Goal: Task Accomplishment & Management: Manage account settings

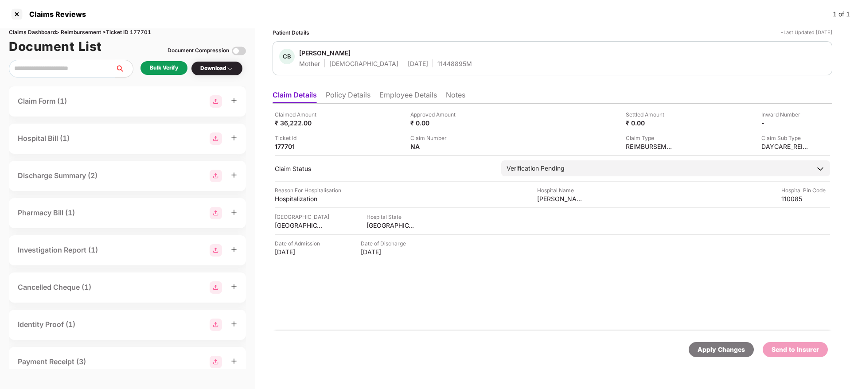
click at [344, 102] on li "Policy Details" at bounding box center [348, 96] width 45 height 13
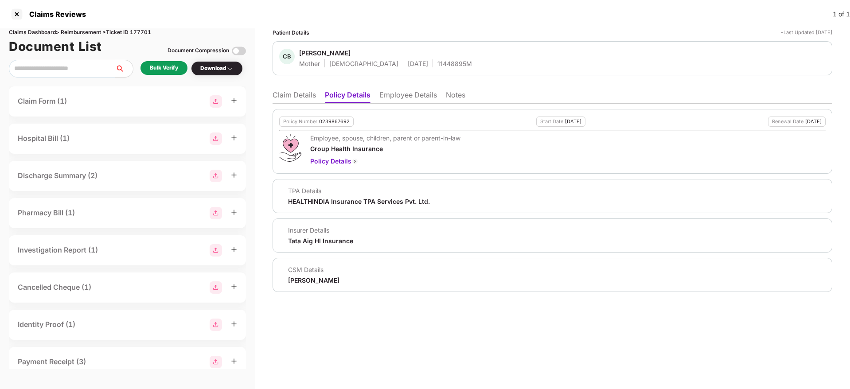
click at [404, 100] on li "Employee Details" at bounding box center [408, 96] width 58 height 13
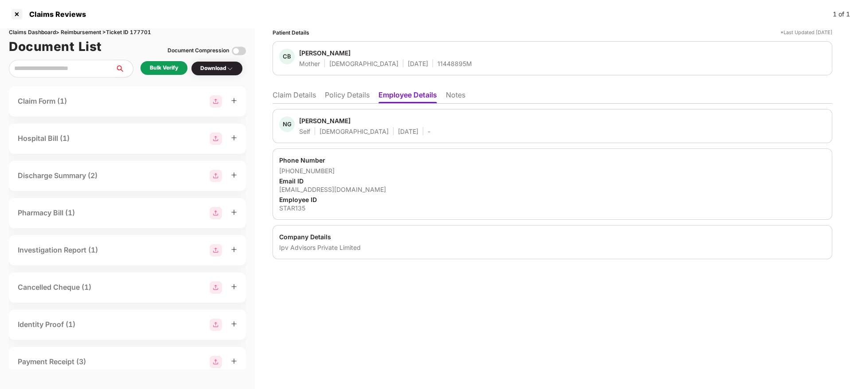
click at [334, 97] on li "Policy Details" at bounding box center [347, 96] width 45 height 13
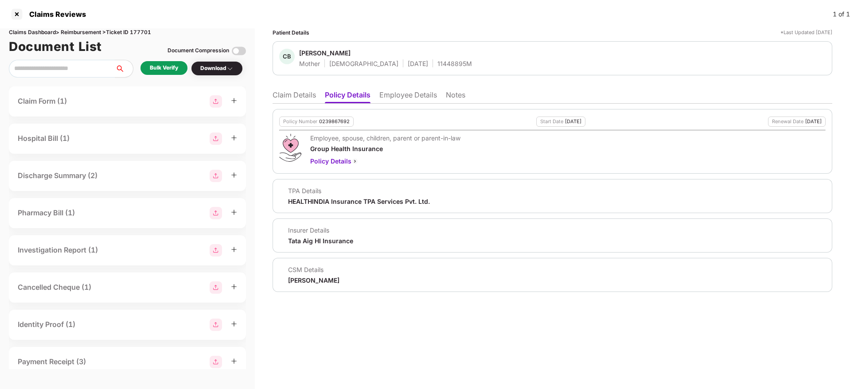
click at [334, 97] on li "Policy Details" at bounding box center [348, 96] width 46 height 13
click at [286, 93] on li "Claim Details" at bounding box center [293, 96] width 43 height 13
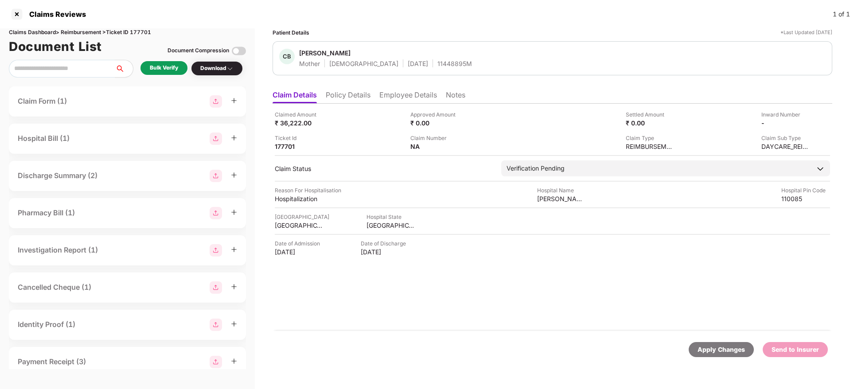
click at [408, 97] on li "Employee Details" at bounding box center [408, 96] width 58 height 13
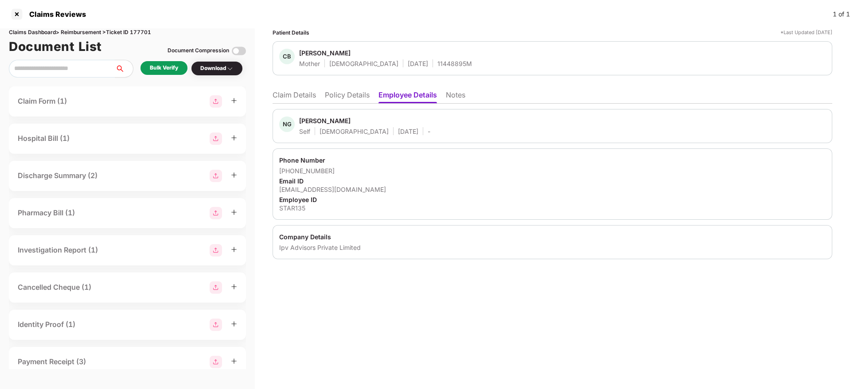
click at [360, 97] on li "Policy Details" at bounding box center [347, 96] width 45 height 13
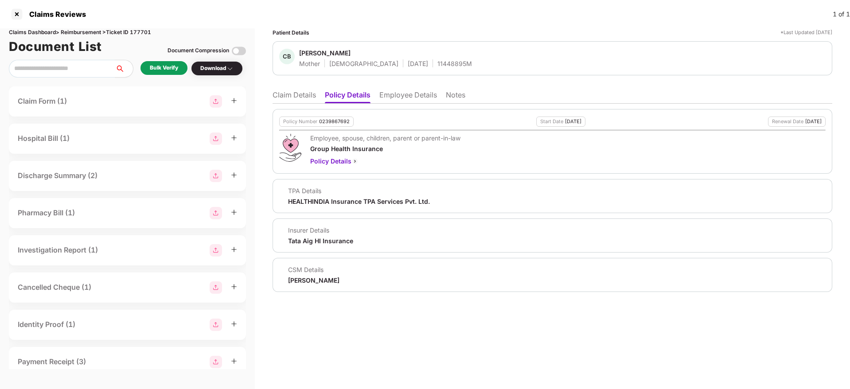
click at [159, 71] on div "Bulk Verify" at bounding box center [164, 68] width 28 height 8
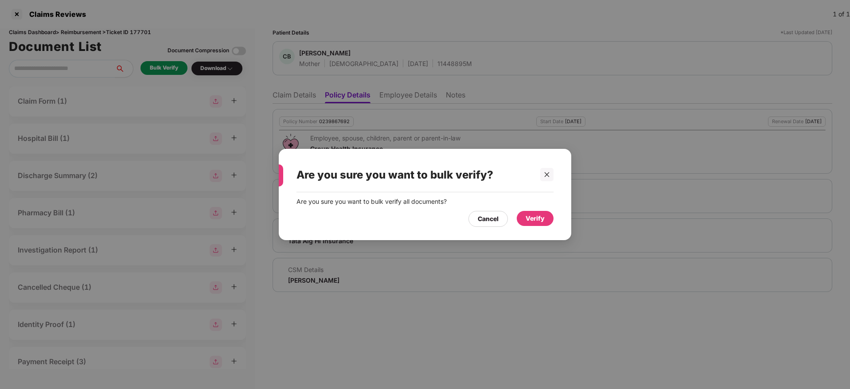
click at [538, 221] on div "Verify" at bounding box center [534, 219] width 19 height 10
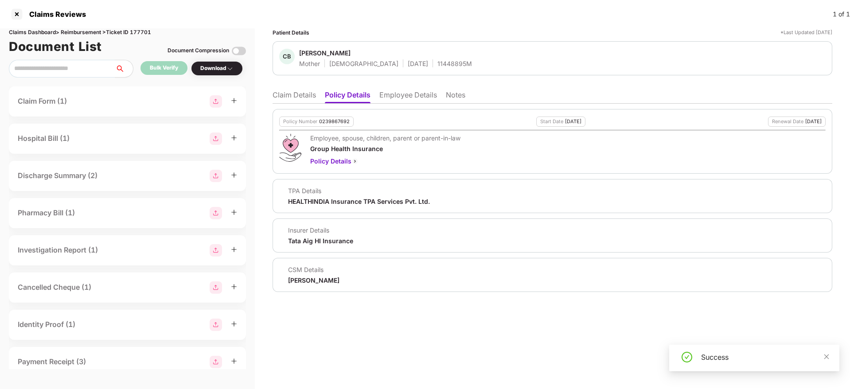
click at [296, 102] on li "Claim Details" at bounding box center [293, 96] width 43 height 13
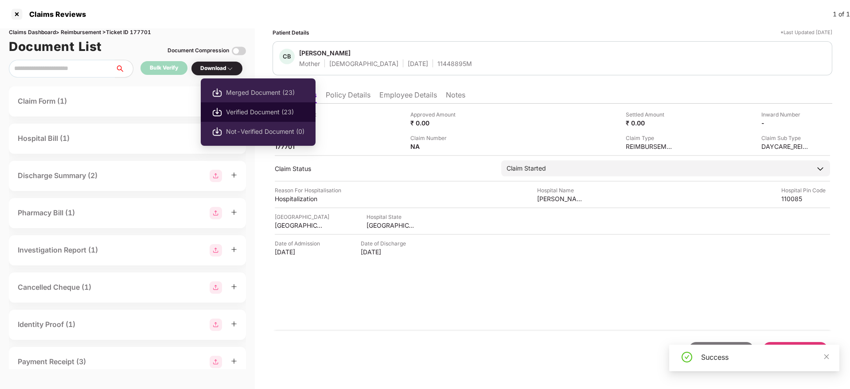
click at [255, 109] on span "Verified Document (23)" at bounding box center [265, 112] width 78 height 10
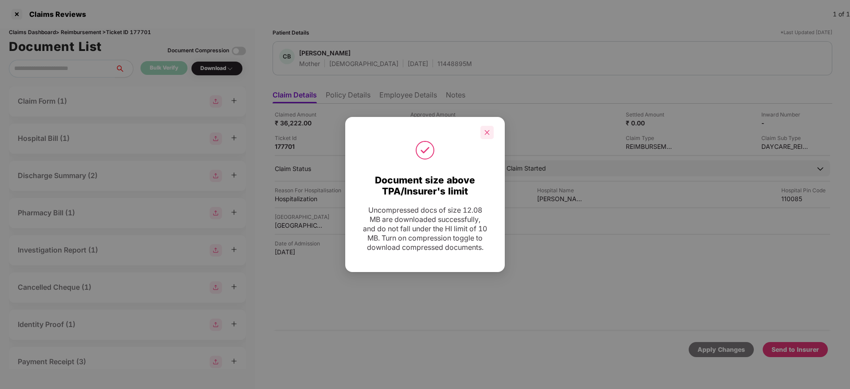
click at [485, 129] on icon "close" at bounding box center [487, 132] width 6 height 6
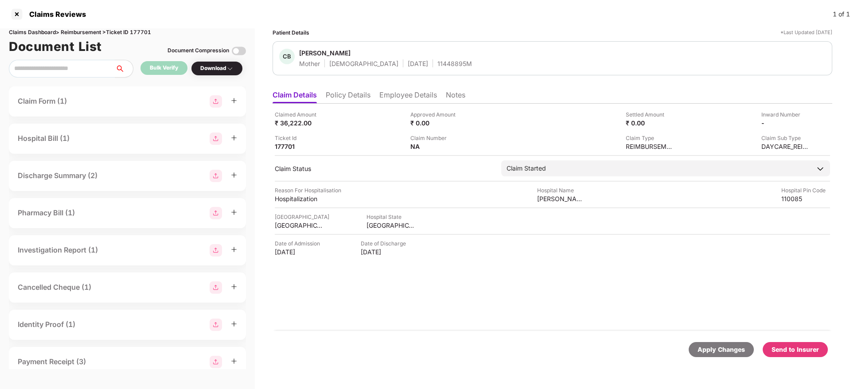
click at [811, 343] on div "Send to Insurer" at bounding box center [794, 349] width 65 height 15
click at [353, 101] on li "Policy Details" at bounding box center [348, 96] width 45 height 13
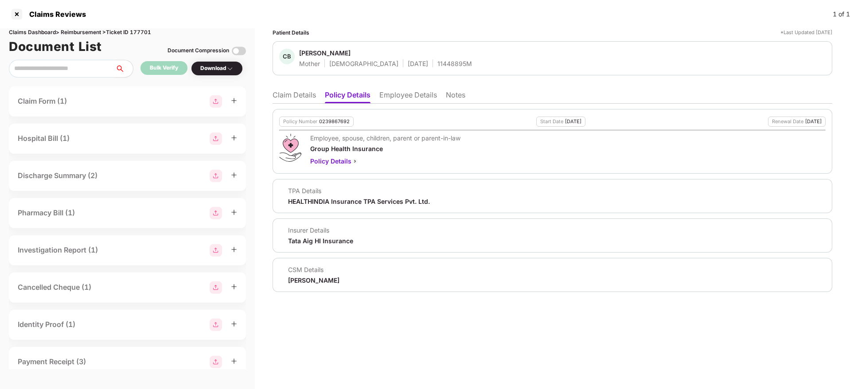
click at [402, 100] on li "Employee Details" at bounding box center [408, 96] width 58 height 13
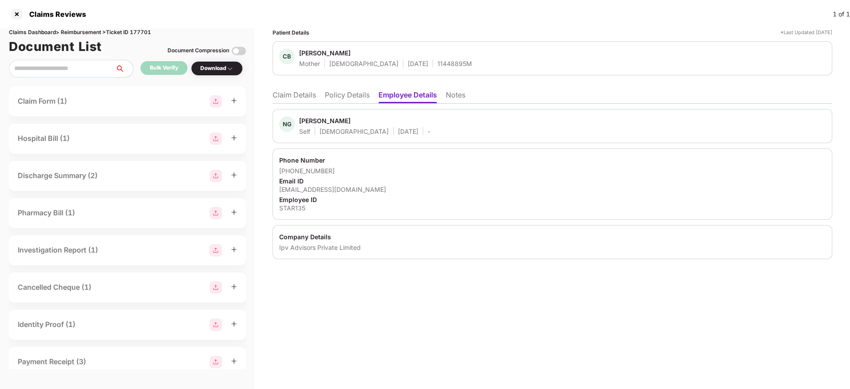
click at [345, 99] on li "Policy Details" at bounding box center [347, 96] width 45 height 13
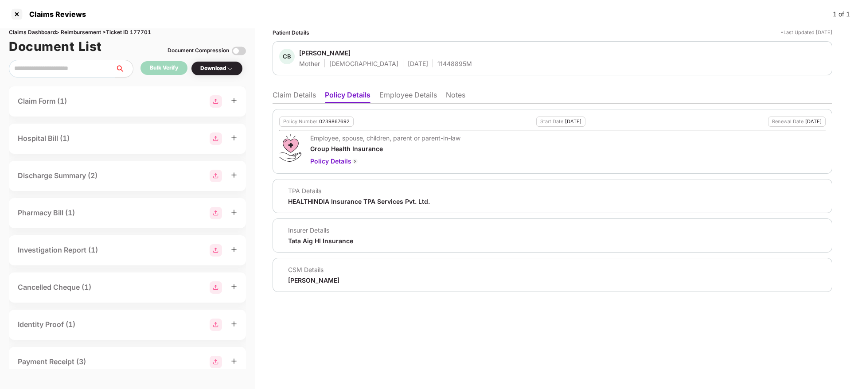
click at [249, 90] on div "Claims Dashboard > Reimbursement > Ticket ID 177701 Document List Document Comp…" at bounding box center [127, 208] width 255 height 361
click at [285, 97] on li "Claim Details" at bounding box center [293, 96] width 43 height 13
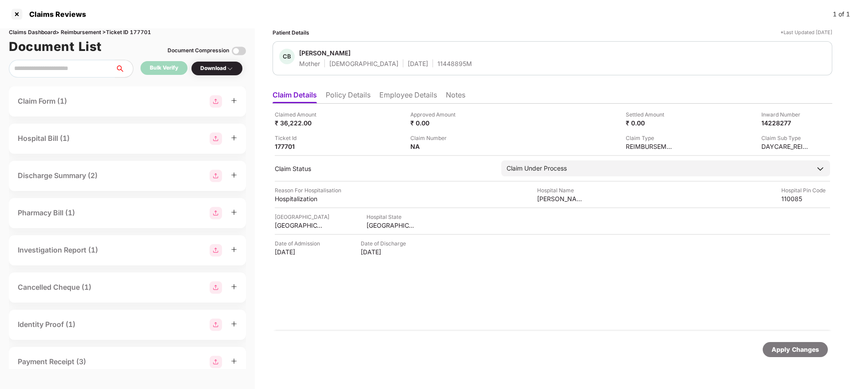
click at [346, 97] on li "Policy Details" at bounding box center [348, 96] width 45 height 13
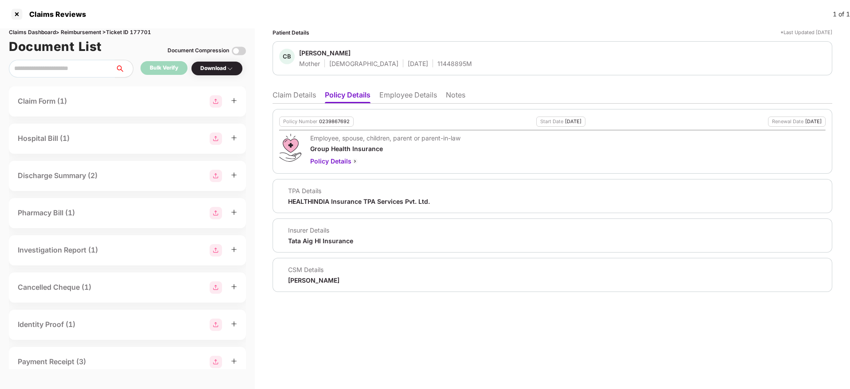
click at [299, 91] on li "Claim Details" at bounding box center [293, 96] width 43 height 13
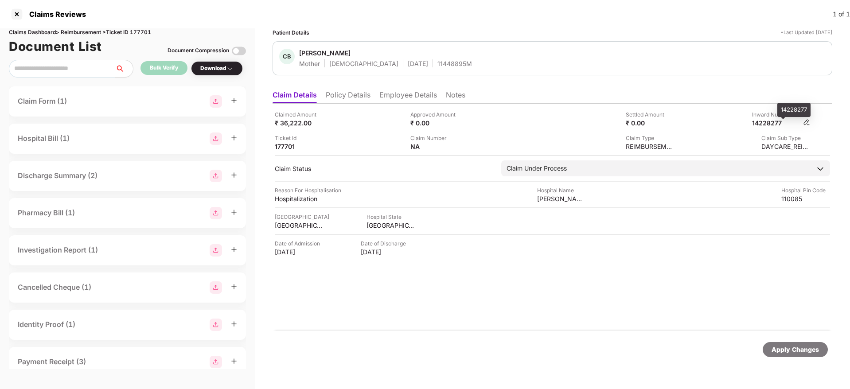
click at [767, 126] on div "14228277" at bounding box center [776, 123] width 49 height 8
copy div "14228277"
click at [437, 59] on div "11448895M" at bounding box center [454, 63] width 35 height 8
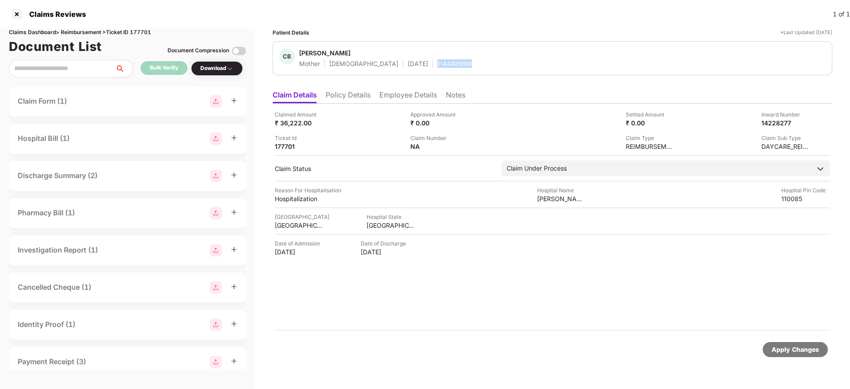
copy div "11448895M"
click at [344, 93] on li "Policy Details" at bounding box center [348, 96] width 45 height 13
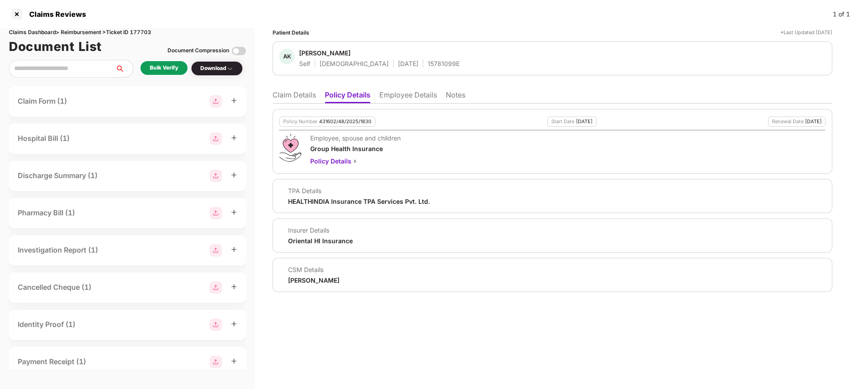
click at [398, 91] on li "Employee Details" at bounding box center [408, 96] width 58 height 13
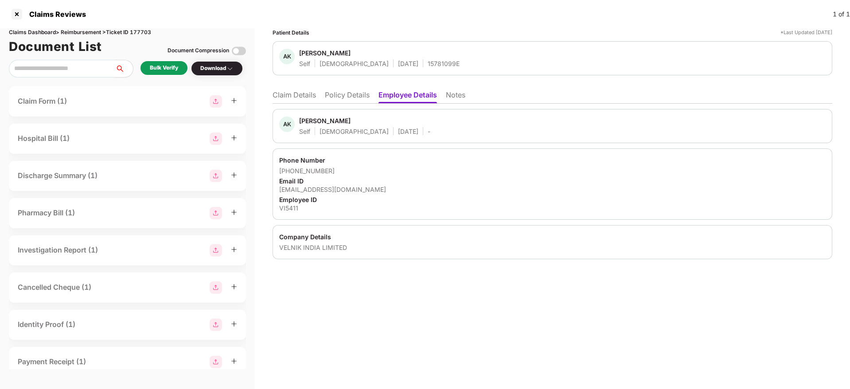
click at [348, 93] on li "Policy Details" at bounding box center [347, 96] width 45 height 13
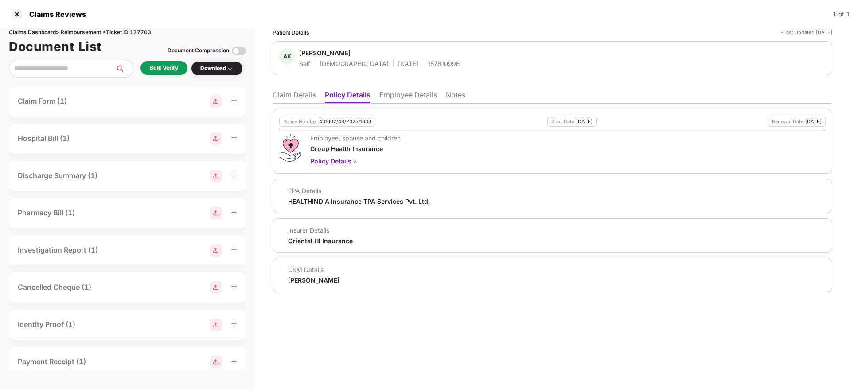
click at [289, 97] on li "Claim Details" at bounding box center [293, 96] width 43 height 13
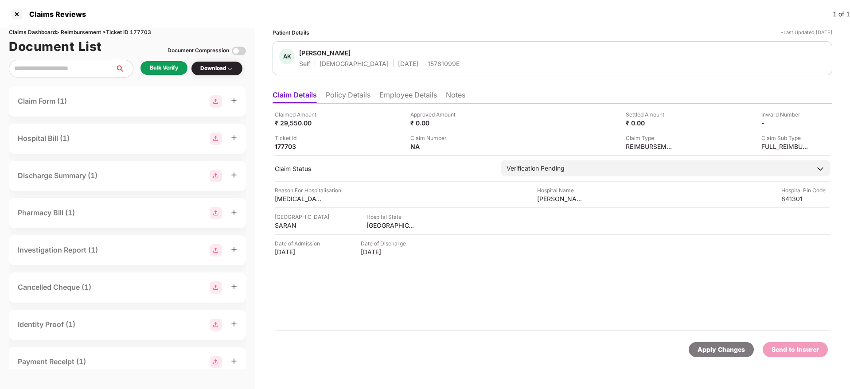
click at [358, 94] on li "Policy Details" at bounding box center [348, 96] width 45 height 13
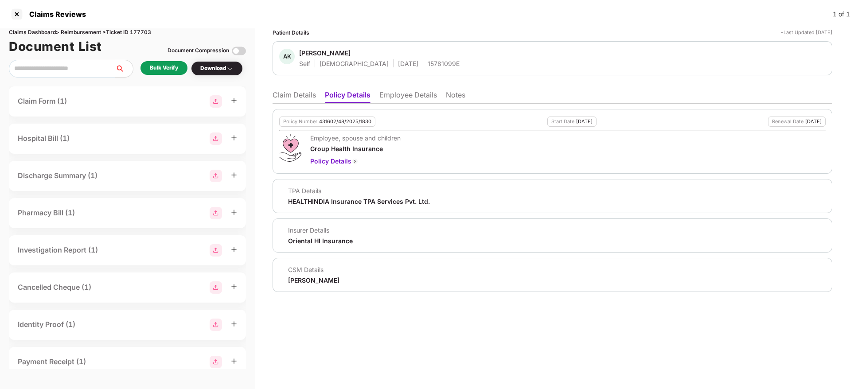
click at [392, 96] on li "Employee Details" at bounding box center [408, 96] width 58 height 13
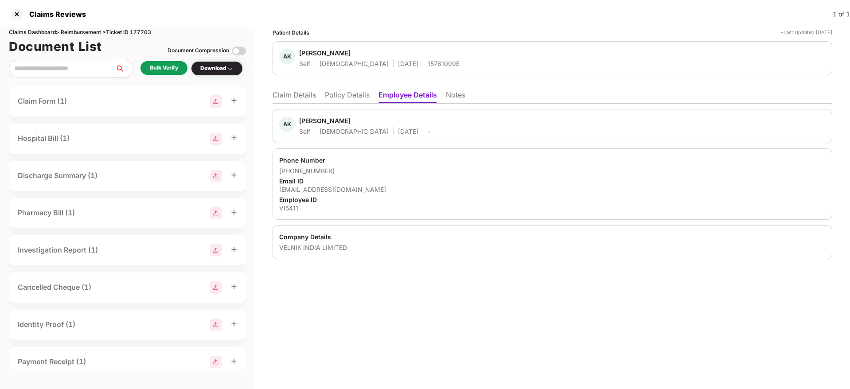
click at [366, 96] on li "Policy Details" at bounding box center [347, 96] width 45 height 13
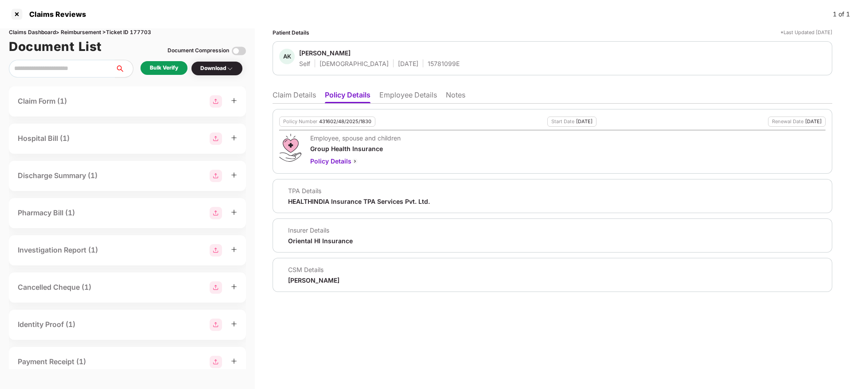
click at [297, 92] on li "Claim Details" at bounding box center [293, 96] width 43 height 13
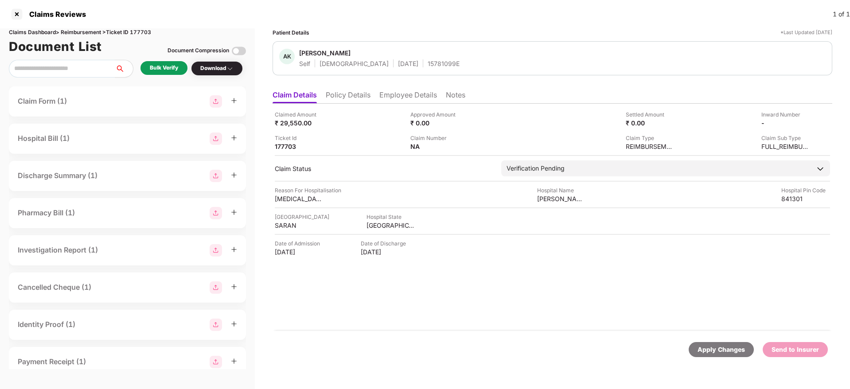
click at [180, 75] on div "Bulk Verify" at bounding box center [163, 68] width 47 height 15
click at [174, 71] on div "Bulk Verify" at bounding box center [164, 68] width 28 height 8
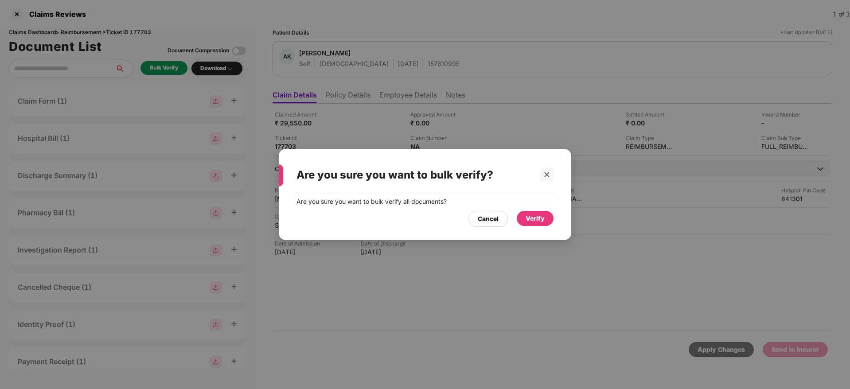
click at [531, 218] on div "Verify" at bounding box center [534, 219] width 19 height 10
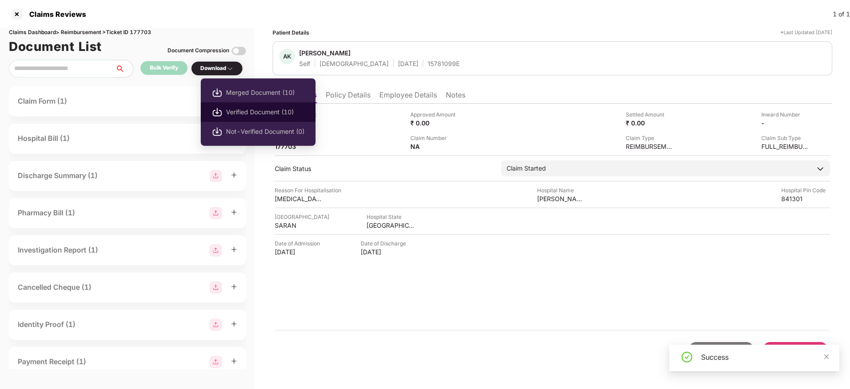
click at [254, 114] on span "Verified Document (10)" at bounding box center [265, 112] width 78 height 10
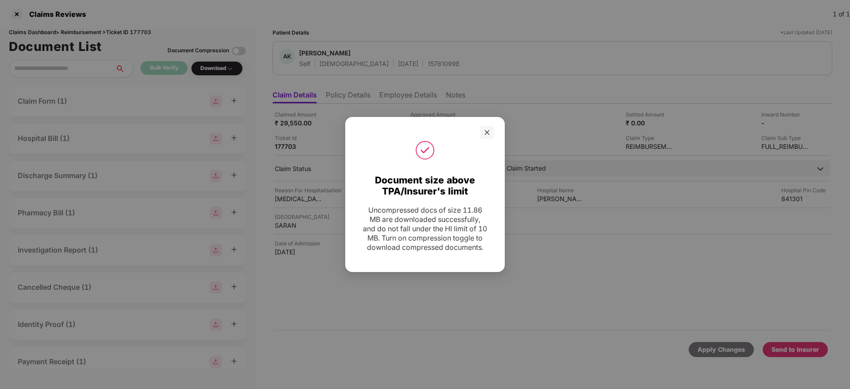
click at [487, 119] on div "Document size above TPA/Insurer's limit Uncompressed docs of size 11.86 MB are …" at bounding box center [424, 194] width 159 height 155
click at [490, 126] on div at bounding box center [486, 132] width 13 height 13
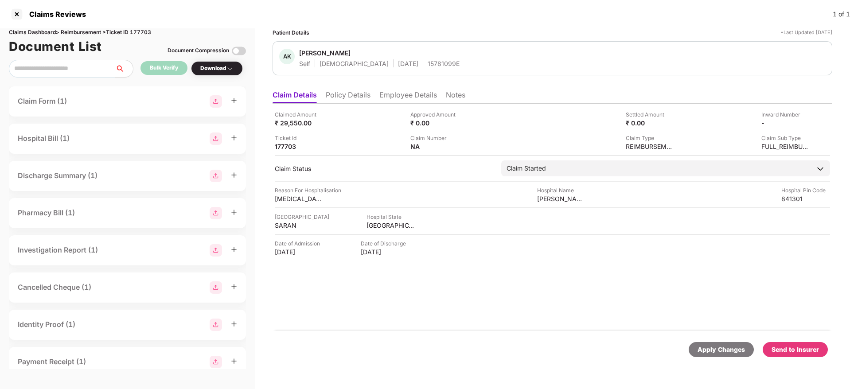
click at [799, 348] on div "Send to Insurer" at bounding box center [794, 350] width 47 height 10
click at [354, 101] on li "Policy Details" at bounding box center [348, 96] width 45 height 13
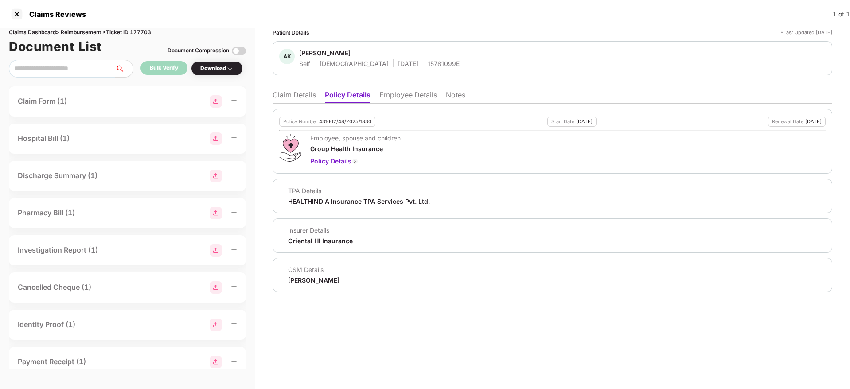
click at [392, 96] on li "Employee Details" at bounding box center [408, 96] width 58 height 13
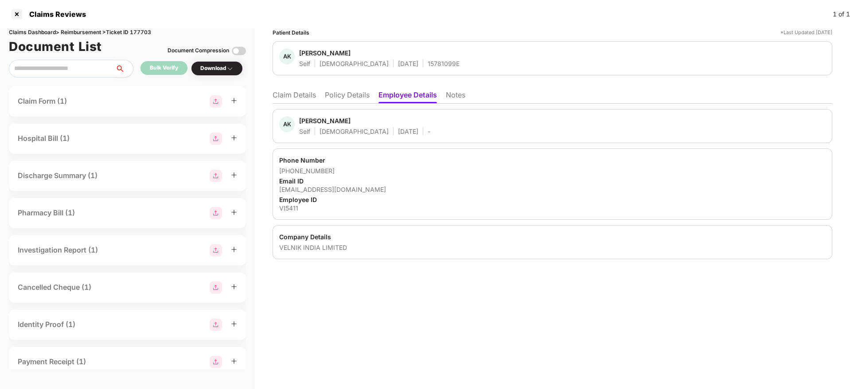
click at [341, 91] on li "Policy Details" at bounding box center [347, 96] width 45 height 13
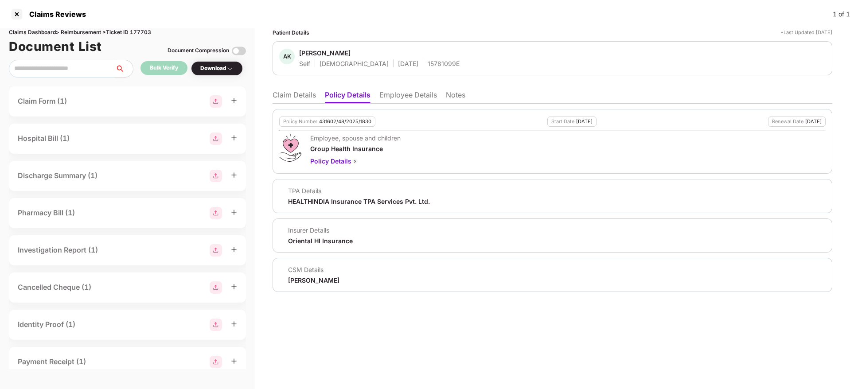
click at [281, 93] on li "Claim Details" at bounding box center [293, 96] width 43 height 13
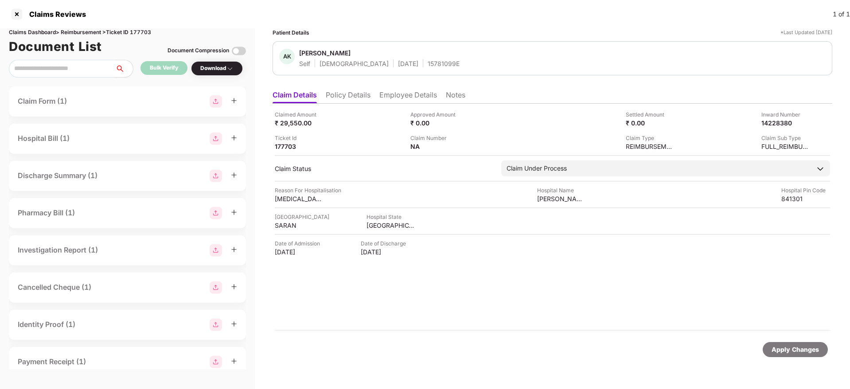
click at [352, 90] on li "Policy Details" at bounding box center [348, 96] width 45 height 13
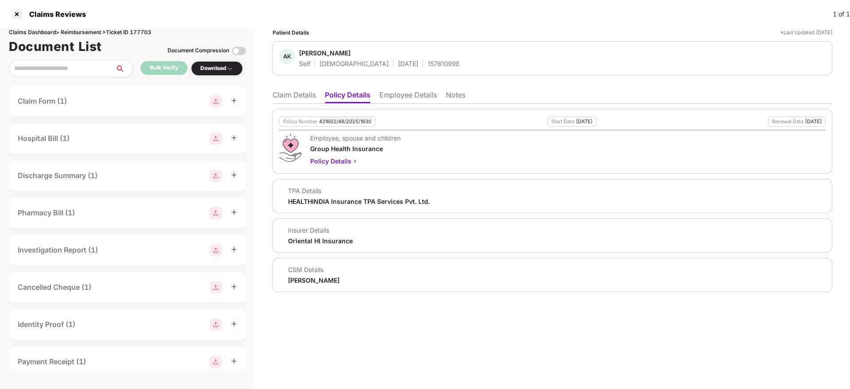
click at [303, 95] on li "Claim Details" at bounding box center [293, 96] width 43 height 13
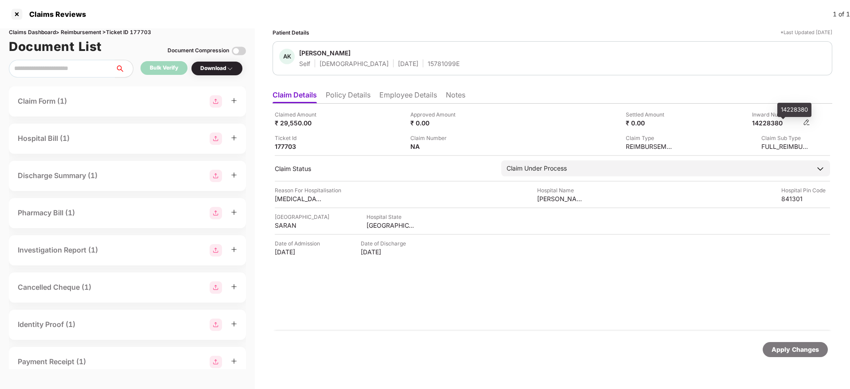
click at [771, 123] on div "14228380" at bounding box center [776, 123] width 49 height 8
copy div "14228380"
click at [427, 65] on div "15781099E" at bounding box center [443, 63] width 32 height 8
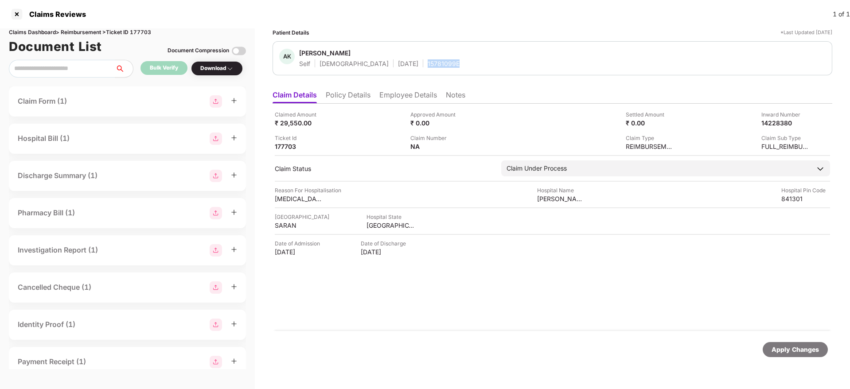
copy div "15781099E"
click at [371, 115] on div "Claimed Amount ₹ 29,550.00" at bounding box center [339, 118] width 129 height 17
click at [349, 95] on li "Policy Details" at bounding box center [348, 96] width 45 height 13
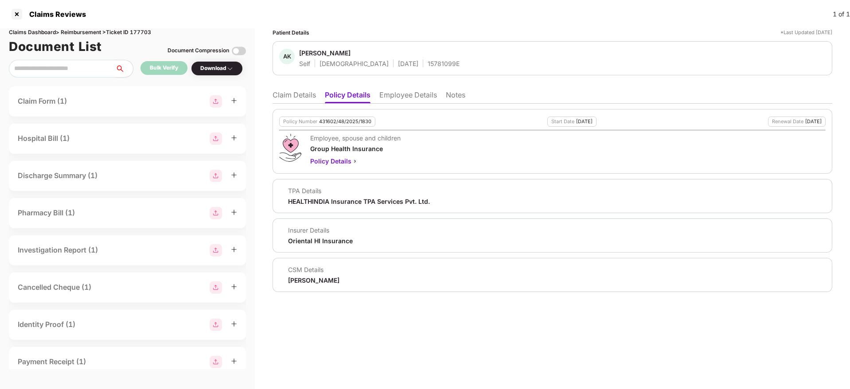
click at [395, 101] on li "Employee Details" at bounding box center [408, 96] width 58 height 13
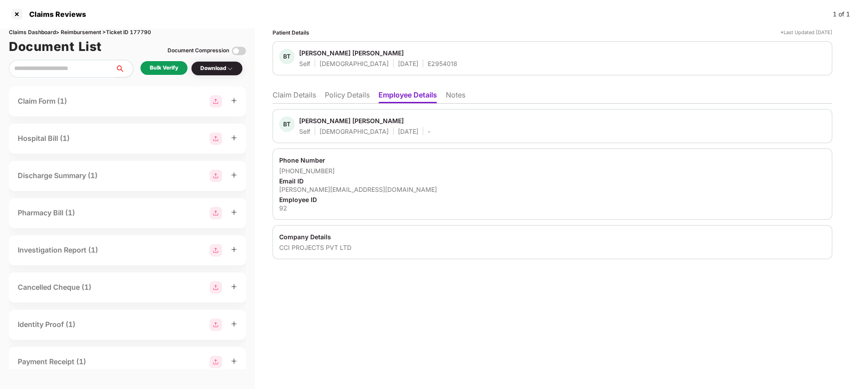
click at [348, 96] on li "Policy Details" at bounding box center [347, 96] width 45 height 13
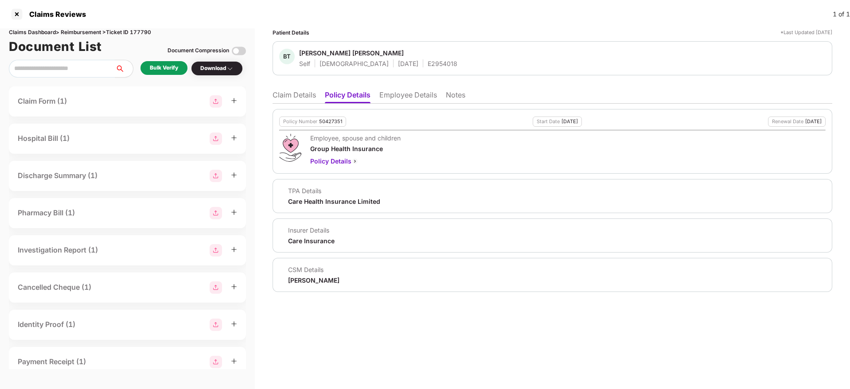
click at [297, 94] on li "Claim Details" at bounding box center [293, 96] width 43 height 13
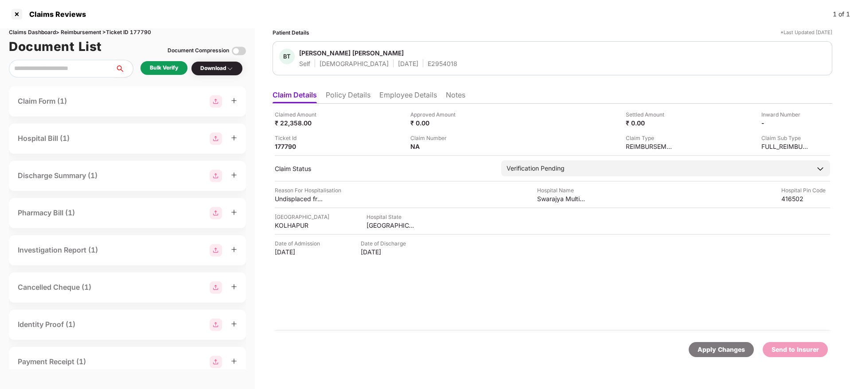
click at [171, 63] on div "Bulk Verify" at bounding box center [163, 68] width 47 height 14
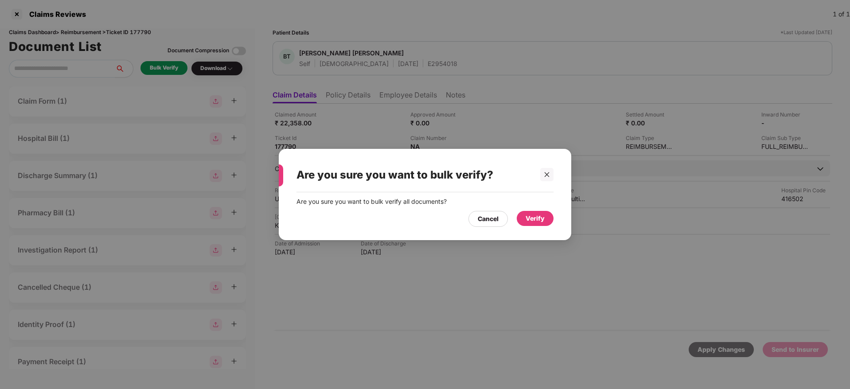
click at [525, 217] on div "Verify" at bounding box center [534, 219] width 19 height 10
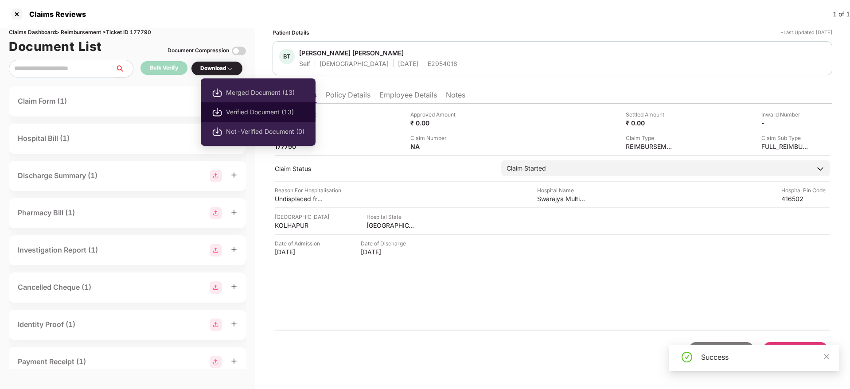
click at [267, 114] on span "Verified Document (13)" at bounding box center [265, 112] width 78 height 10
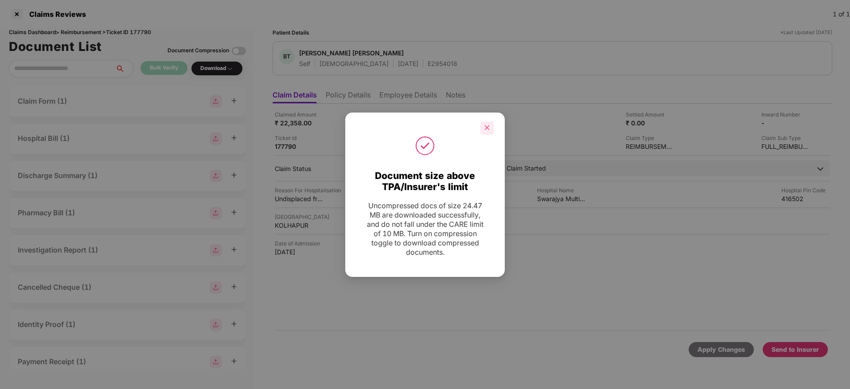
click at [492, 125] on div at bounding box center [486, 127] width 13 height 13
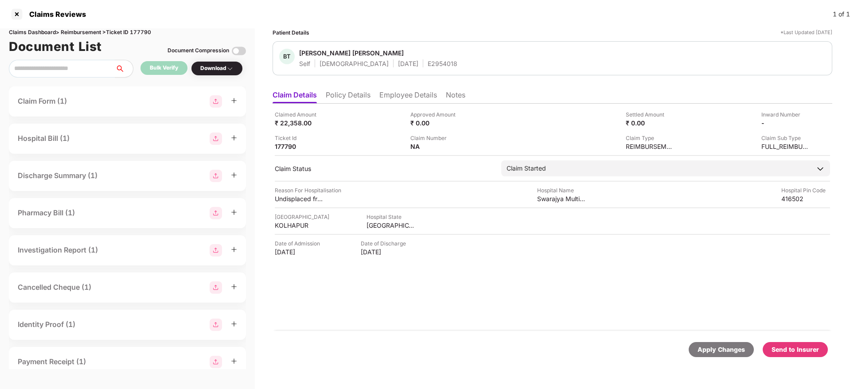
click at [536, 27] on div "Claims Reviews 1 of 1" at bounding box center [425, 14] width 850 height 28
click at [358, 98] on li "Policy Details" at bounding box center [348, 96] width 45 height 13
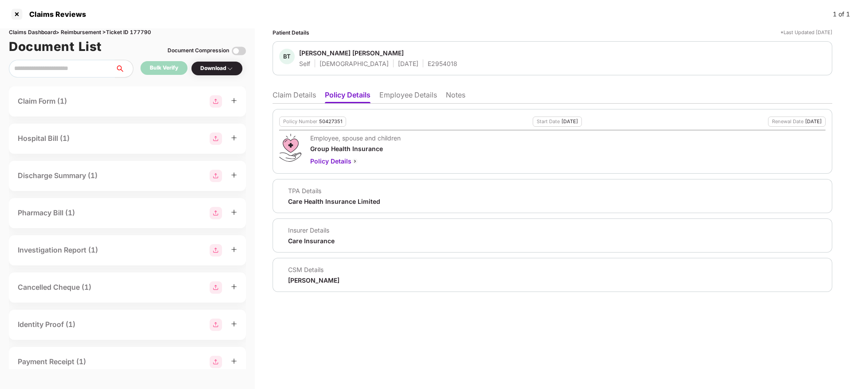
click at [307, 94] on li "Claim Details" at bounding box center [293, 96] width 43 height 13
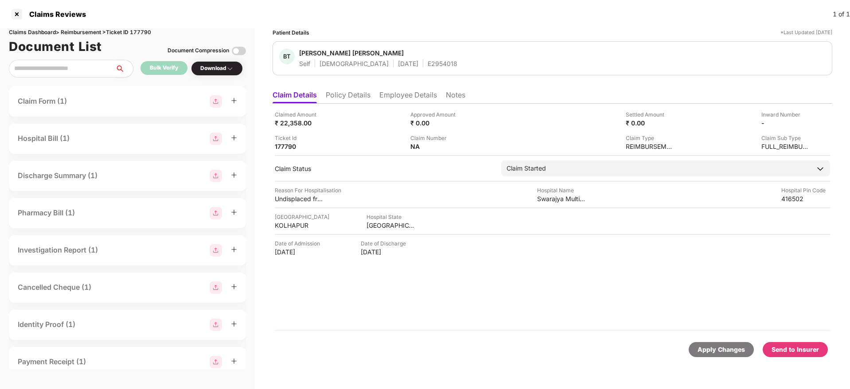
click at [345, 95] on li "Policy Details" at bounding box center [348, 96] width 45 height 13
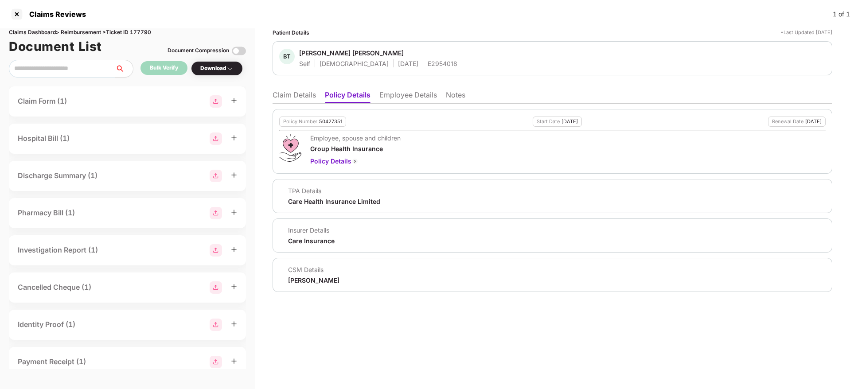
click at [330, 119] on div "50427351" at bounding box center [330, 122] width 23 height 6
copy div "50427351"
click at [427, 66] on div "E2954018" at bounding box center [442, 63] width 30 height 8
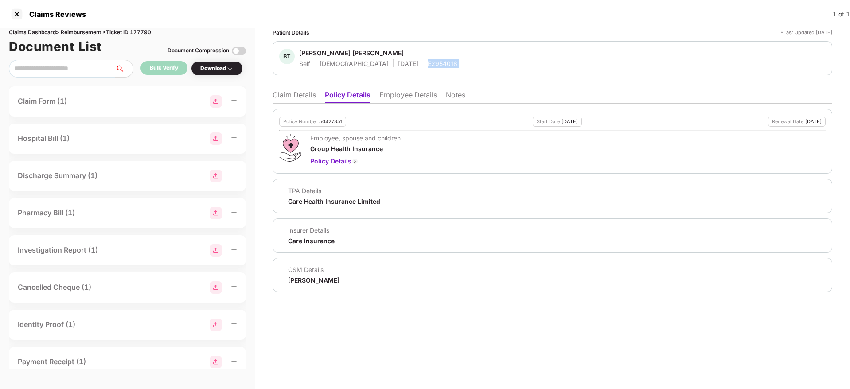
click at [427, 66] on div "E2954018" at bounding box center [442, 63] width 30 height 8
copy div "E2954018"
click at [280, 92] on li "Claim Details" at bounding box center [293, 96] width 43 height 13
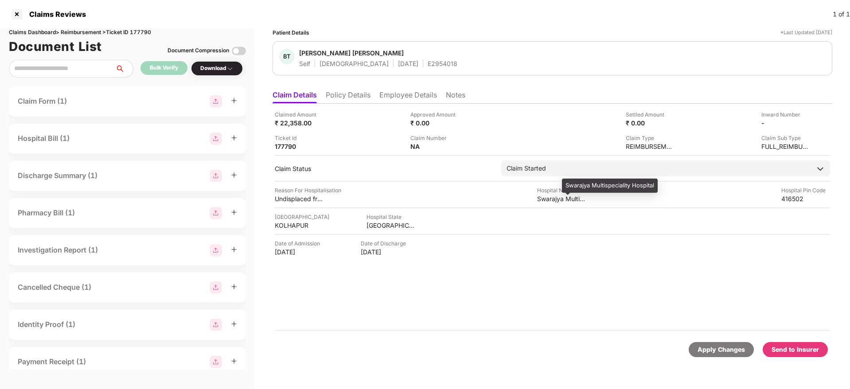
click at [554, 199] on div "Swarajya Multispeciality Hospital" at bounding box center [561, 198] width 49 height 8
copy div "Swarajya Multispeciality Hospital"
click at [781, 194] on div "416502" at bounding box center [805, 198] width 49 height 8
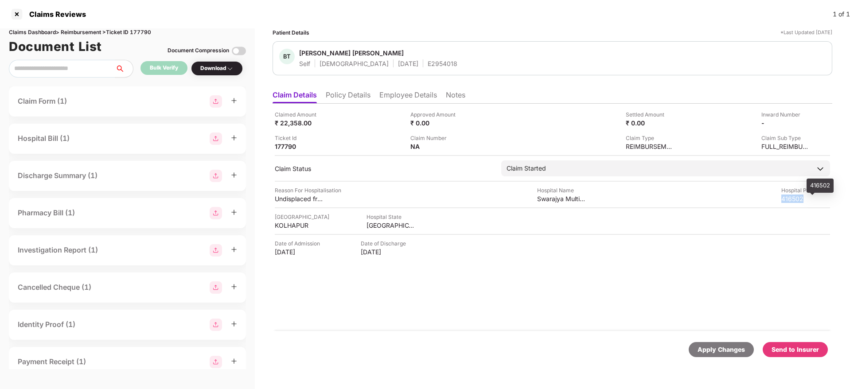
click at [781, 194] on div "416502" at bounding box center [805, 198] width 49 height 8
copy div "416502"
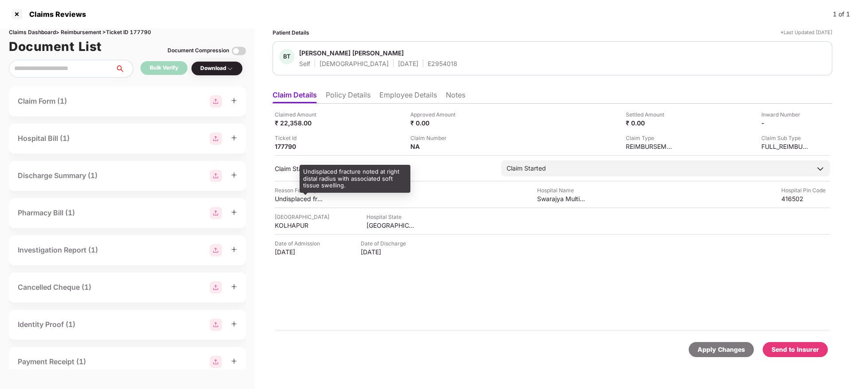
click at [291, 196] on div "Undisplaced fracture noted at right distal radius with associated soft tissue s…" at bounding box center [299, 198] width 49 height 8
copy div "Undisplaced fracture noted at right distal radius with associated soft tissue s…"
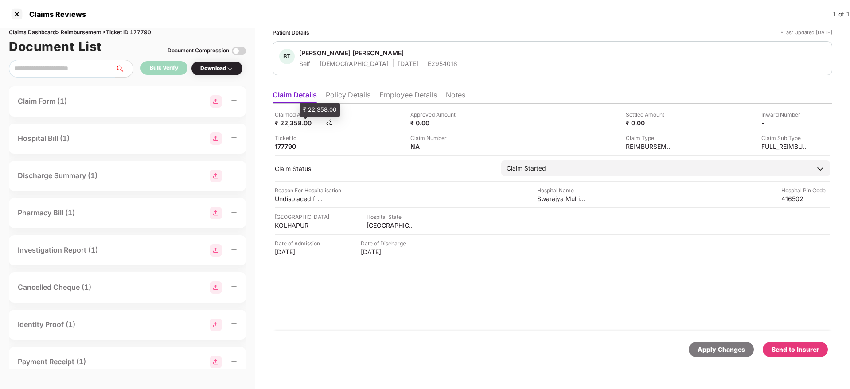
click at [288, 124] on div "₹ 22,358.00" at bounding box center [299, 123] width 49 height 8
copy div "22,358.00"
click at [389, 102] on li "Employee Details" at bounding box center [408, 96] width 58 height 13
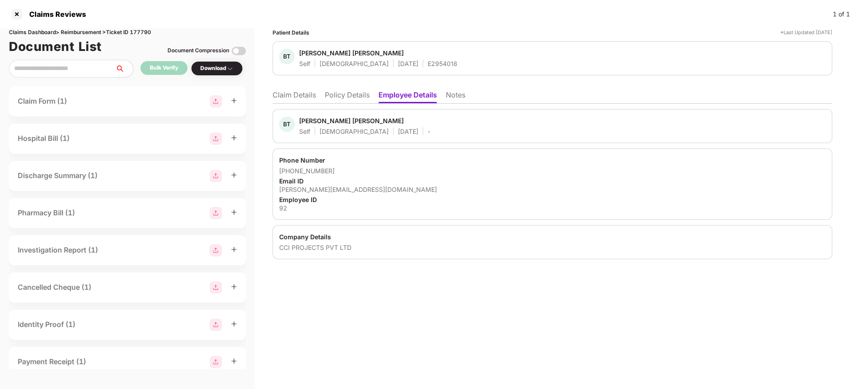
click at [328, 190] on div "balkrishna.naik@cciprojects.co.in" at bounding box center [552, 189] width 546 height 8
copy div "balkrishna.naik@cciprojects.co.in"
drag, startPoint x: 290, startPoint y: 168, endPoint x: 351, endPoint y: 169, distance: 61.6
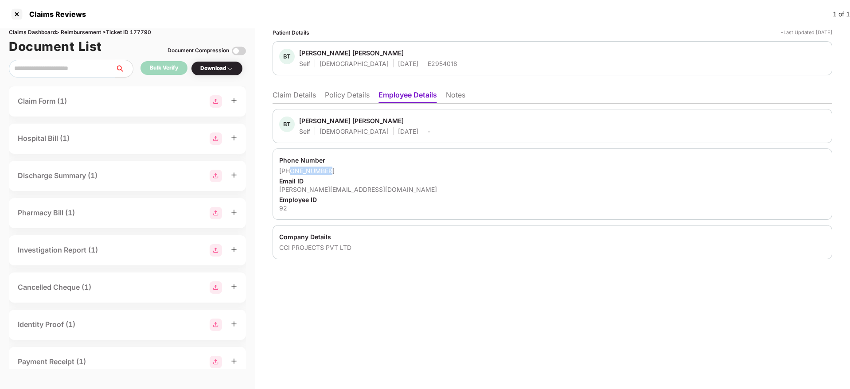
click at [351, 169] on div "+919930994356" at bounding box center [552, 171] width 546 height 8
copy div "9930994356"
click at [289, 96] on li "Claim Details" at bounding box center [293, 96] width 43 height 13
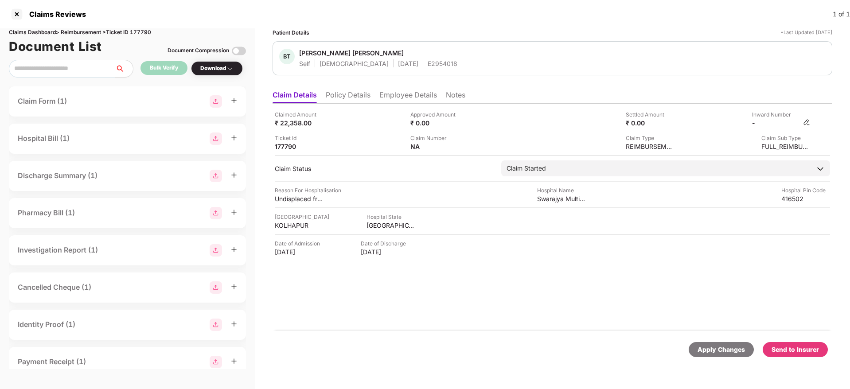
click at [808, 123] on img at bounding box center [806, 122] width 7 height 7
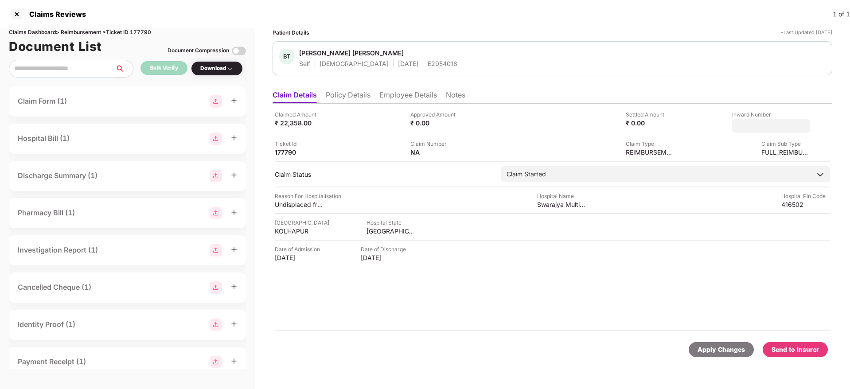
type input "**********"
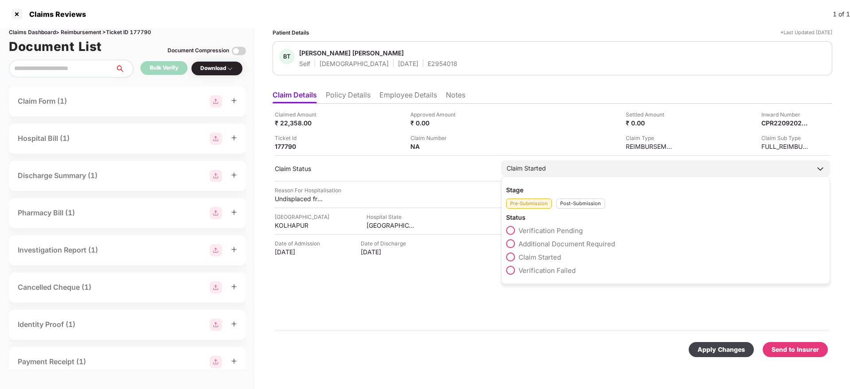
click at [572, 206] on div "Post-Submission" at bounding box center [580, 203] width 49 height 10
click at [509, 242] on span at bounding box center [510, 243] width 9 height 9
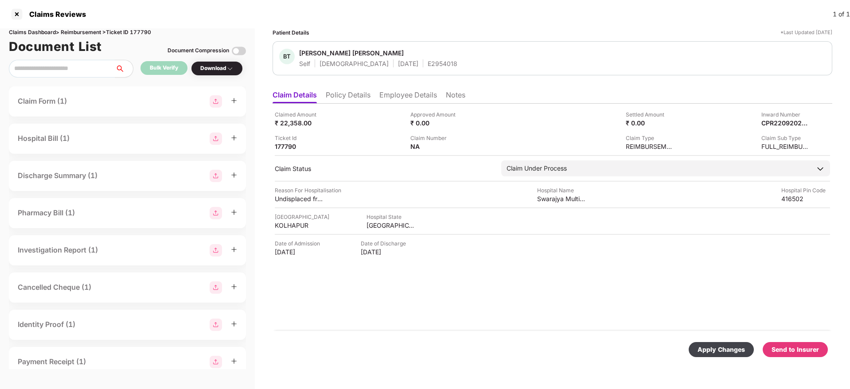
click at [712, 347] on div "Apply Changes" at bounding box center [720, 350] width 47 height 10
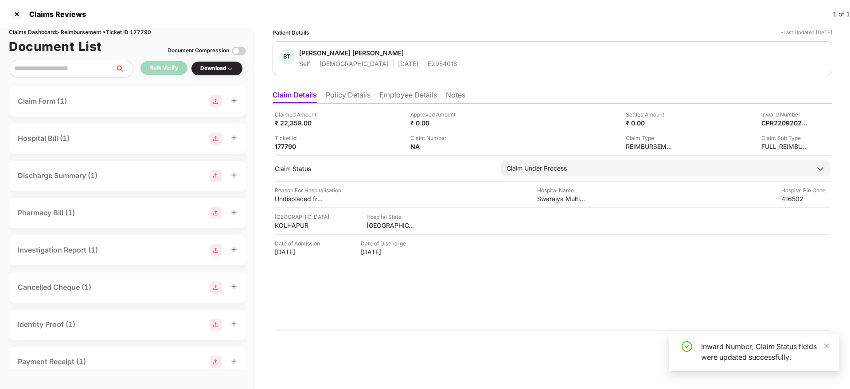
click at [362, 107] on div "Claimed Amount ₹ 22,358.00 Approved Amount ₹ 0.00 Settled Amount ₹ 0.00 Inward …" at bounding box center [552, 217] width 560 height 227
click at [347, 93] on li "Policy Details" at bounding box center [348, 96] width 45 height 13
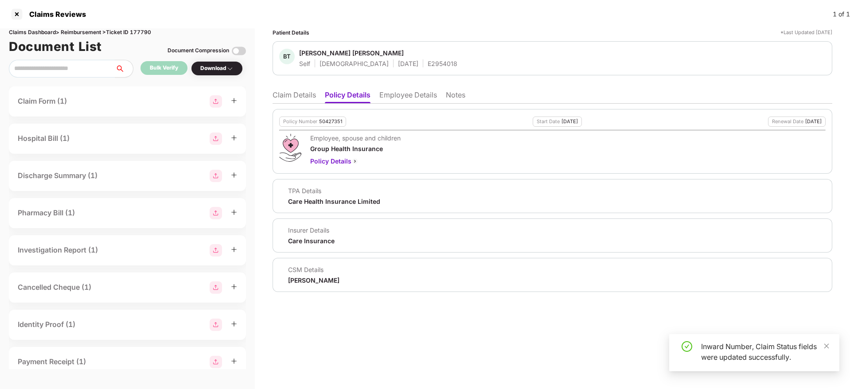
click at [306, 95] on li "Claim Details" at bounding box center [293, 96] width 43 height 13
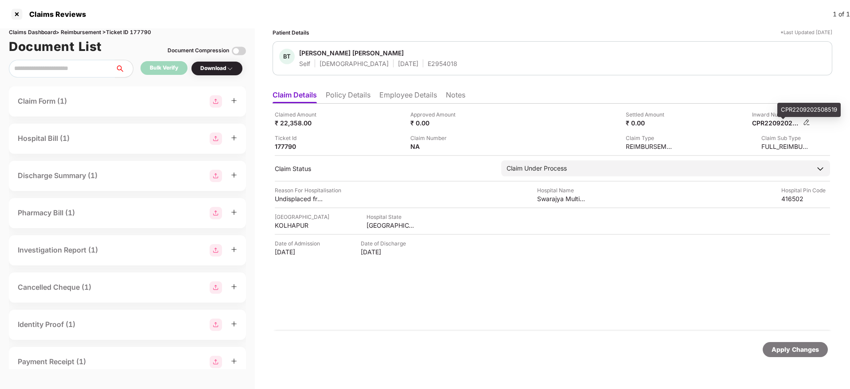
click at [773, 126] on div "CPR2209202508519" at bounding box center [776, 123] width 49 height 8
copy div "CPR2209202508519"
click at [427, 65] on div "E2954018" at bounding box center [442, 63] width 30 height 8
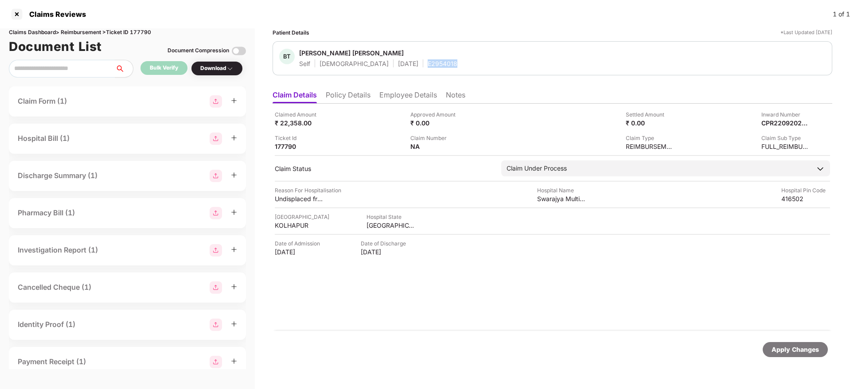
copy div "E2954018"
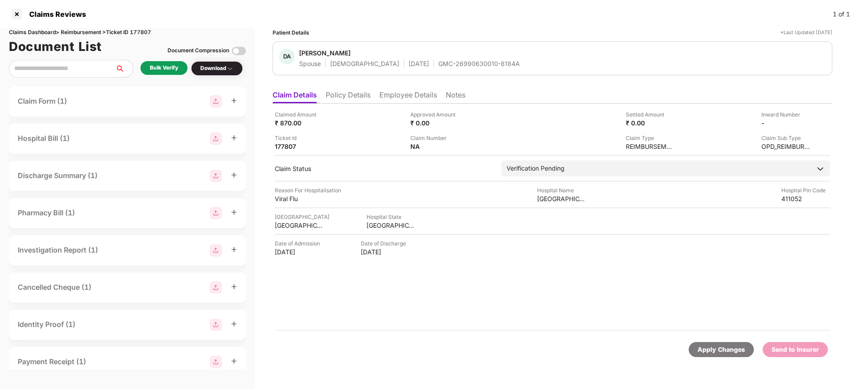
click at [355, 93] on li "Policy Details" at bounding box center [348, 96] width 45 height 13
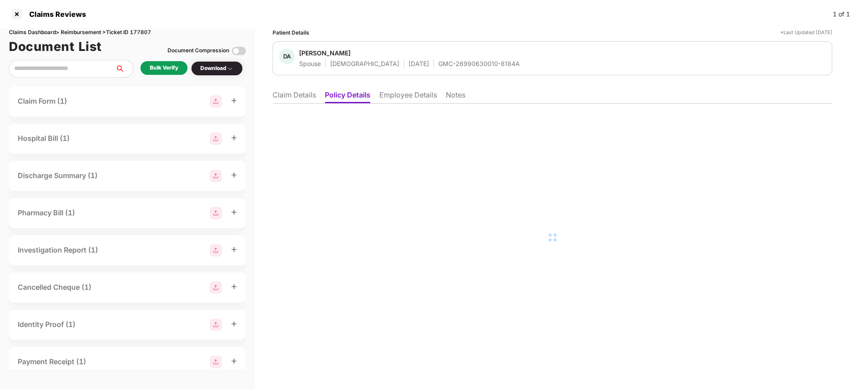
click at [411, 98] on li "Employee Details" at bounding box center [408, 96] width 58 height 13
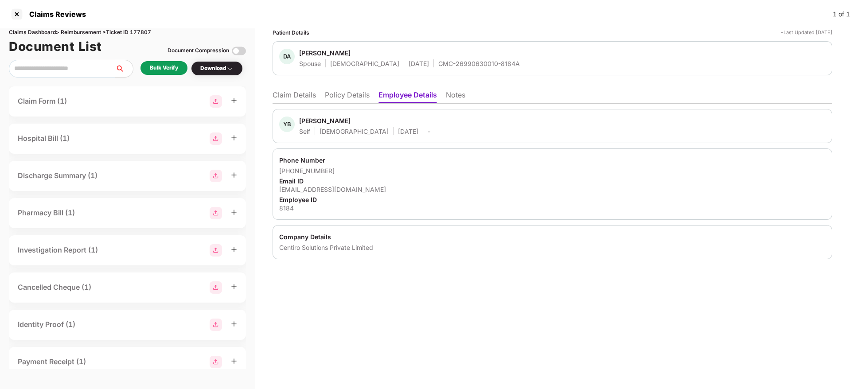
click at [324, 192] on div "yogesh.benawat@centiro.com" at bounding box center [552, 189] width 546 height 8
copy div "yogesh.benawat@centiro.com"
click at [359, 95] on li "Policy Details" at bounding box center [347, 96] width 45 height 13
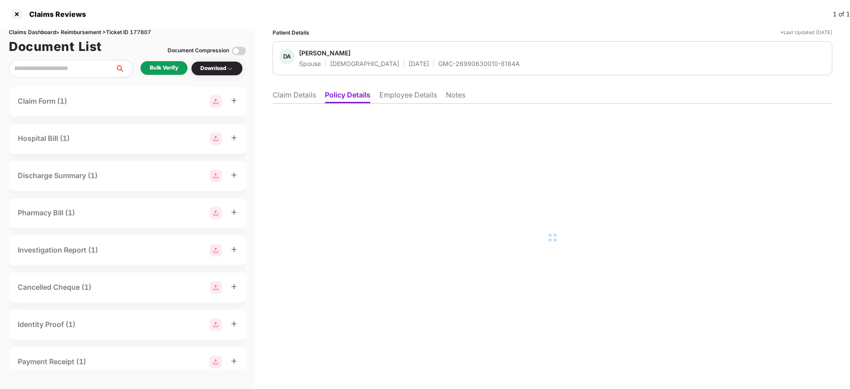
click at [303, 96] on li "Claim Details" at bounding box center [293, 96] width 43 height 13
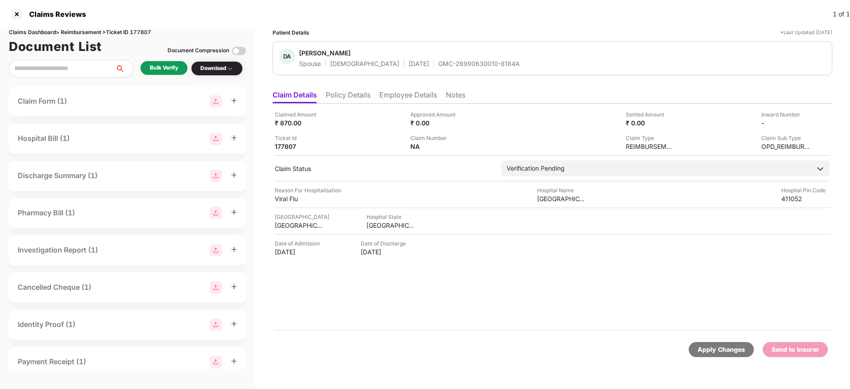
click at [167, 67] on div "Bulk Verify" at bounding box center [164, 68] width 28 height 8
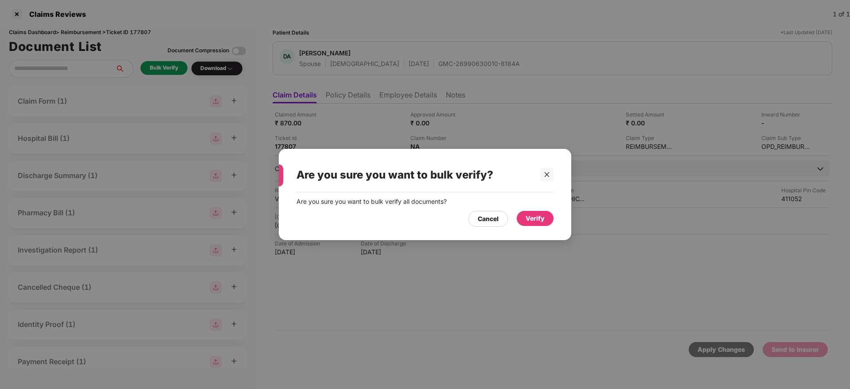
click at [543, 216] on div "Verify" at bounding box center [534, 219] width 19 height 10
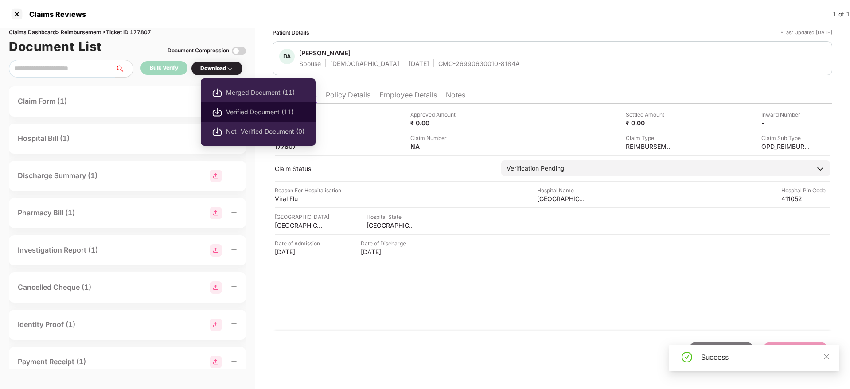
click at [254, 106] on li "Verified Document (11)" at bounding box center [258, 111] width 115 height 19
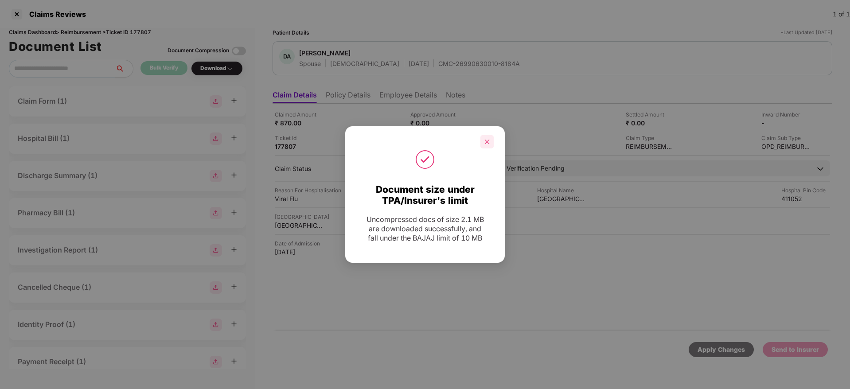
click at [490, 139] on icon "close" at bounding box center [487, 142] width 6 height 6
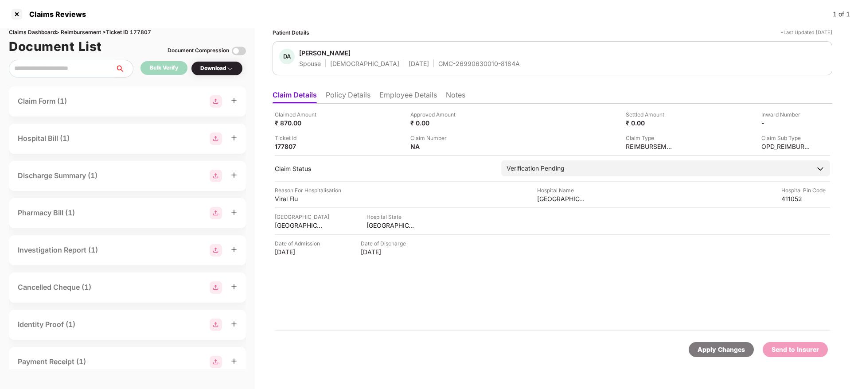
click at [438, 64] on div "GMC-26990630010-8184A" at bounding box center [479, 63] width 82 height 8
copy div "GMC-26990630010-8184A"
click at [552, 200] on div "Agrawal Hospital" at bounding box center [561, 198] width 49 height 8
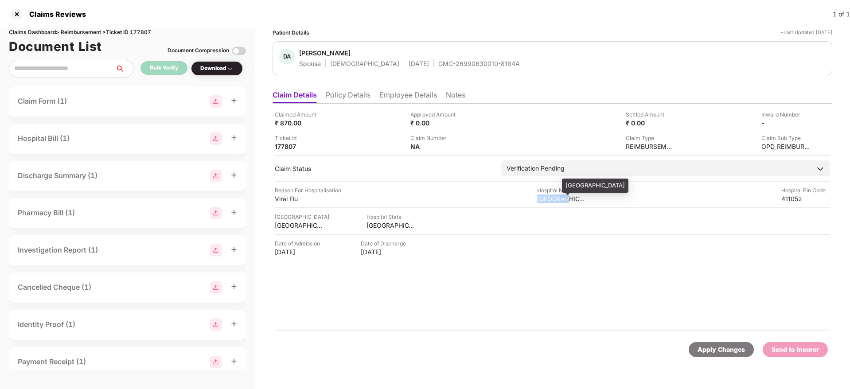
click at [552, 200] on div "Agrawal Hospital" at bounding box center [561, 198] width 49 height 8
copy div "Agrawal Hospital"
click at [281, 199] on div "Viral Flu" at bounding box center [299, 198] width 49 height 8
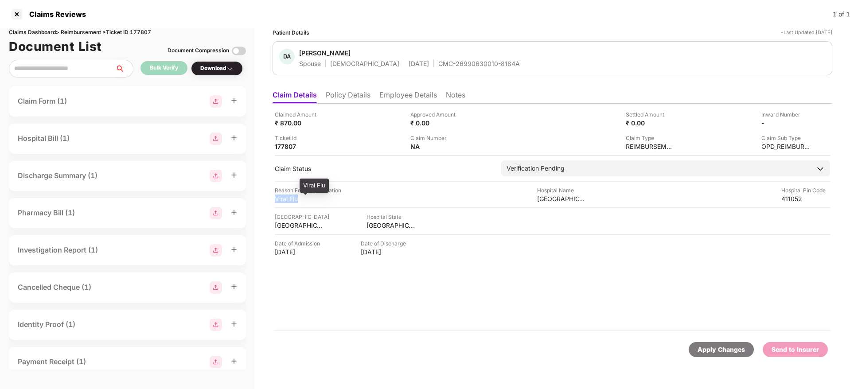
click at [281, 199] on div "Viral Flu" at bounding box center [299, 198] width 49 height 8
copy div "Viral Flu"
click at [398, 88] on ul "Claim Details Policy Details Employee Details Notes" at bounding box center [552, 95] width 560 height 18
click at [399, 90] on li "Employee Details" at bounding box center [408, 96] width 58 height 13
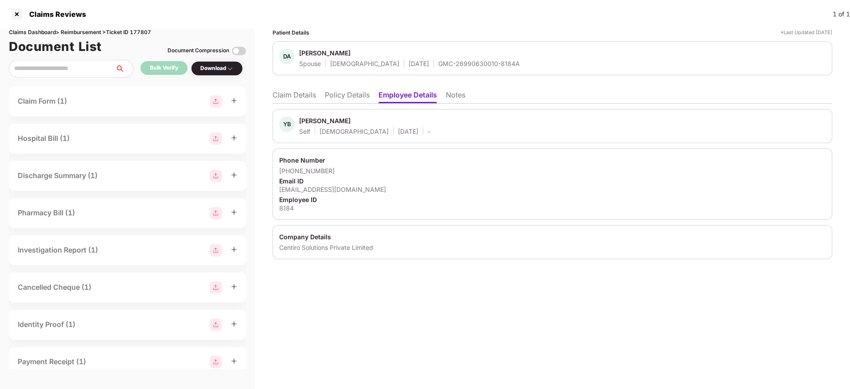
click at [331, 186] on div "yogesh.benawat@centiro.com" at bounding box center [552, 189] width 546 height 8
copy div "yogesh.benawat@centiro.com"
drag, startPoint x: 290, startPoint y: 171, endPoint x: 339, endPoint y: 172, distance: 49.6
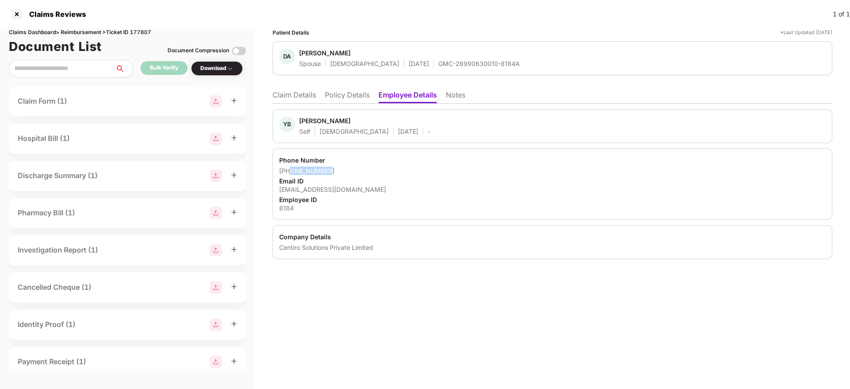
click at [339, 172] on div "+918956610852" at bounding box center [552, 171] width 546 height 8
copy div "8956610852"
click at [295, 95] on li "Claim Details" at bounding box center [293, 96] width 43 height 13
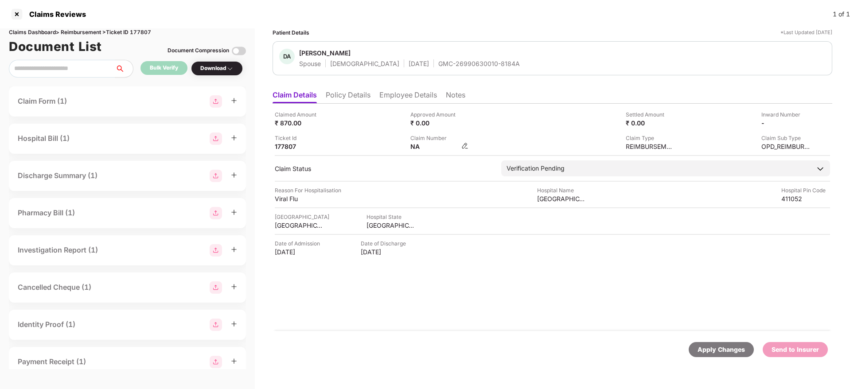
click at [466, 145] on img at bounding box center [464, 145] width 7 height 7
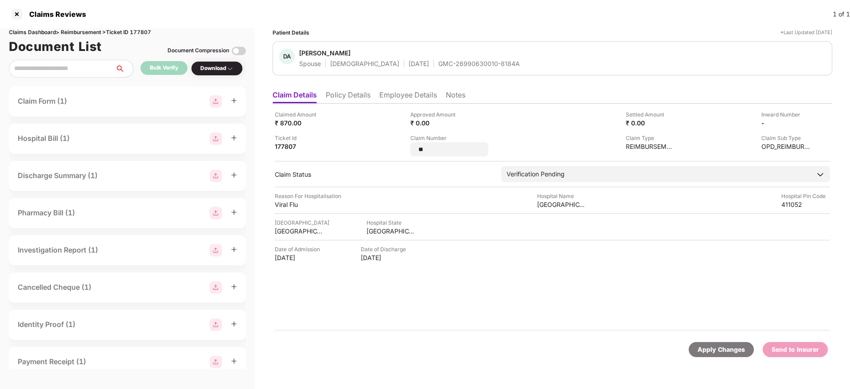
type input "*"
type input "**********"
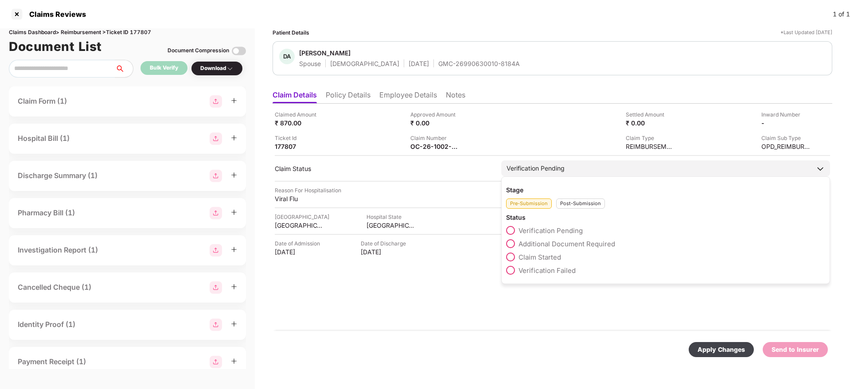
click at [575, 206] on div "Post-Submission" at bounding box center [580, 203] width 49 height 10
click at [506, 247] on label "Claim Under Process" at bounding box center [545, 243] width 79 height 9
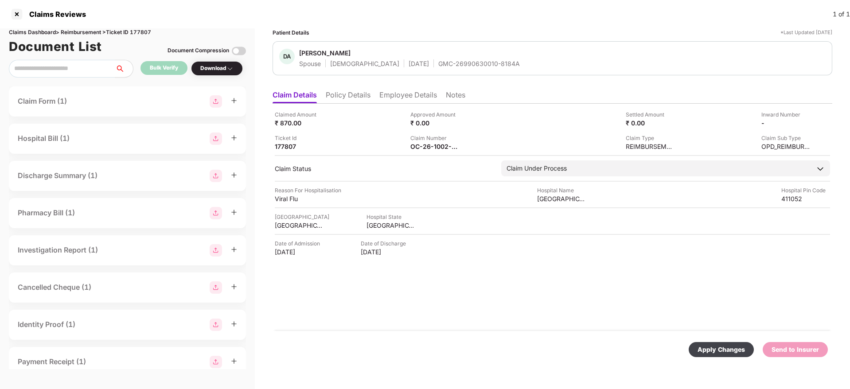
click at [708, 343] on div "Apply Changes" at bounding box center [720, 349] width 65 height 15
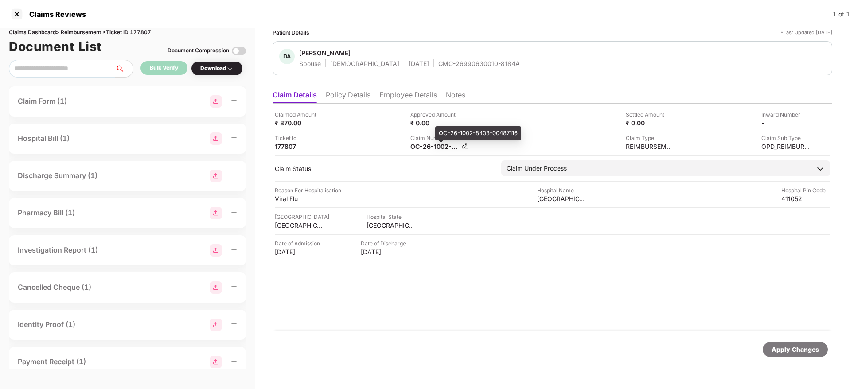
click at [431, 145] on div "OC-26-1002-8403-00487116" at bounding box center [434, 146] width 49 height 8
copy div
drag, startPoint x: 407, startPoint y: 62, endPoint x: 506, endPoint y: 66, distance: 99.8
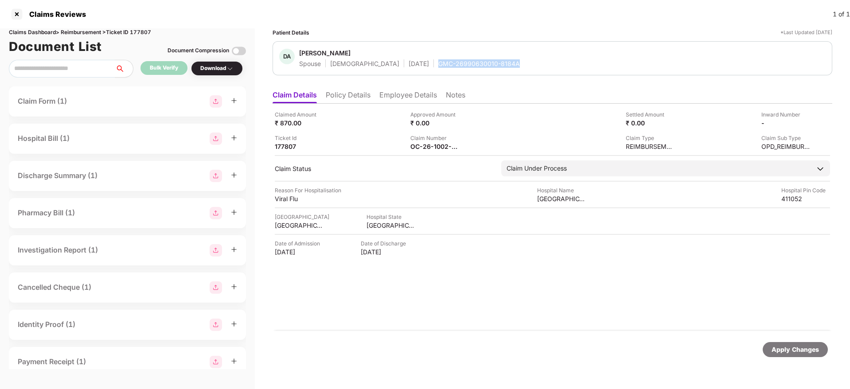
click at [506, 66] on div "DA Deepika Agrawal Spouse Female 25 Mar 1988 GMC-26990630010-8184A" at bounding box center [552, 58] width 546 height 19
copy div "GMC-26990630010-8184A"
click at [510, 131] on div "Claimed Amount ₹ 870.00 Approved Amount ₹ 0.00 Settled Amount ₹ 0.00 Inward Num…" at bounding box center [552, 130] width 555 height 40
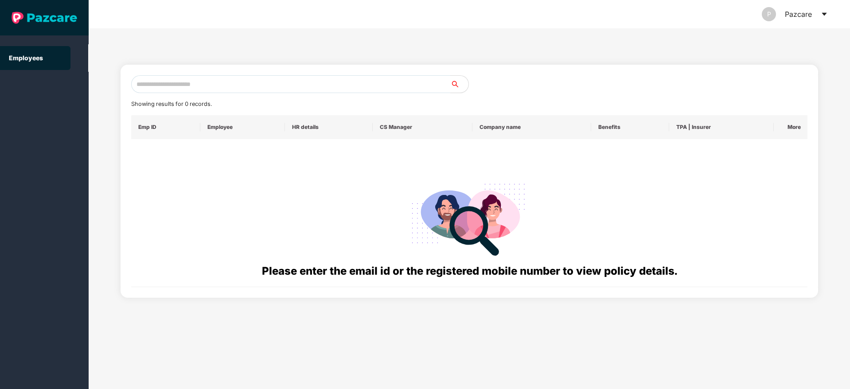
click at [160, 94] on div "Showing results for 0 records. Emp ID Employee HR details CS Manager Company na…" at bounding box center [469, 181] width 676 height 212
click at [184, 85] on input "text" at bounding box center [290, 84] width 319 height 18
paste input "**********"
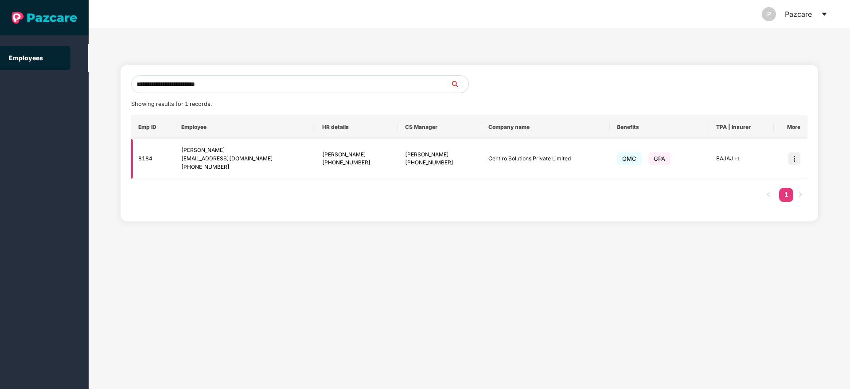
type input "**********"
click at [792, 158] on img at bounding box center [794, 158] width 12 height 12
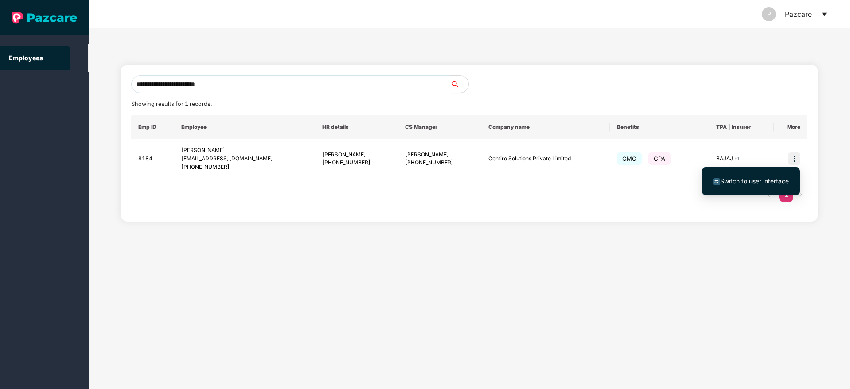
click at [745, 188] on li "Switch to user interface" at bounding box center [751, 181] width 98 height 19
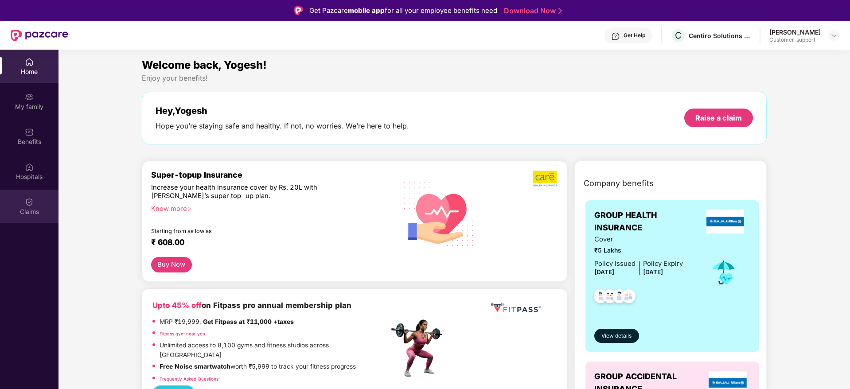
click at [27, 218] on div "Claims" at bounding box center [29, 206] width 58 height 33
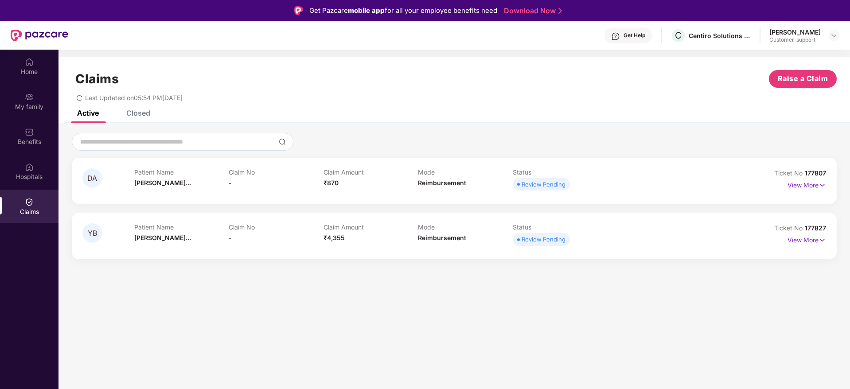
click at [794, 243] on p "View More" at bounding box center [806, 239] width 39 height 12
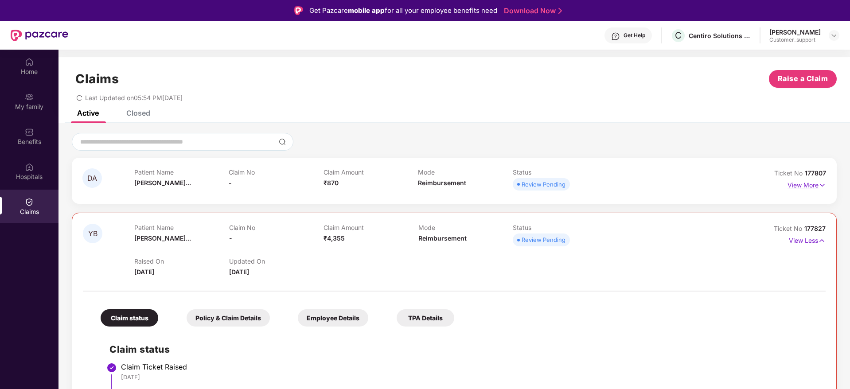
click at [812, 184] on p "View More" at bounding box center [806, 184] width 39 height 12
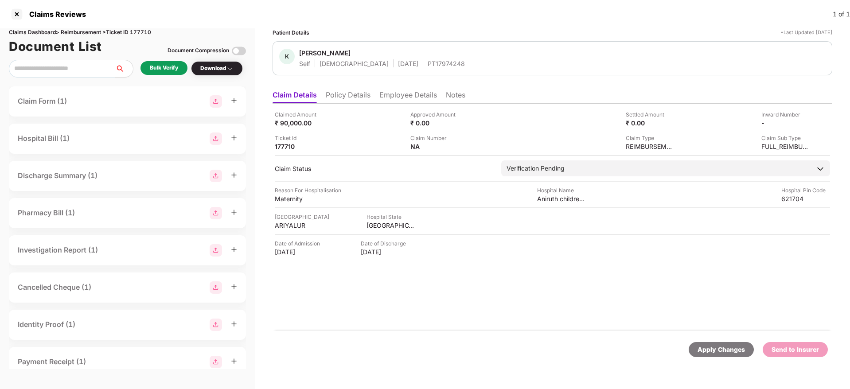
click at [355, 97] on li "Policy Details" at bounding box center [348, 96] width 45 height 13
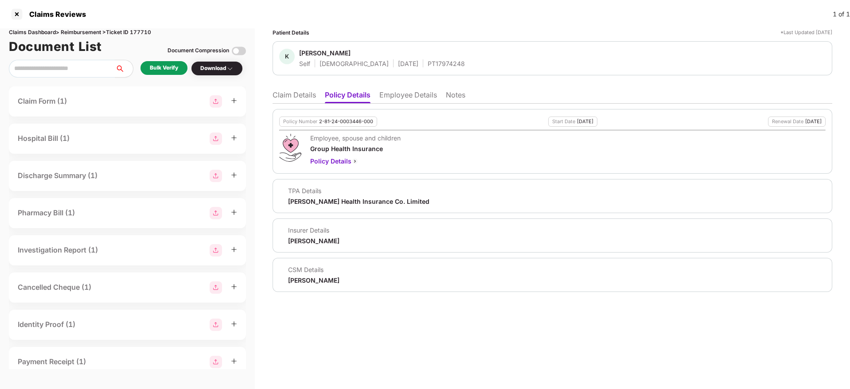
click at [397, 97] on li "Employee Details" at bounding box center [408, 96] width 58 height 13
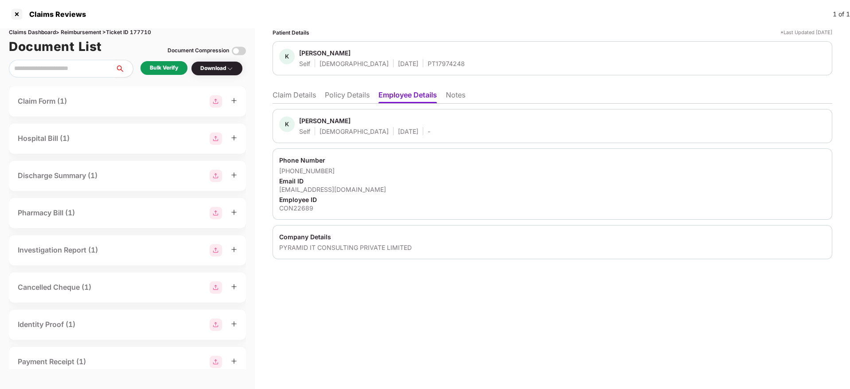
click at [360, 102] on li "Policy Details" at bounding box center [347, 96] width 45 height 13
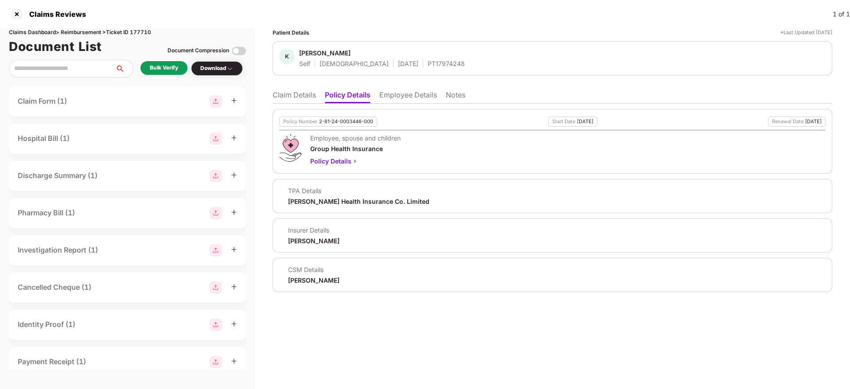
click at [164, 68] on div "Bulk Verify" at bounding box center [164, 68] width 28 height 8
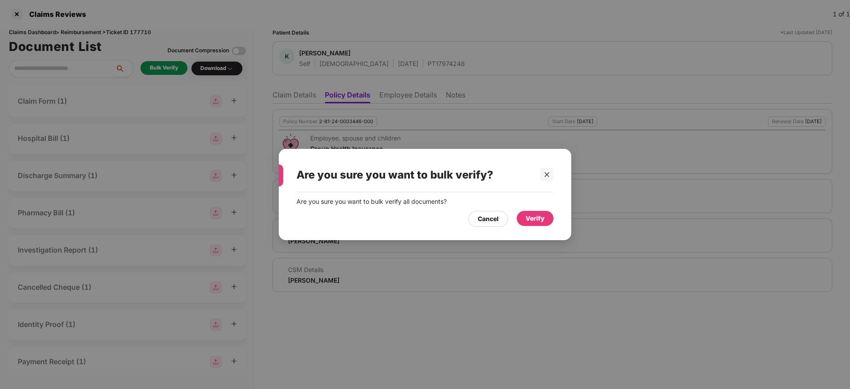
click at [532, 217] on div "Verify" at bounding box center [534, 219] width 19 height 10
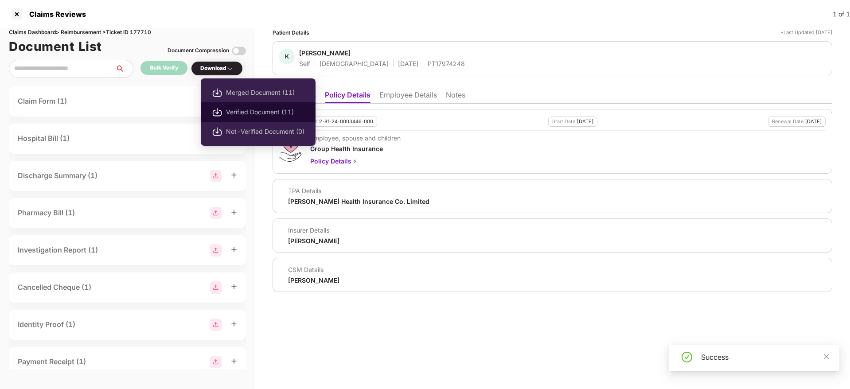
click at [244, 106] on li "Verified Document (11)" at bounding box center [258, 111] width 115 height 19
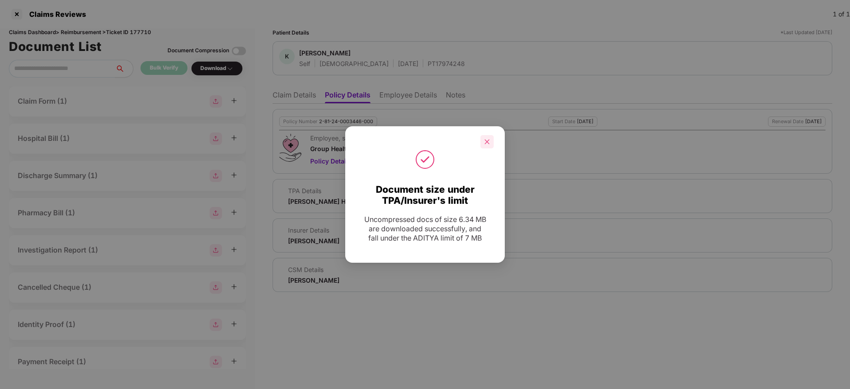
click at [488, 139] on icon "close" at bounding box center [487, 142] width 6 height 6
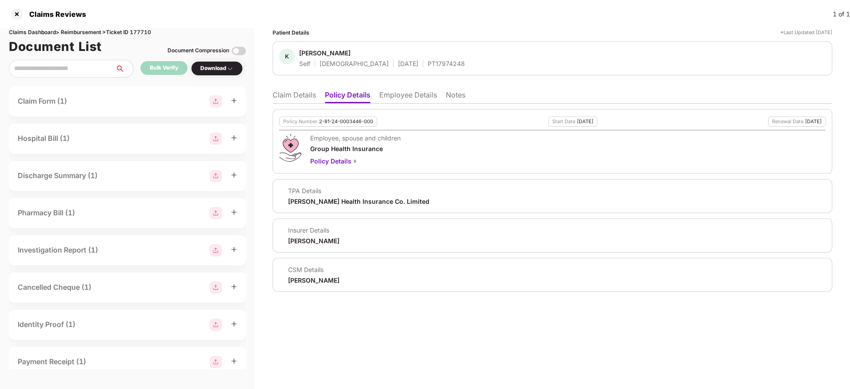
click at [303, 100] on li "Claim Details" at bounding box center [293, 96] width 43 height 13
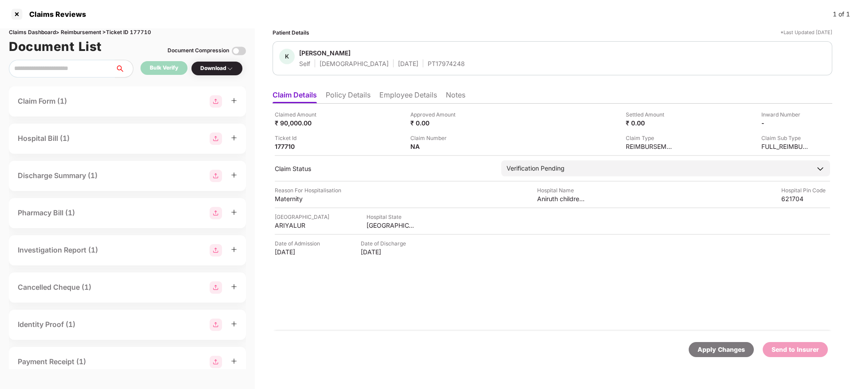
click at [370, 99] on li "Policy Details" at bounding box center [348, 96] width 45 height 13
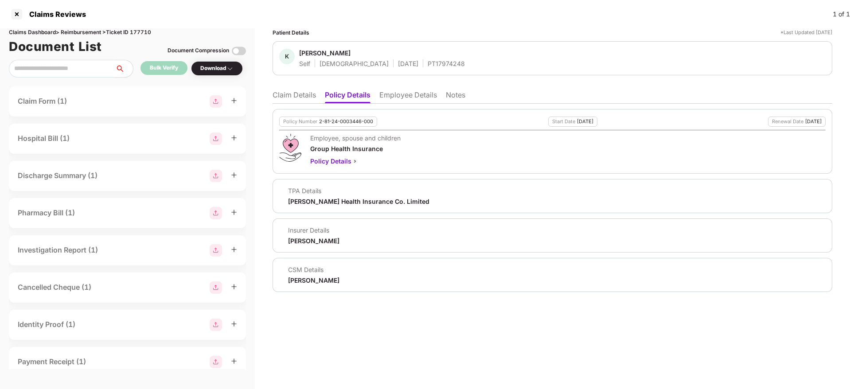
click at [289, 99] on li "Claim Details" at bounding box center [293, 96] width 43 height 13
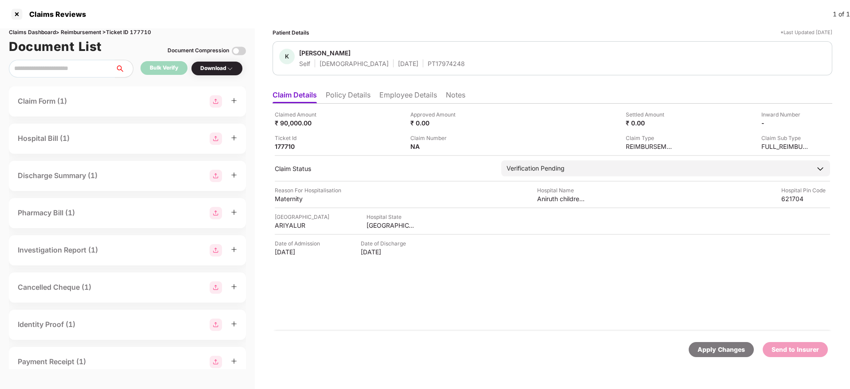
click at [361, 97] on li "Policy Details" at bounding box center [348, 96] width 45 height 13
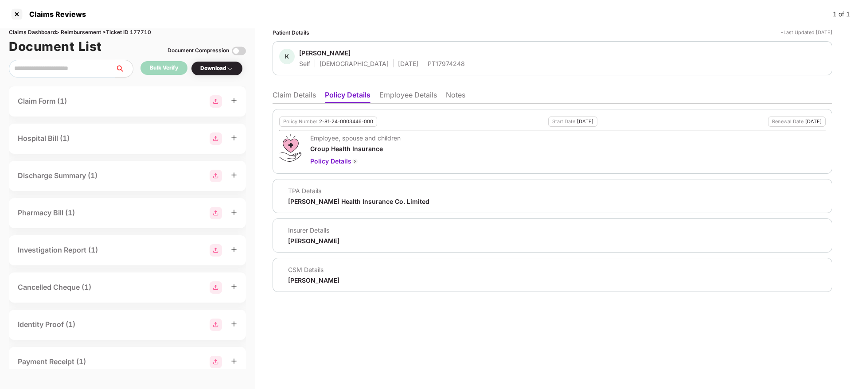
click at [292, 102] on li "Claim Details" at bounding box center [293, 96] width 43 height 13
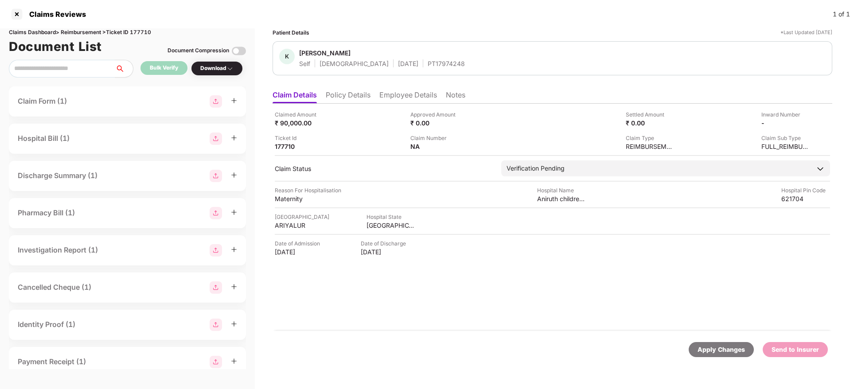
click at [387, 103] on li "Employee Details" at bounding box center [408, 96] width 58 height 13
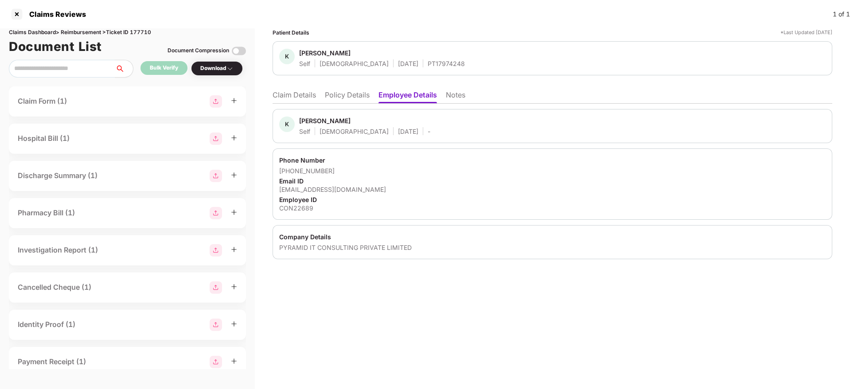
click at [293, 206] on div "CON22689" at bounding box center [552, 208] width 546 height 8
copy div "CON22689"
click at [288, 97] on li "Claim Details" at bounding box center [293, 96] width 43 height 13
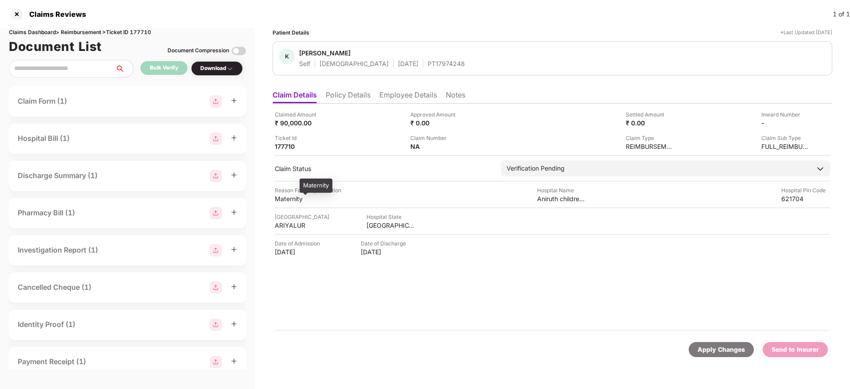
click at [293, 202] on div "Maternity" at bounding box center [299, 198] width 49 height 8
copy div "Maternity"
click at [401, 86] on ul "Claim Details Policy Details Employee Details Notes" at bounding box center [552, 95] width 560 height 18
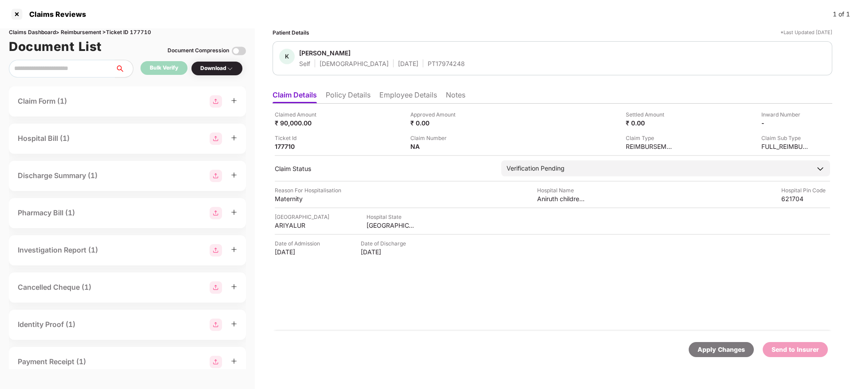
click at [412, 96] on li "Employee Details" at bounding box center [408, 96] width 58 height 13
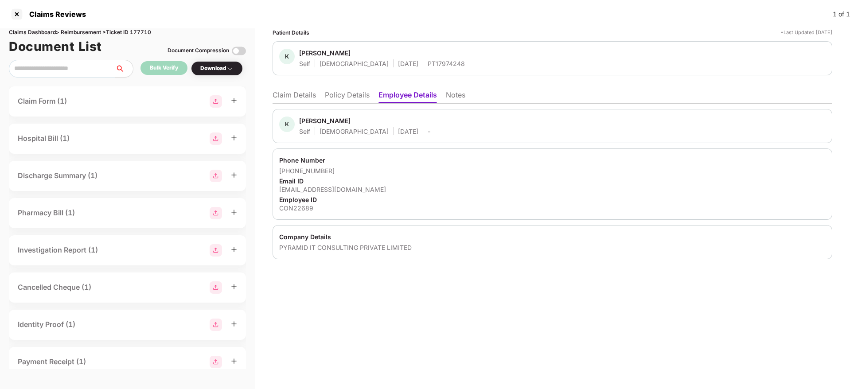
click at [327, 193] on div "kalaijana1597@gmail.com" at bounding box center [552, 189] width 546 height 8
copy div "kalaijana1597@gmail.com"
click at [301, 97] on li "Claim Details" at bounding box center [293, 96] width 43 height 13
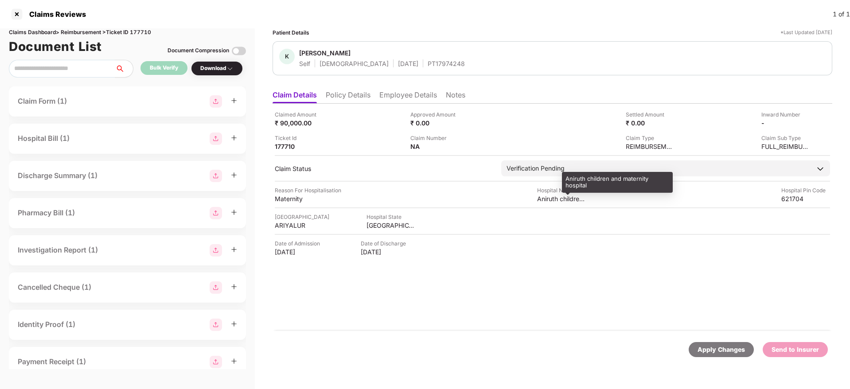
click at [546, 201] on div "Aniruth children and maternity hospital" at bounding box center [561, 198] width 49 height 8
copy div "Aniruth children and maternity hospital"
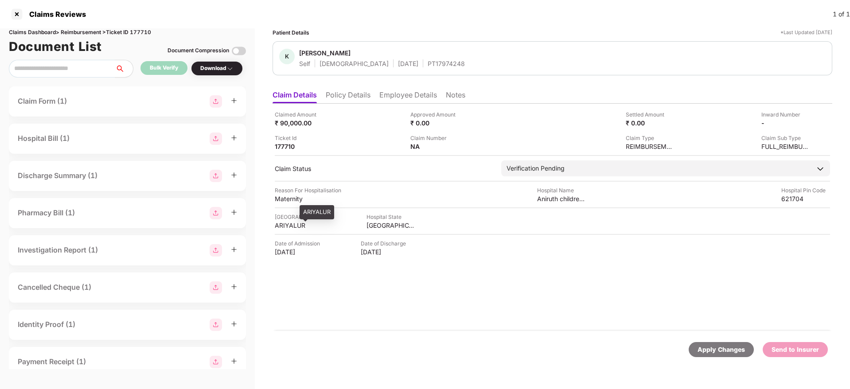
click at [288, 222] on div "ARIYALUR" at bounding box center [299, 225] width 49 height 8
copy div "ARIYALUR"
click at [371, 228] on div "TAMIL NADU" at bounding box center [390, 225] width 49 height 8
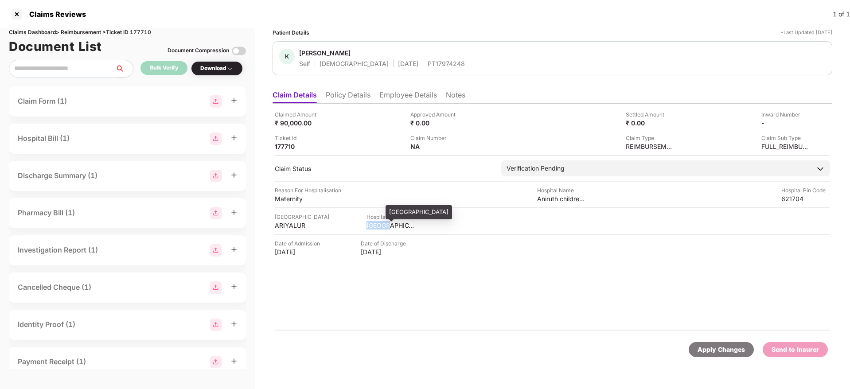
click at [371, 228] on div "TAMIL NADU" at bounding box center [390, 225] width 49 height 8
copy div "TAMIL NADU"
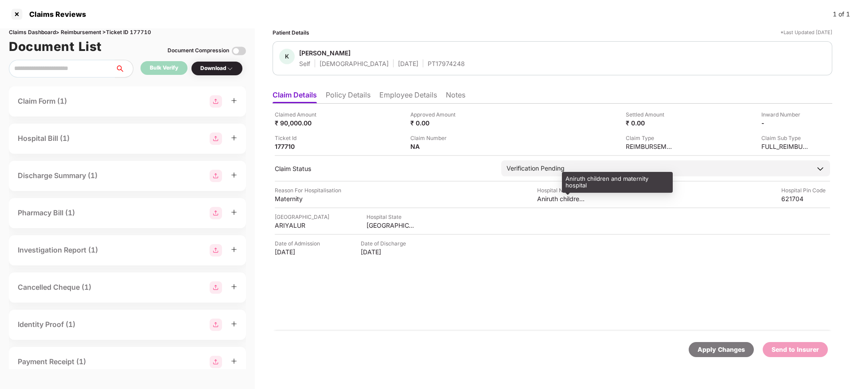
click at [548, 201] on div "Aniruth children and maternity hospital" at bounding box center [561, 198] width 49 height 8
copy div "Aniruth children and maternity hospital"
click at [466, 145] on img at bounding box center [464, 145] width 7 height 7
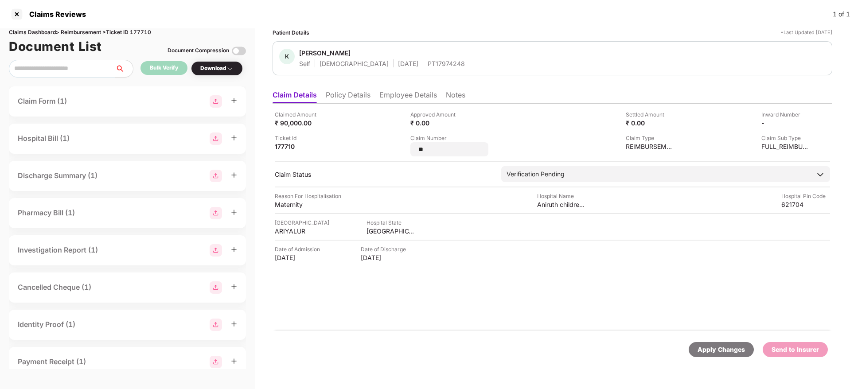
type input "*"
type input "**********"
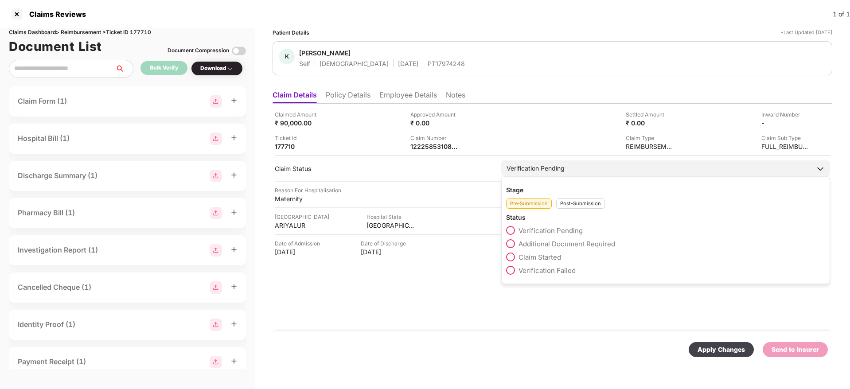
click at [585, 206] on div "Post-Submission" at bounding box center [580, 203] width 49 height 10
click at [519, 245] on span "Claim Under Process" at bounding box center [551, 244] width 67 height 8
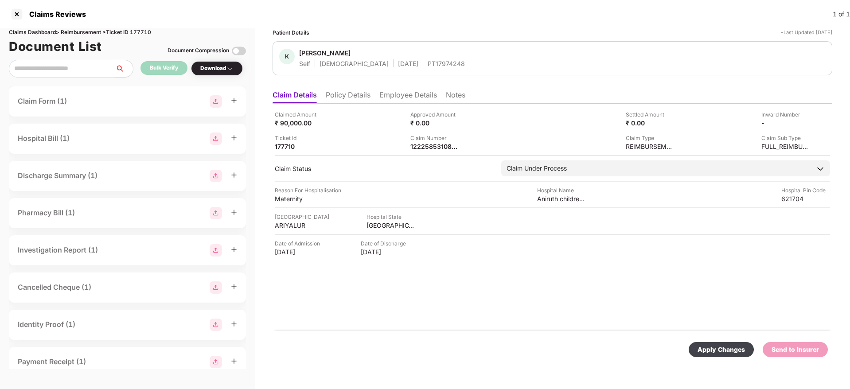
click at [718, 346] on div "Apply Changes" at bounding box center [720, 350] width 47 height 10
click at [345, 101] on li "Policy Details" at bounding box center [348, 96] width 45 height 13
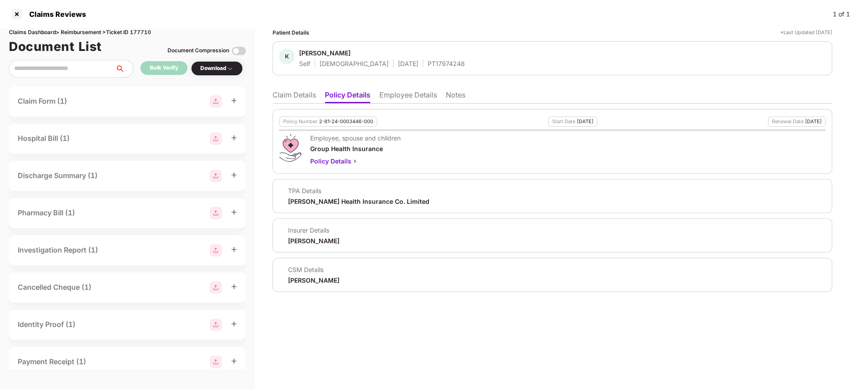
click at [310, 90] on li "Claim Details" at bounding box center [293, 96] width 43 height 13
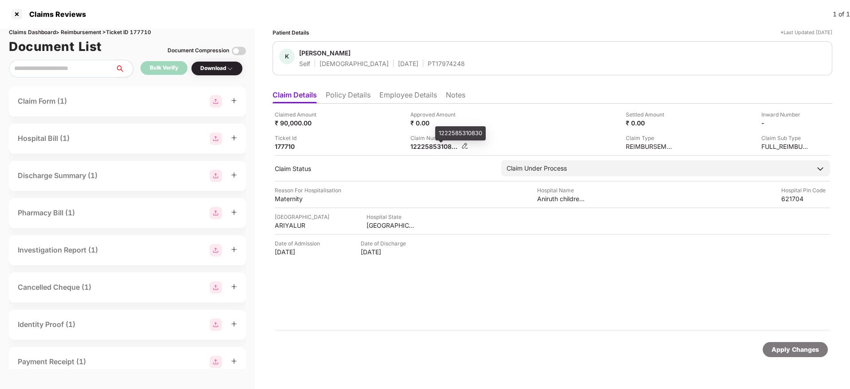
click at [431, 146] on div "1222585310830" at bounding box center [434, 146] width 49 height 8
copy div
click at [427, 62] on div "PT17974248" at bounding box center [445, 63] width 37 height 8
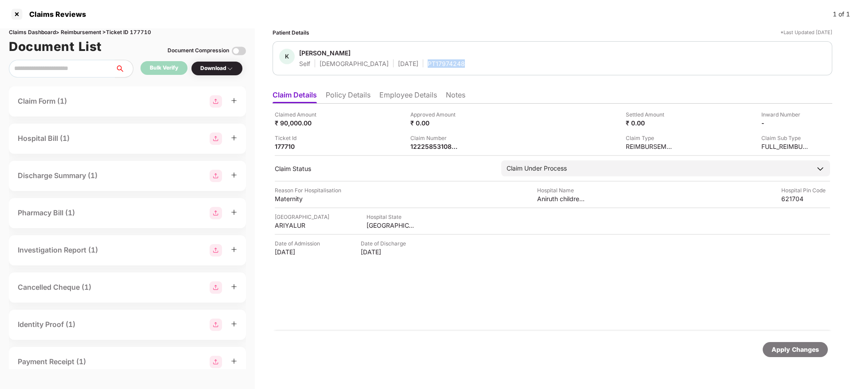
click at [427, 62] on div "PT17974248" at bounding box center [445, 63] width 37 height 8
copy div "PT17974248"
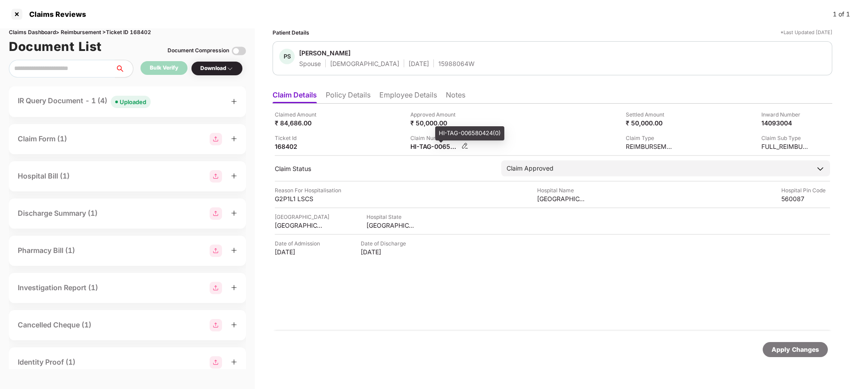
click at [427, 148] on div "HI-TAG-006580424(0)" at bounding box center [434, 146] width 49 height 8
copy div
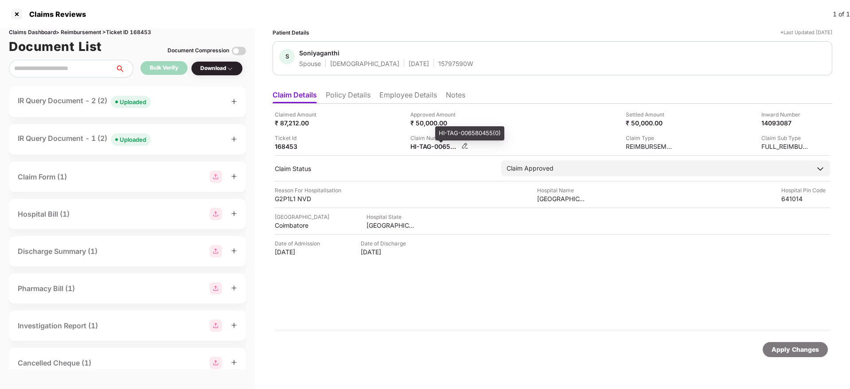
click at [424, 145] on div "HI-TAG-006580455(0)" at bounding box center [434, 146] width 49 height 8
copy div
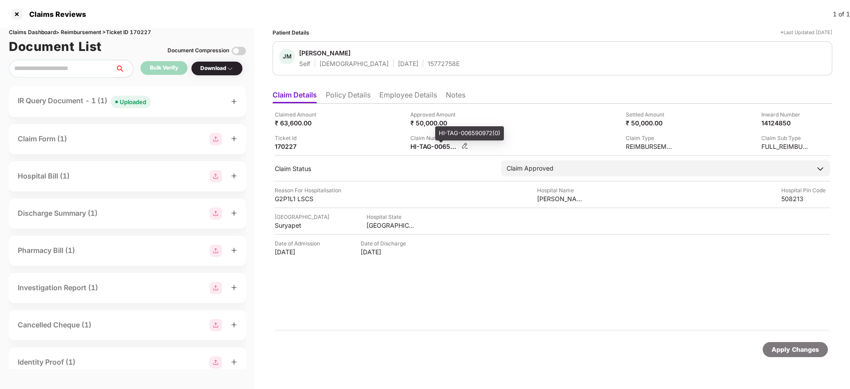
click at [426, 143] on div "HI-TAG-006590972(0)" at bounding box center [434, 146] width 49 height 8
copy div
click at [537, 140] on div "Claim Number HI-TAG-006590972(0)" at bounding box center [474, 142] width 129 height 17
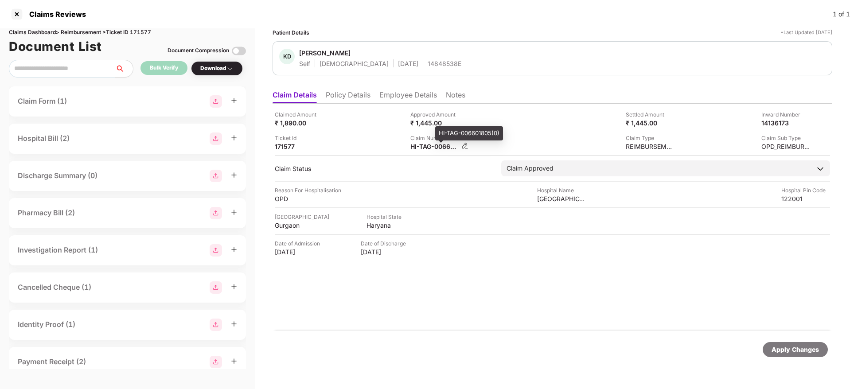
click at [416, 148] on div "HI-TAG-006601805(0)" at bounding box center [434, 146] width 49 height 8
copy div
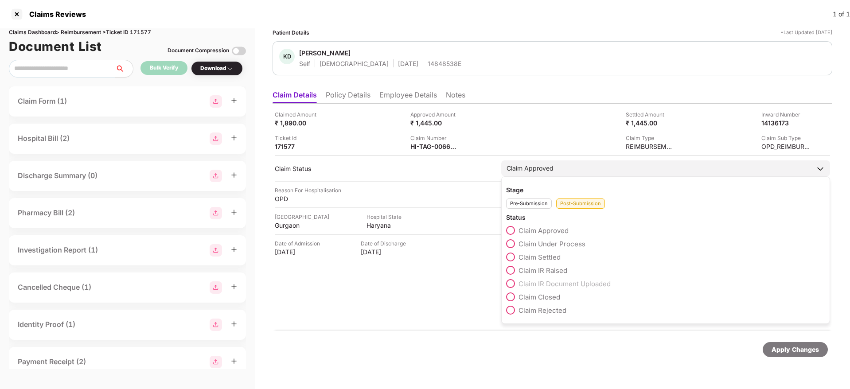
click at [510, 258] on span at bounding box center [510, 257] width 9 height 9
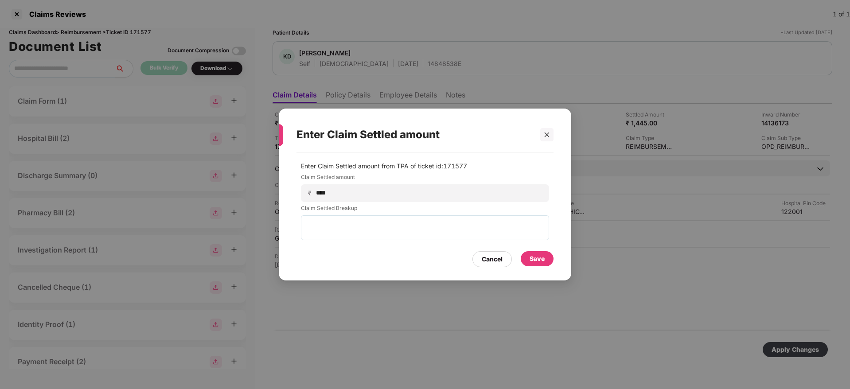
click at [538, 259] on div "Save" at bounding box center [536, 259] width 15 height 10
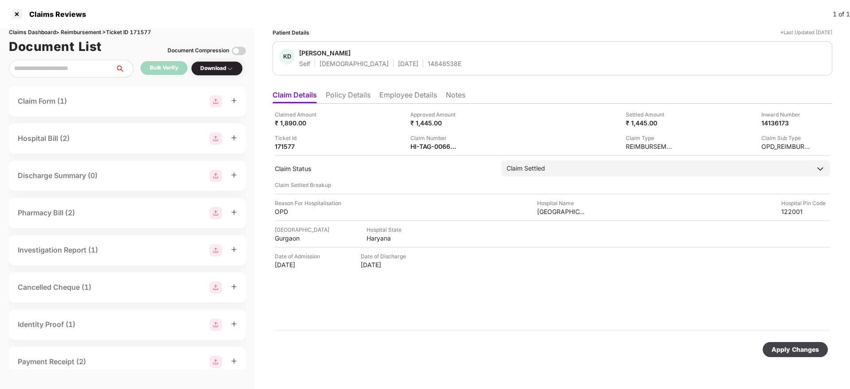
click at [785, 350] on div "Apply Changes" at bounding box center [794, 350] width 47 height 10
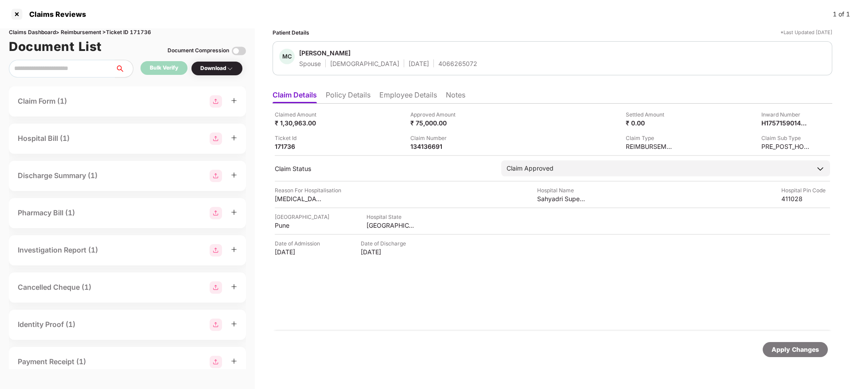
click at [355, 98] on li "Policy Details" at bounding box center [348, 96] width 45 height 13
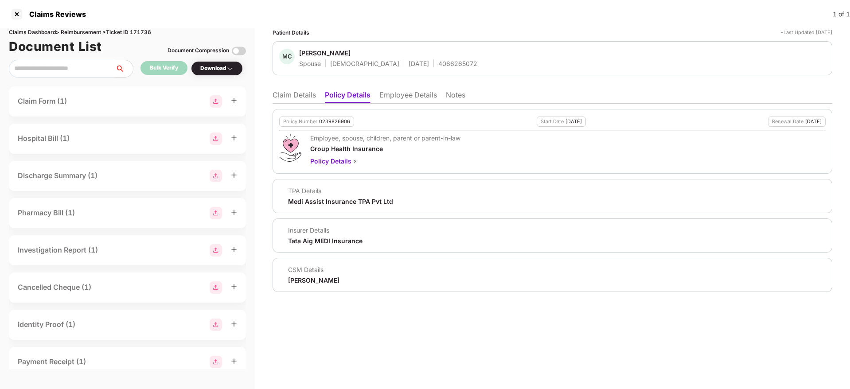
click at [303, 98] on li "Claim Details" at bounding box center [293, 96] width 43 height 13
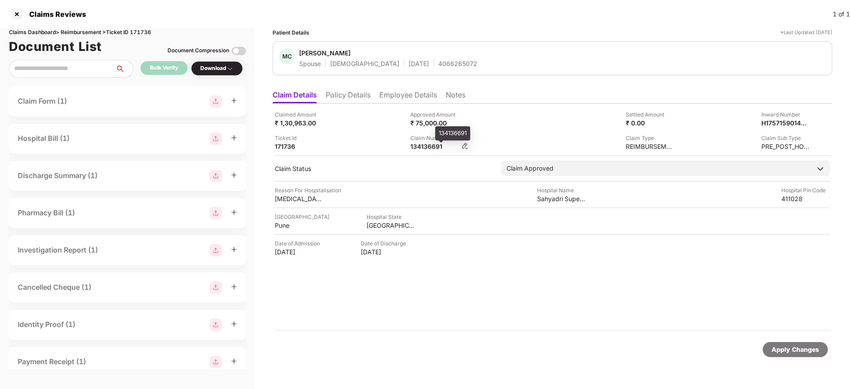
click at [432, 146] on div "134136691" at bounding box center [434, 146] width 49 height 8
copy div "134136691"
click at [390, 130] on div "Claimed Amount ₹ 1,30,963.00 Approved Amount ₹ 75,000.00 Settled Amount ₹ 0.00 …" at bounding box center [552, 130] width 555 height 40
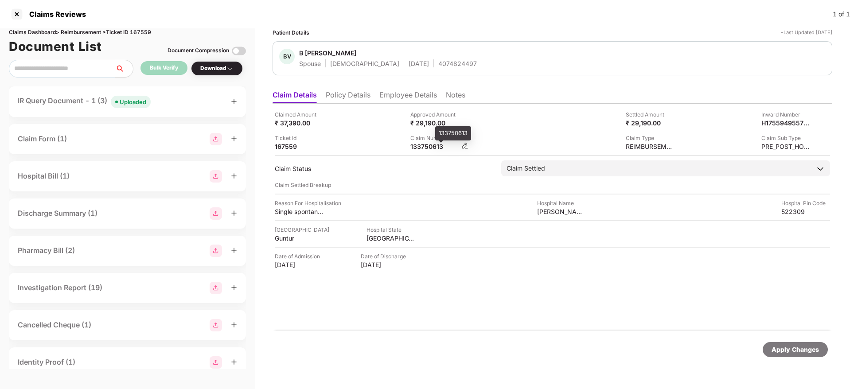
click at [419, 148] on div "133750613" at bounding box center [434, 146] width 49 height 8
copy div
click at [362, 150] on div "Ticket Id 167559" at bounding box center [339, 142] width 129 height 17
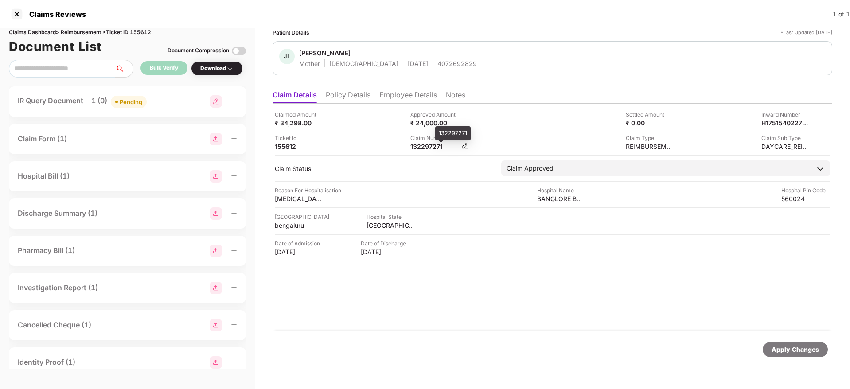
click at [421, 146] on div "132297271" at bounding box center [434, 146] width 49 height 8
copy div "132297271"
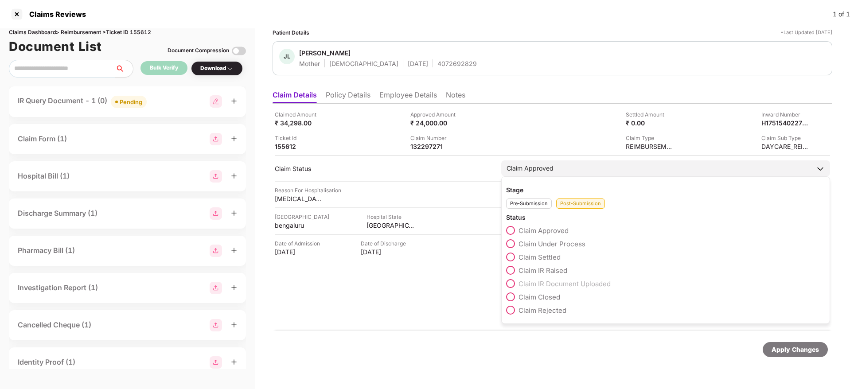
click at [510, 257] on span at bounding box center [510, 257] width 9 height 9
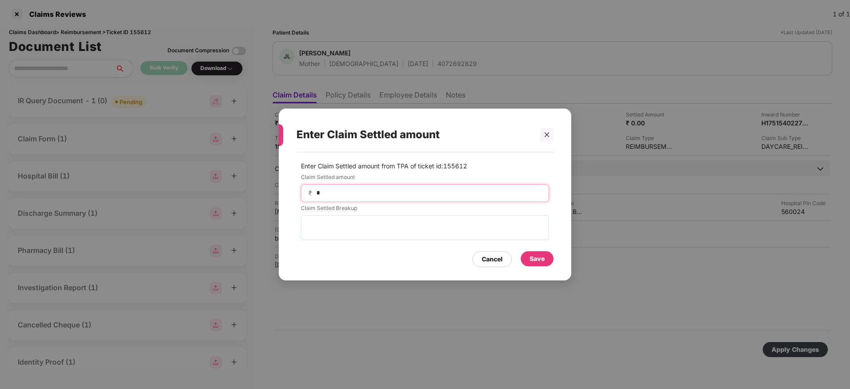
click at [373, 196] on input "*" at bounding box center [428, 192] width 226 height 9
type input "*****"
click at [535, 256] on div "Save" at bounding box center [536, 259] width 15 height 10
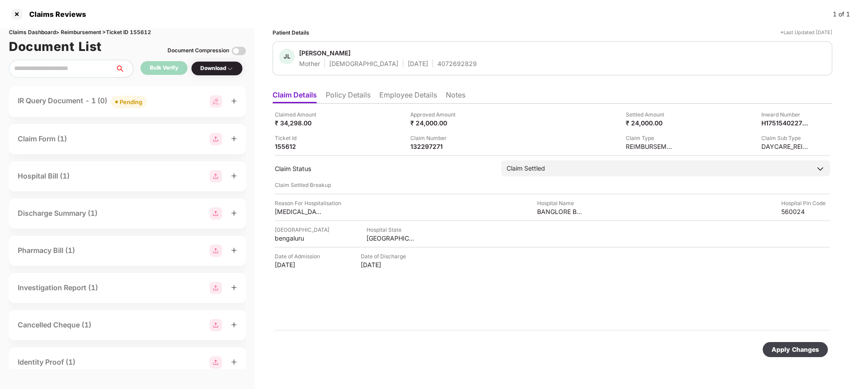
click at [782, 343] on div "Apply Changes" at bounding box center [794, 349] width 65 height 15
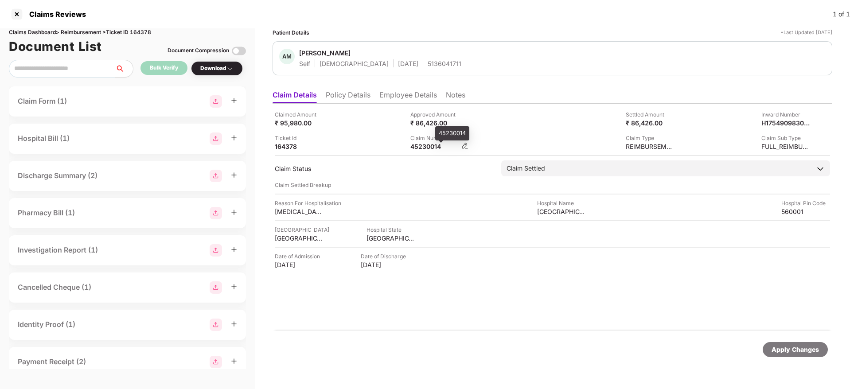
click at [420, 148] on div "45230014" at bounding box center [434, 146] width 49 height 8
copy div "45230014"
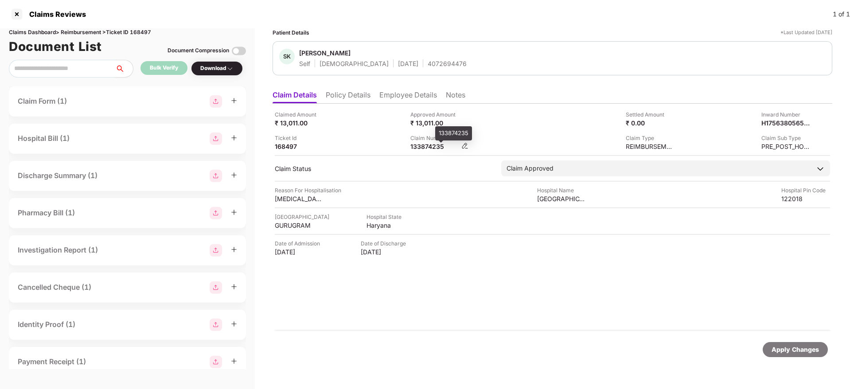
click at [421, 148] on div "133874235" at bounding box center [434, 146] width 49 height 8
copy div "133874235"
click at [343, 99] on li "Policy Details" at bounding box center [348, 96] width 45 height 13
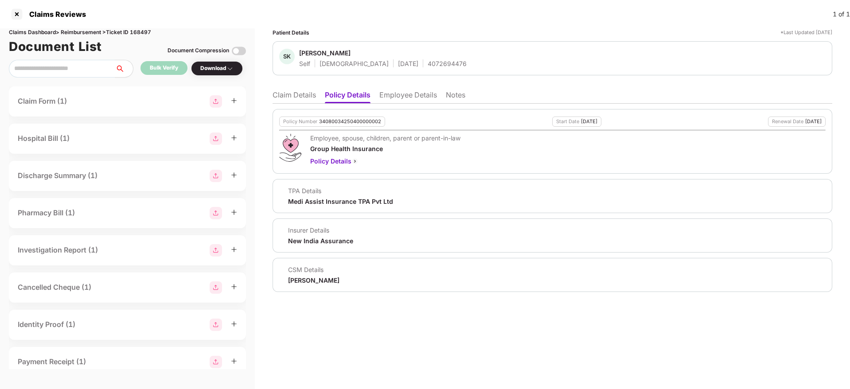
click at [307, 101] on li "Claim Details" at bounding box center [293, 96] width 43 height 13
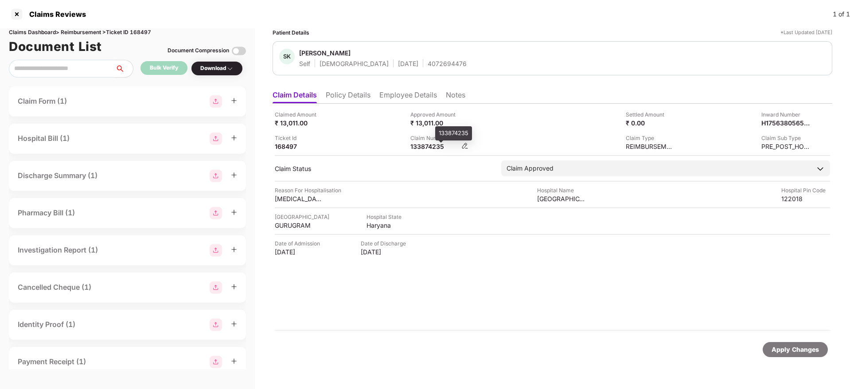
click at [422, 150] on div "133874235" at bounding box center [434, 146] width 49 height 8
copy div "133874235"
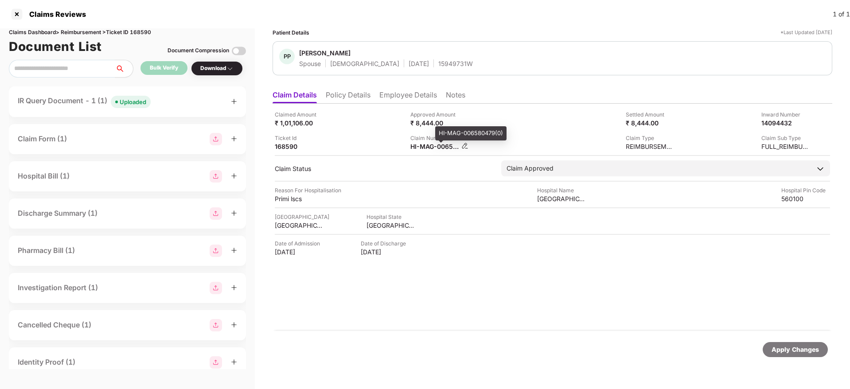
click at [426, 147] on div "HI-MAG-006580479(0)" at bounding box center [434, 146] width 49 height 8
copy div
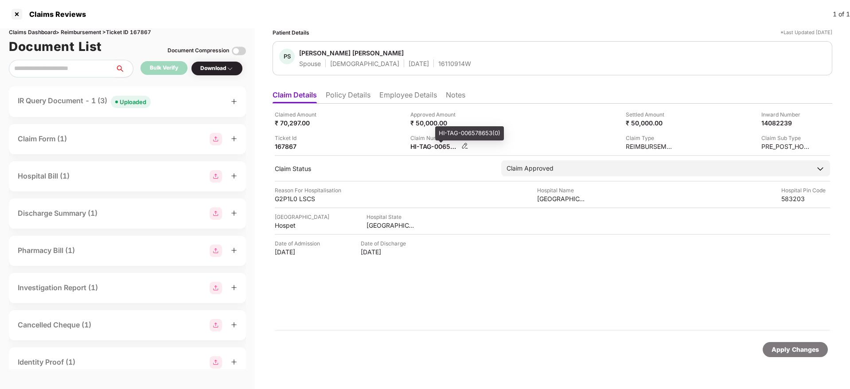
click at [416, 147] on div "HI-TAG-006578653(0)" at bounding box center [434, 146] width 49 height 8
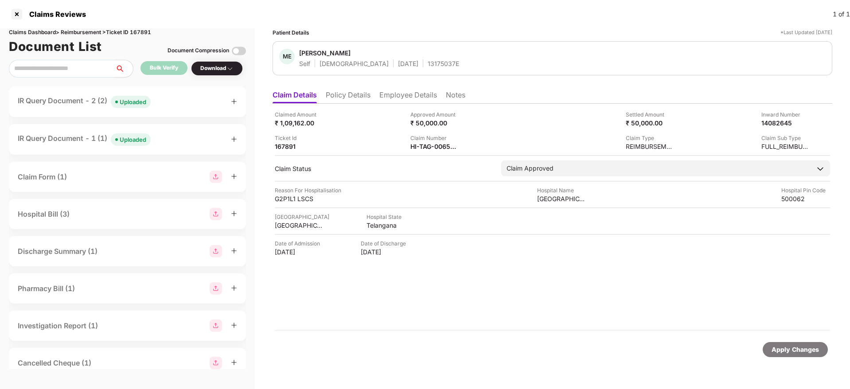
click at [421, 153] on div "Claimed Amount ₹ 1,09,162.00 Approved Amount ₹ 50,000.00 Settled Amount ₹ 50,00…" at bounding box center [552, 217] width 560 height 227
click at [425, 150] on div "HI-TAG-006578671(0)" at bounding box center [434, 146] width 49 height 8
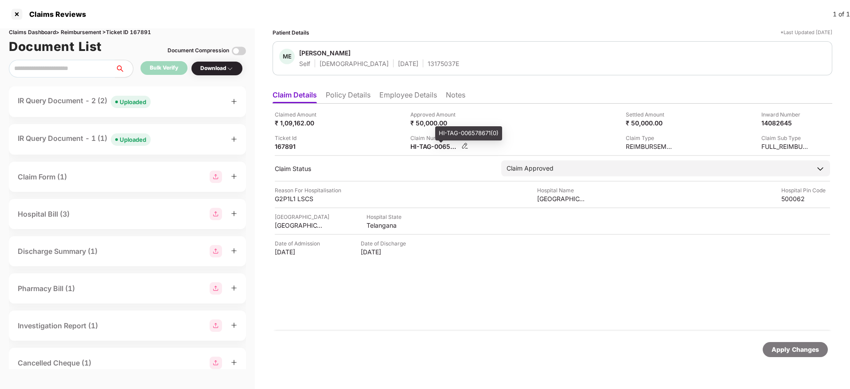
click at [425, 150] on div "HI-TAG-006578671(0)" at bounding box center [434, 146] width 49 height 8
copy div
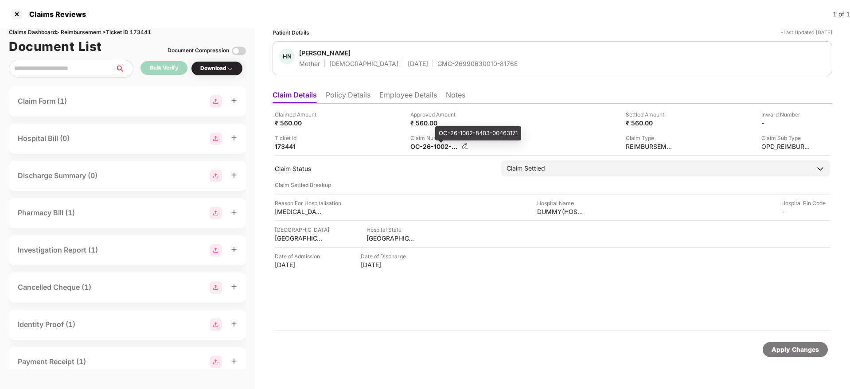
click at [425, 146] on div "OC-26-1002-8403-00463171" at bounding box center [434, 146] width 49 height 8
copy div
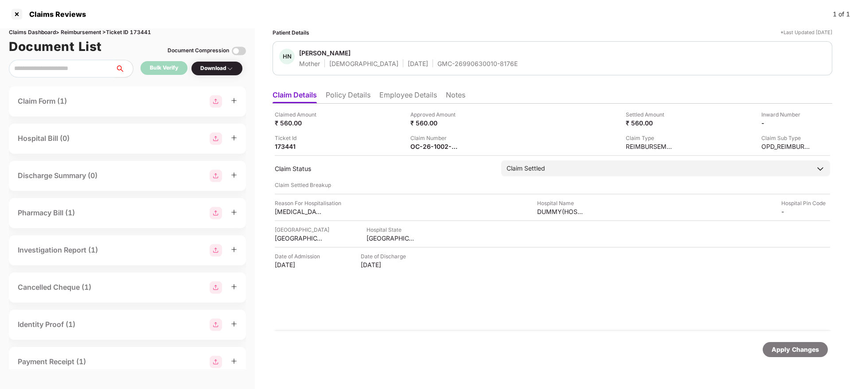
click at [479, 120] on div "Approved Amount ₹ 560.00" at bounding box center [474, 118] width 129 height 17
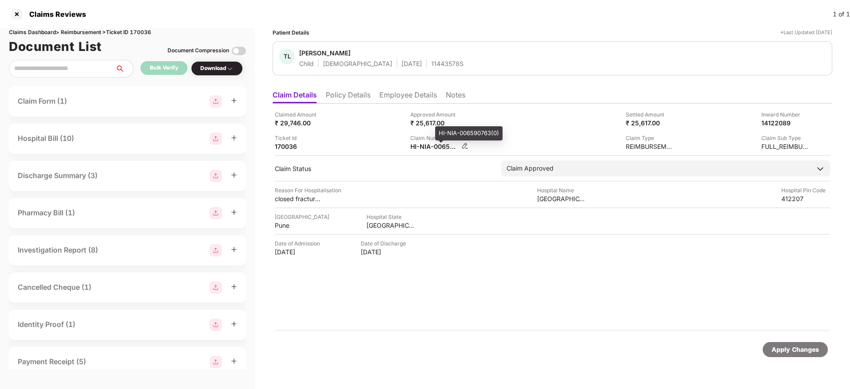
click at [420, 146] on div "HI-NIA-006590763(0)" at bounding box center [434, 146] width 49 height 8
copy div
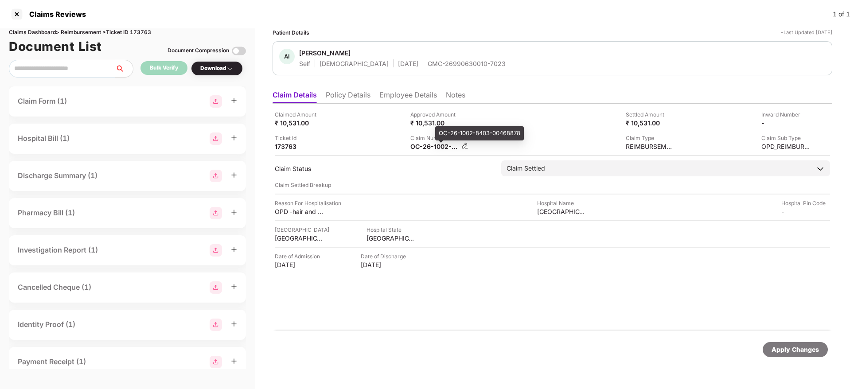
click at [432, 148] on div "OC-26-1002-8403-00468878" at bounding box center [434, 146] width 49 height 8
copy div
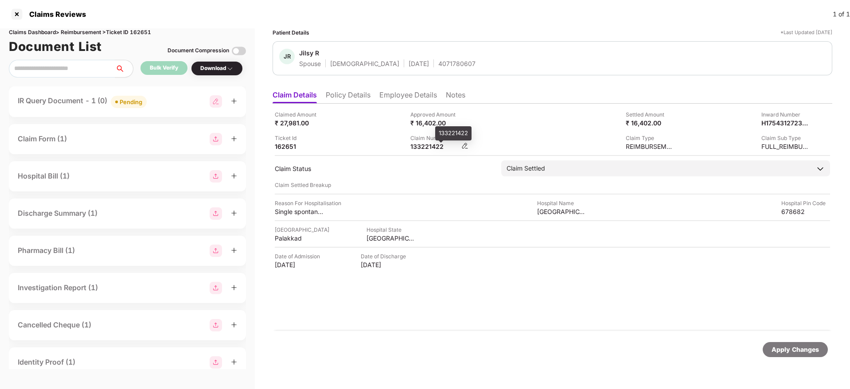
click at [423, 150] on div "133221422" at bounding box center [434, 146] width 49 height 8
copy div
click at [361, 126] on div "Claimed Amount ₹ 27,981.00" at bounding box center [339, 118] width 129 height 17
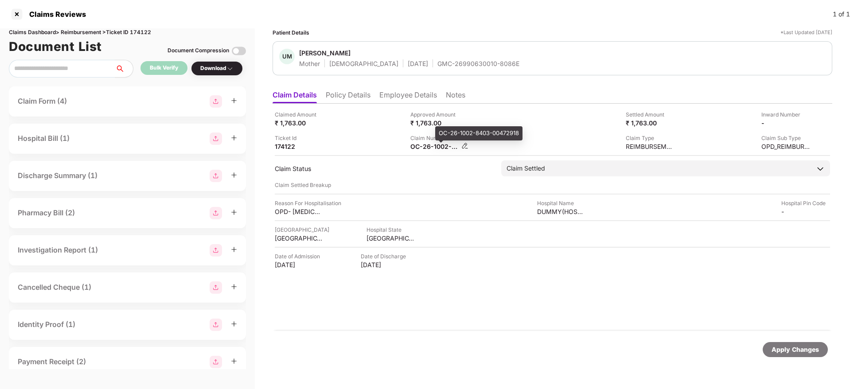
click at [422, 147] on div "OC-26-1002-8403-00472918" at bounding box center [434, 146] width 49 height 8
copy div
click at [386, 121] on div "Claimed Amount ₹ 1,763.00" at bounding box center [339, 118] width 129 height 17
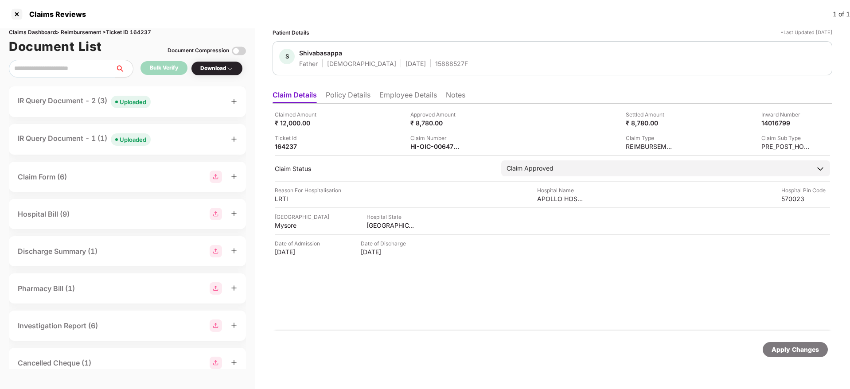
click at [427, 151] on div "Claimed Amount ₹ 12,000.00 Approved Amount ₹ 8,780.00 Settled Amount ₹ 8,780.00…" at bounding box center [552, 217] width 560 height 227
click at [431, 144] on div "HI-OIC-006470379(1)" at bounding box center [434, 146] width 49 height 8
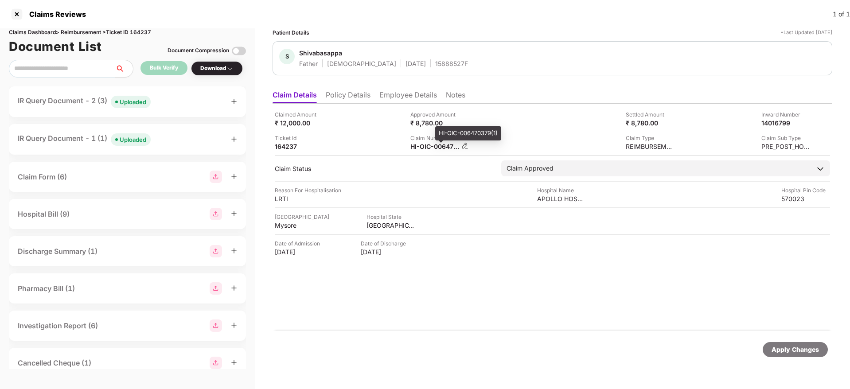
click at [431, 144] on div "HI-OIC-006470379(1)" at bounding box center [434, 146] width 49 height 8
copy div
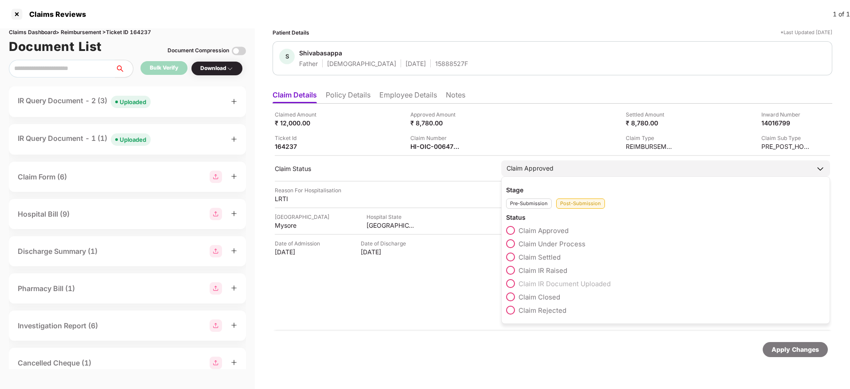
click at [513, 254] on span at bounding box center [510, 257] width 9 height 9
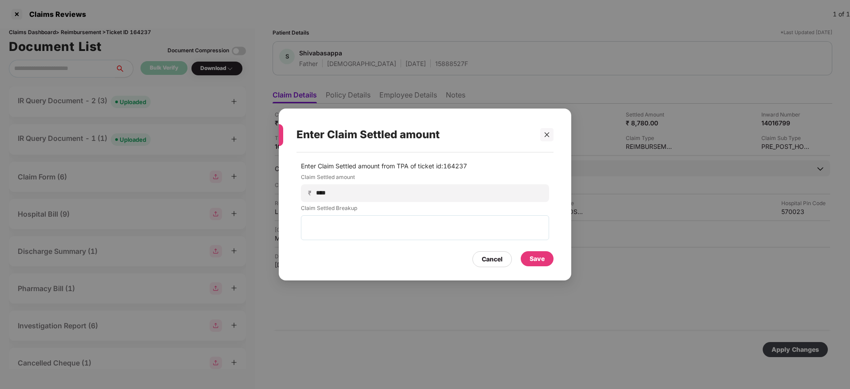
click at [544, 264] on div "Save" at bounding box center [537, 258] width 33 height 15
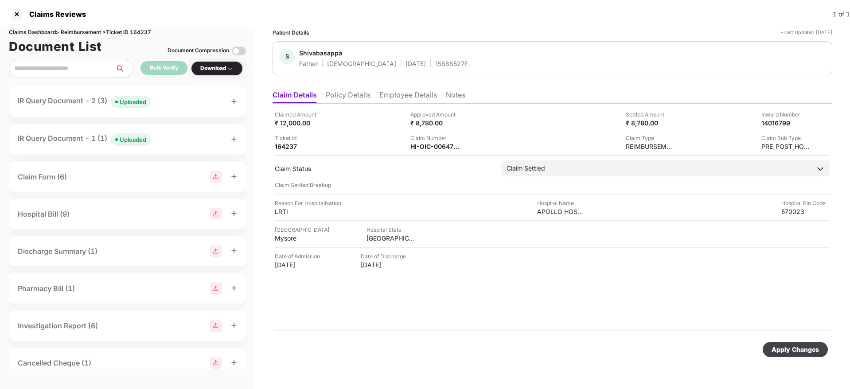
click at [793, 349] on div "Apply Changes" at bounding box center [794, 350] width 47 height 10
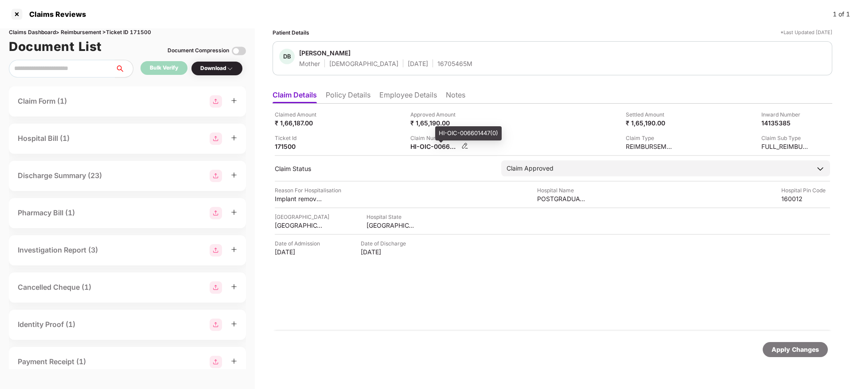
click at [427, 144] on div "HI-OIC-006601447(0)" at bounding box center [434, 146] width 49 height 8
copy div
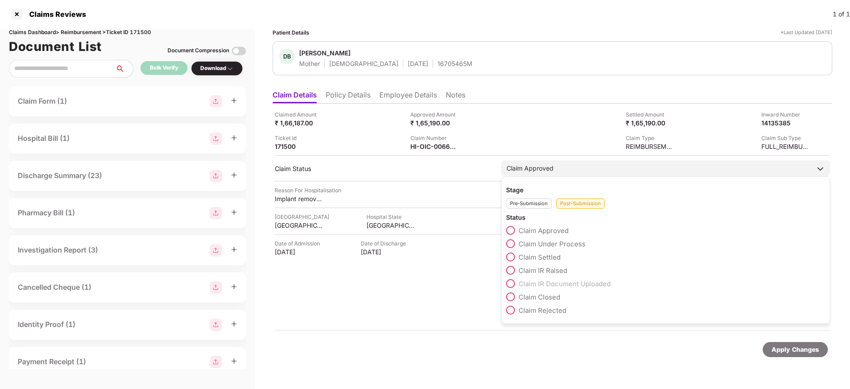
click at [507, 259] on span at bounding box center [510, 257] width 9 height 9
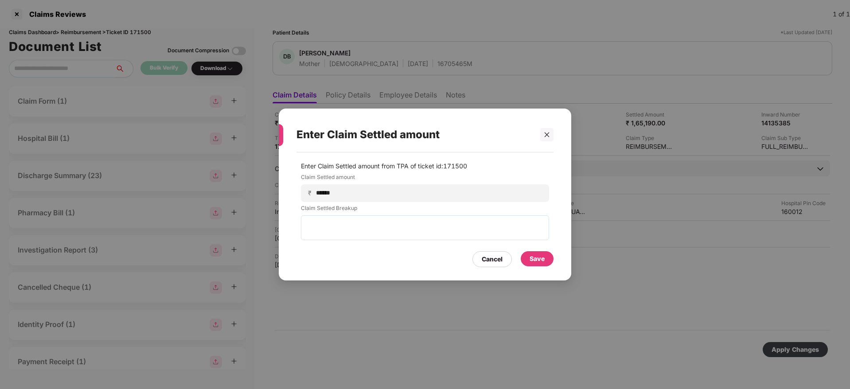
click at [552, 262] on div "Save" at bounding box center [537, 258] width 33 height 15
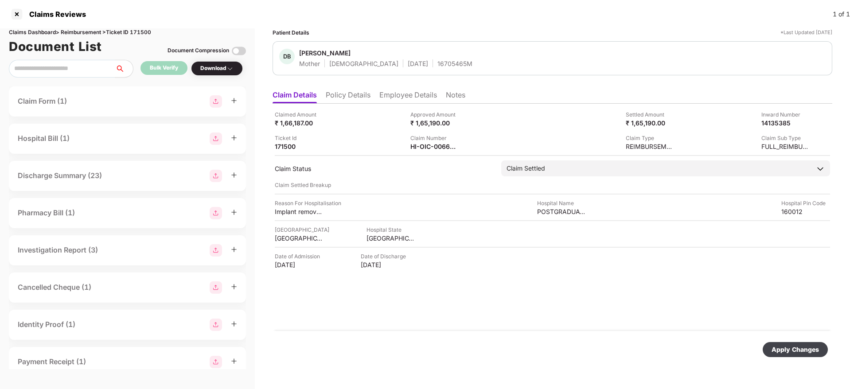
click at [769, 347] on div "Apply Changes" at bounding box center [794, 349] width 65 height 15
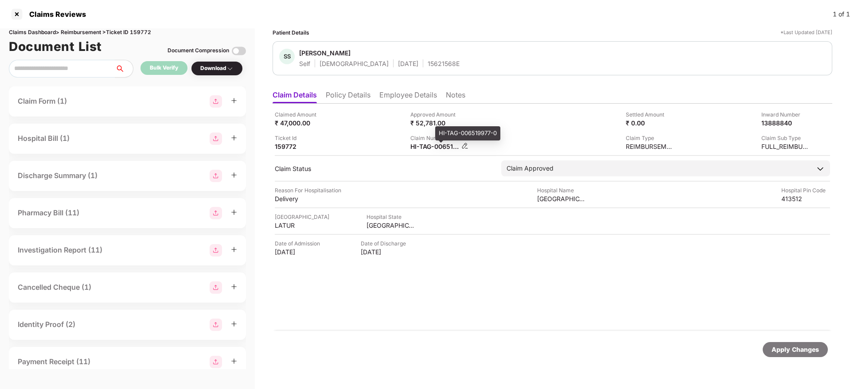
click at [424, 146] on div "HI-TAG-006519977-0" at bounding box center [434, 146] width 49 height 8
copy div
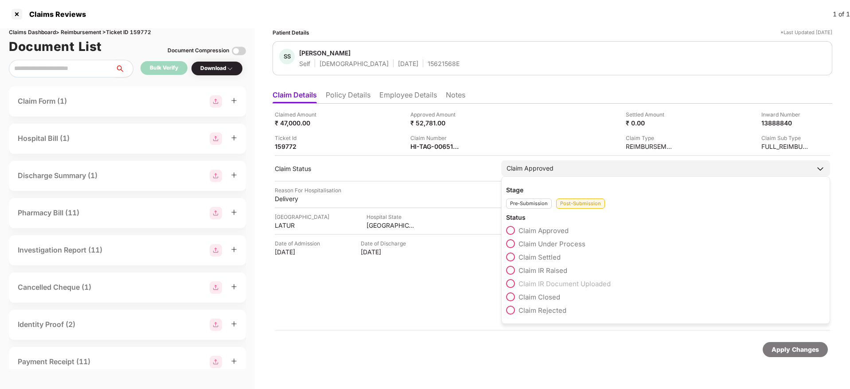
click at [513, 256] on span at bounding box center [510, 257] width 9 height 9
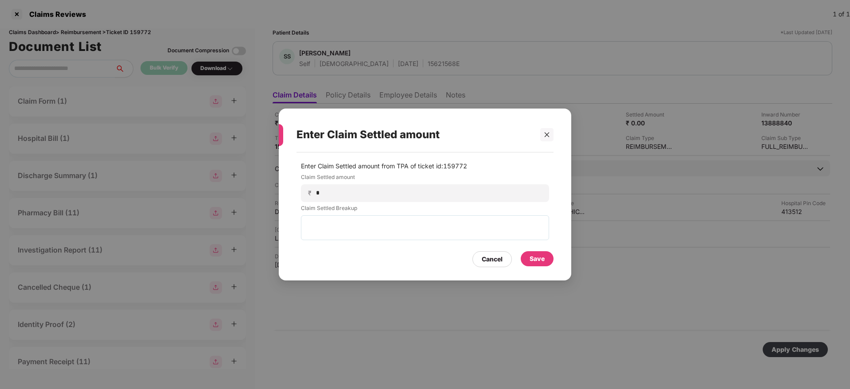
click at [443, 74] on div "Enter Claim Settled amount Enter Claim Settled amount from TPA of ticket id: 15…" at bounding box center [425, 194] width 850 height 389
click at [357, 194] on input "*" at bounding box center [428, 192] width 226 height 9
type input "*****"
click at [533, 258] on div "Save" at bounding box center [536, 259] width 15 height 10
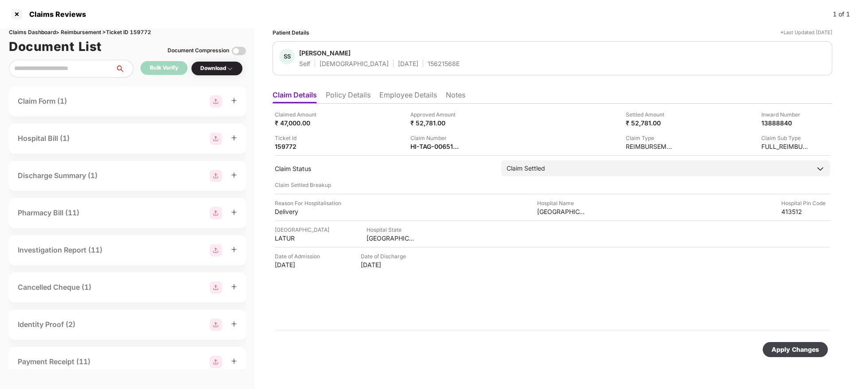
click at [788, 350] on div "Apply Changes" at bounding box center [794, 350] width 47 height 10
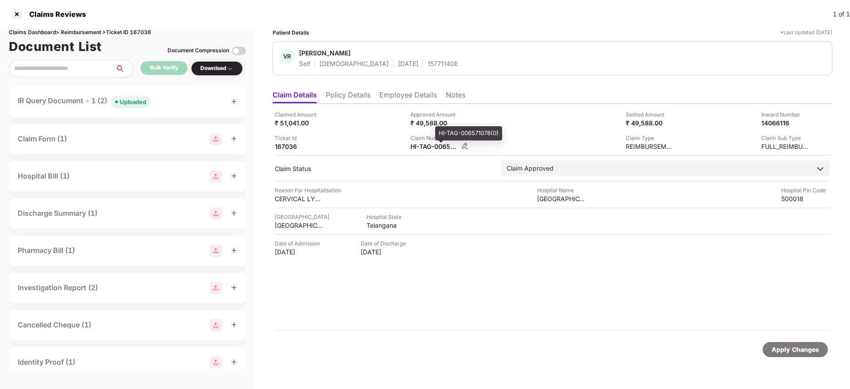
click at [426, 145] on div "HI-TAG-006571078(0)" at bounding box center [434, 146] width 49 height 8
copy div
click at [394, 130] on div "Claimed Amount ₹ 51,041.00 Approved Amount ₹ 49,588.00 Settled Amount ₹ 49,588.…" at bounding box center [552, 130] width 555 height 40
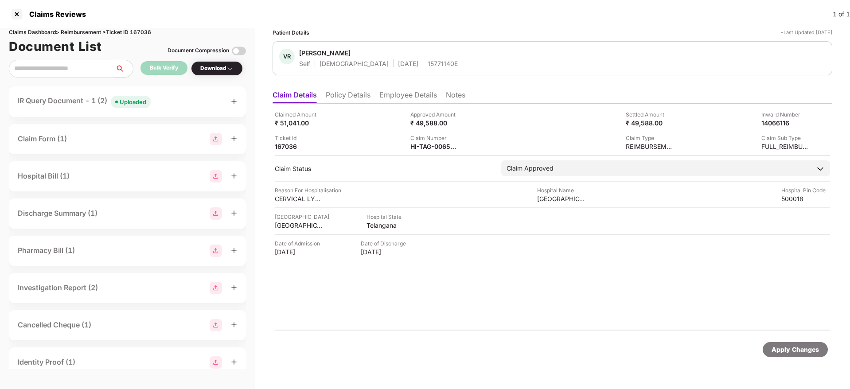
click at [530, 126] on div "Approved Amount ₹ 49,588.00" at bounding box center [474, 118] width 129 height 17
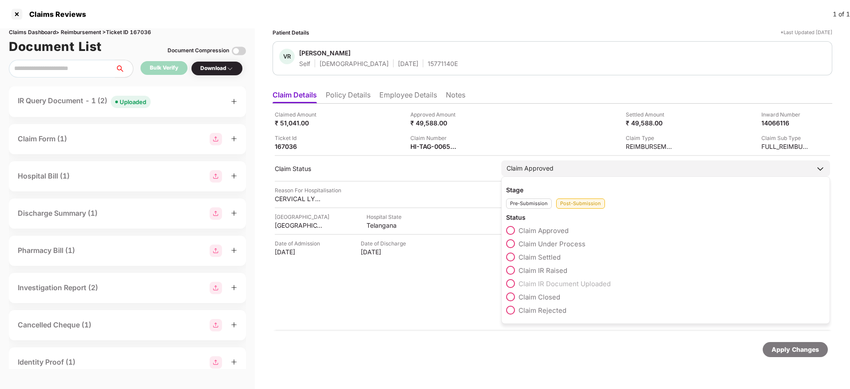
click at [509, 245] on span at bounding box center [510, 243] width 9 height 9
click at [509, 256] on span at bounding box center [510, 257] width 9 height 9
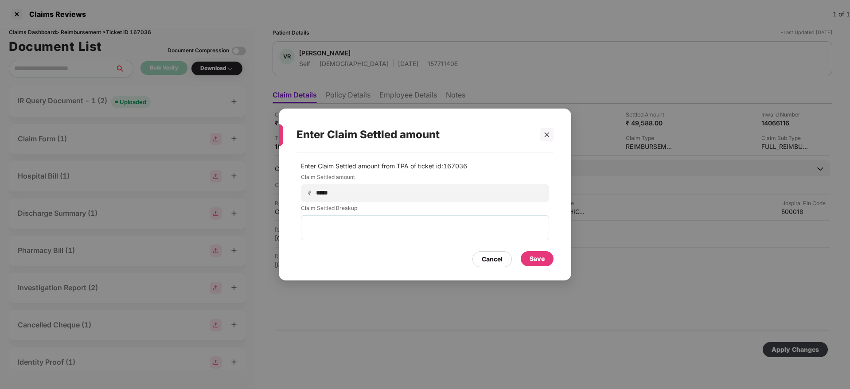
click at [543, 258] on div "Save" at bounding box center [536, 259] width 15 height 10
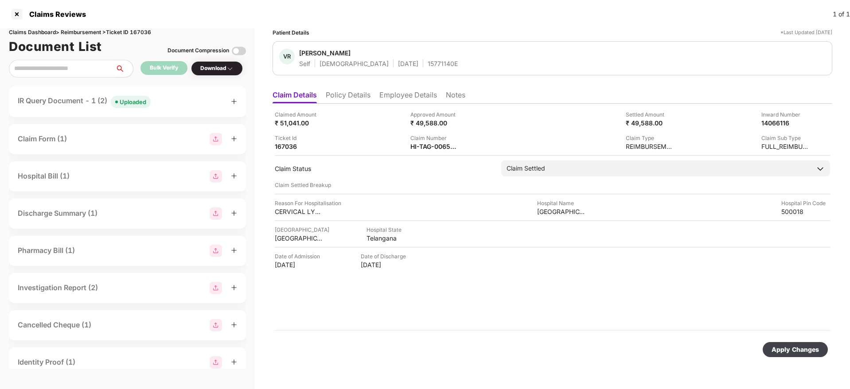
click at [802, 352] on div "Apply Changes" at bounding box center [794, 350] width 47 height 10
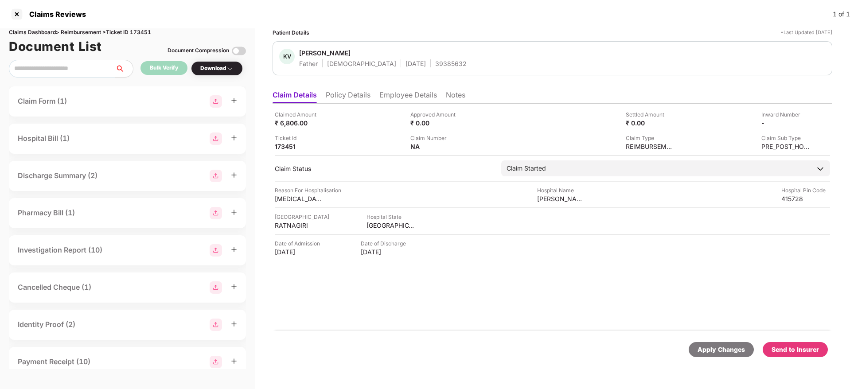
click at [352, 93] on li "Policy Details" at bounding box center [348, 96] width 45 height 13
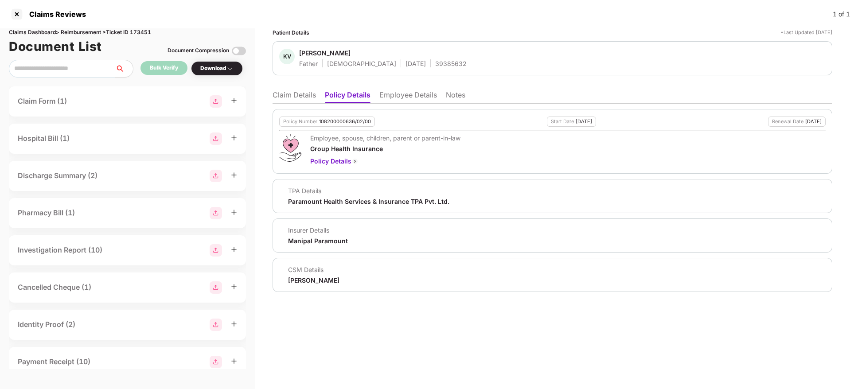
click at [310, 91] on li "Claim Details" at bounding box center [293, 96] width 43 height 13
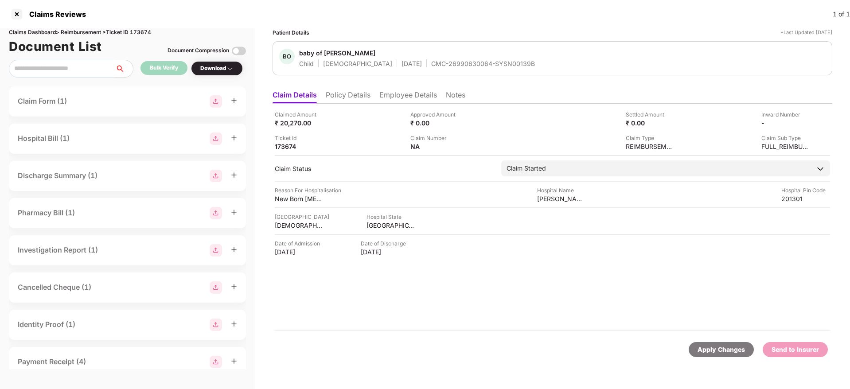
click at [357, 96] on li "Policy Details" at bounding box center [348, 96] width 45 height 13
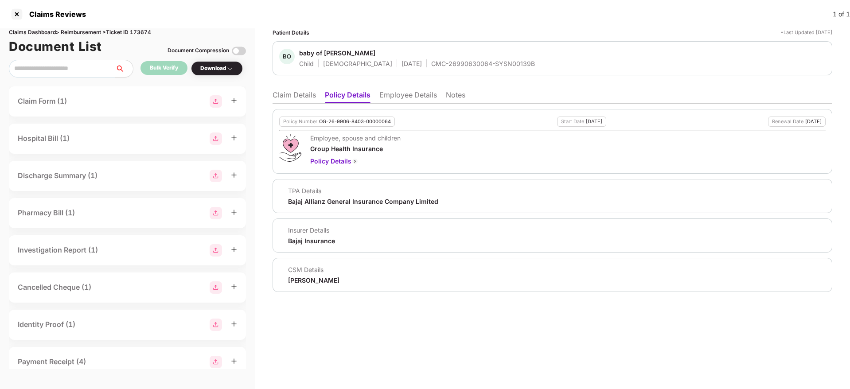
click at [388, 97] on li "Employee Details" at bounding box center [408, 96] width 58 height 13
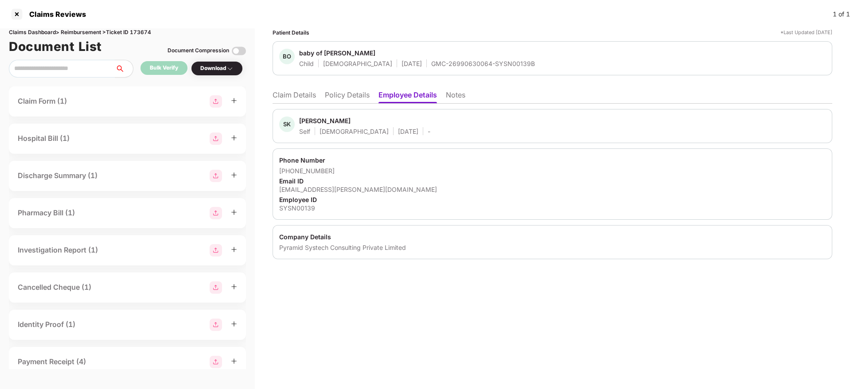
click at [306, 98] on li "Claim Details" at bounding box center [293, 96] width 43 height 13
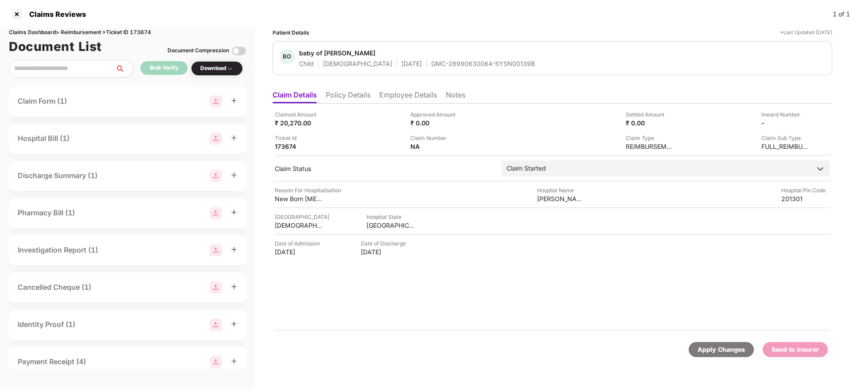
click at [431, 62] on div "GMC-26990630064-SYSN00139B" at bounding box center [483, 63] width 104 height 8
copy div "GMC-26990630064-SYSN00139B"
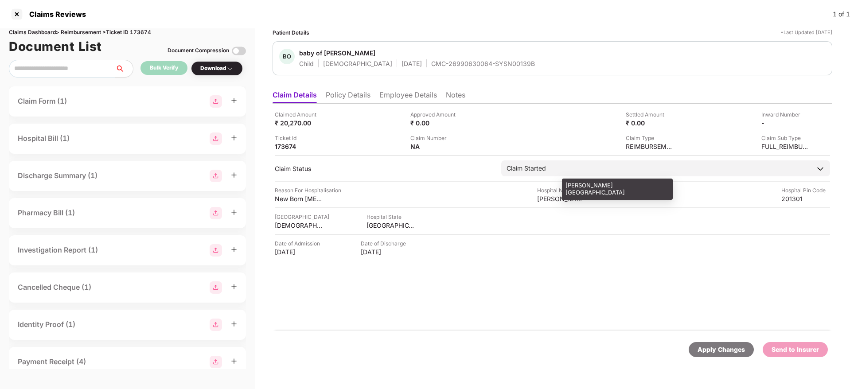
click at [547, 196] on div "Surbhi Hospital" at bounding box center [561, 198] width 49 height 8
copy div "Surbhi Hospital"
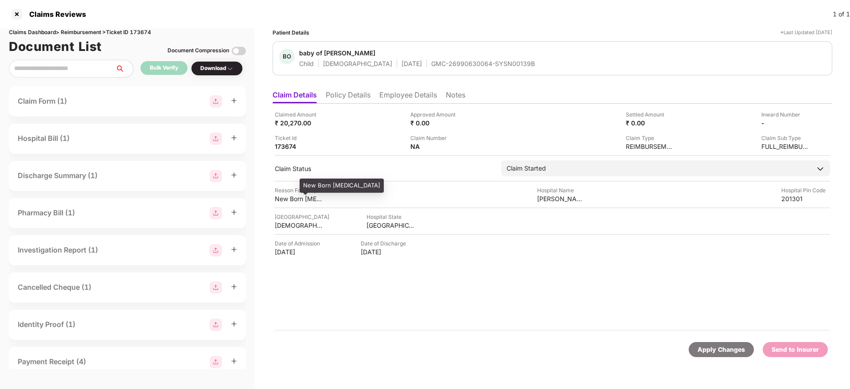
click at [288, 200] on div "New Born NICU" at bounding box center [299, 198] width 49 height 8
copy div "New Born NICU"
click at [400, 92] on li "Employee Details" at bounding box center [408, 96] width 58 height 13
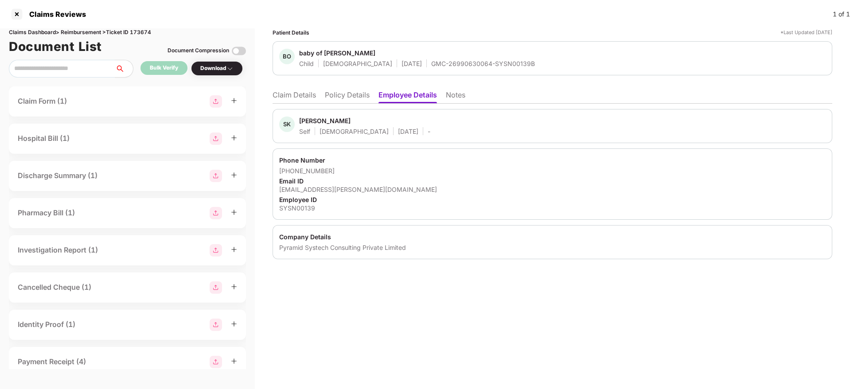
click at [329, 190] on div "kumari.sarita@pyramidci.com" at bounding box center [552, 189] width 546 height 8
copy div "kumari.sarita@pyramidci.com"
drag, startPoint x: 290, startPoint y: 172, endPoint x: 330, endPoint y: 168, distance: 40.0
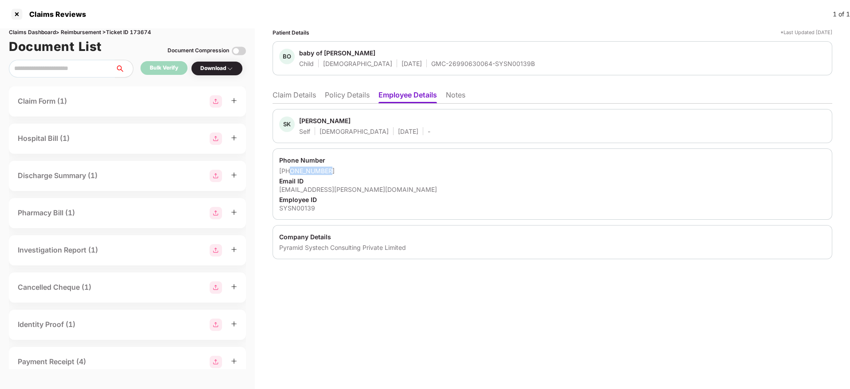
click at [330, 168] on div "+918510008735" at bounding box center [552, 171] width 546 height 8
copy div "8510008735"
click at [354, 98] on li "Policy Details" at bounding box center [347, 96] width 45 height 13
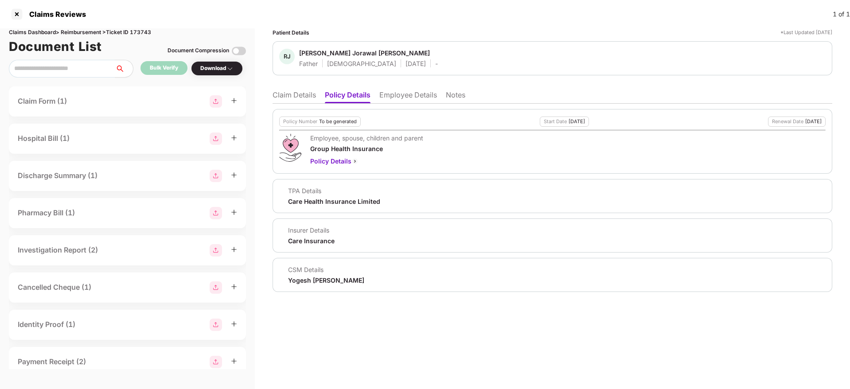
click at [295, 91] on li "Claim Details" at bounding box center [293, 96] width 43 height 13
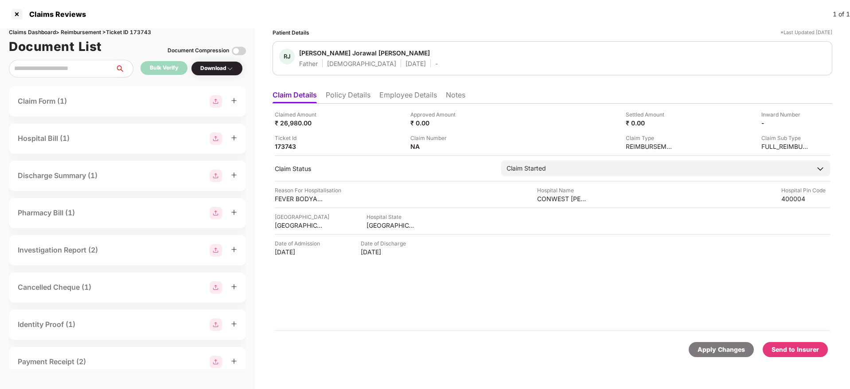
click at [338, 93] on li "Policy Details" at bounding box center [348, 96] width 45 height 13
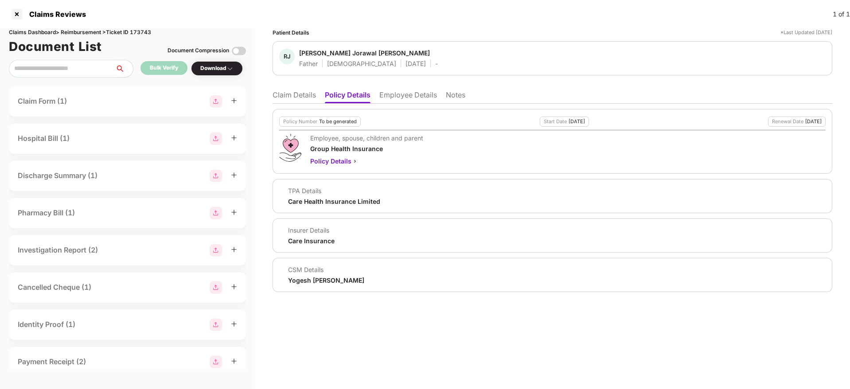
click at [308, 93] on li "Claim Details" at bounding box center [293, 96] width 43 height 13
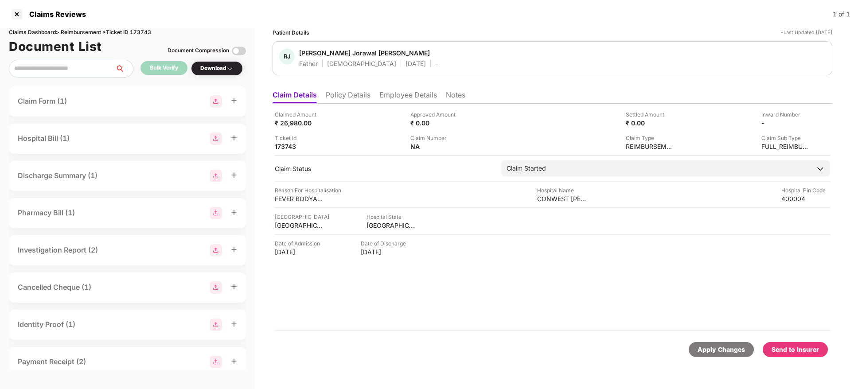
click at [385, 105] on div "Claimed Amount ₹ 26,980.00 Approved Amount ₹ 0.00 Settled Amount ₹ 0.00 Inward …" at bounding box center [552, 217] width 560 height 227
click at [390, 101] on li "Employee Details" at bounding box center [408, 96] width 58 height 13
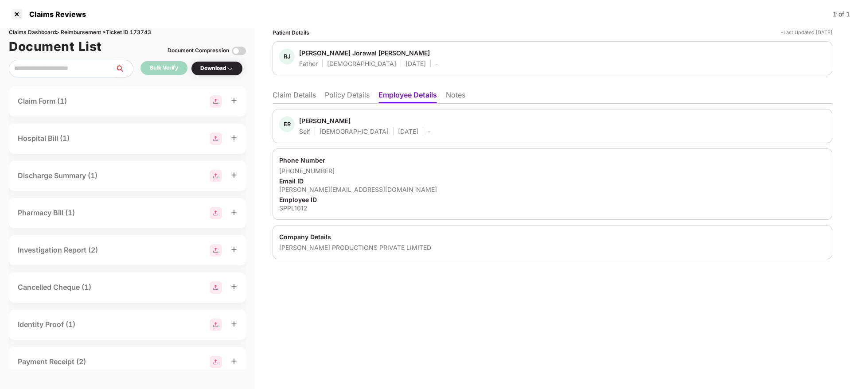
click at [307, 188] on div "[PERSON_NAME][EMAIL_ADDRESS][DOMAIN_NAME]" at bounding box center [552, 189] width 546 height 8
copy div "[PERSON_NAME][EMAIL_ADDRESS][DOMAIN_NAME]"
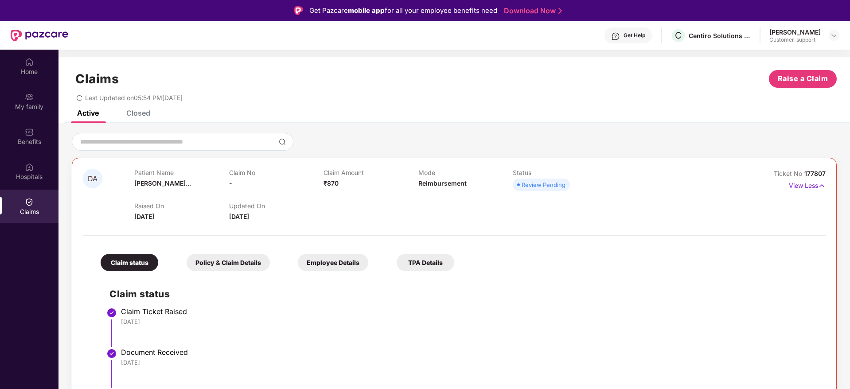
scroll to position [50, 0]
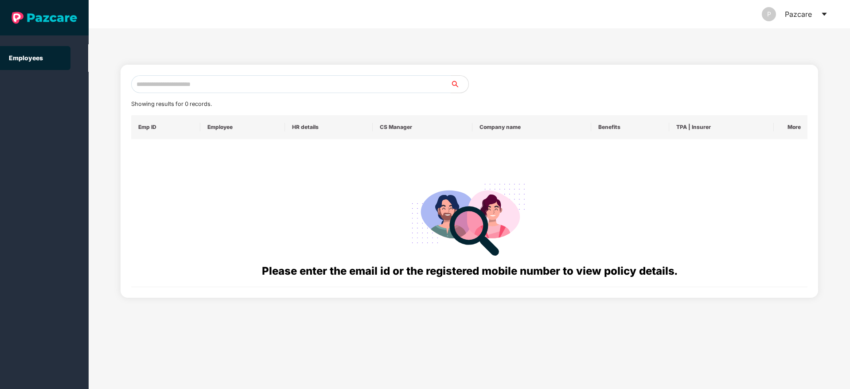
click at [183, 85] on input "text" at bounding box center [290, 84] width 319 height 18
paste input "**********"
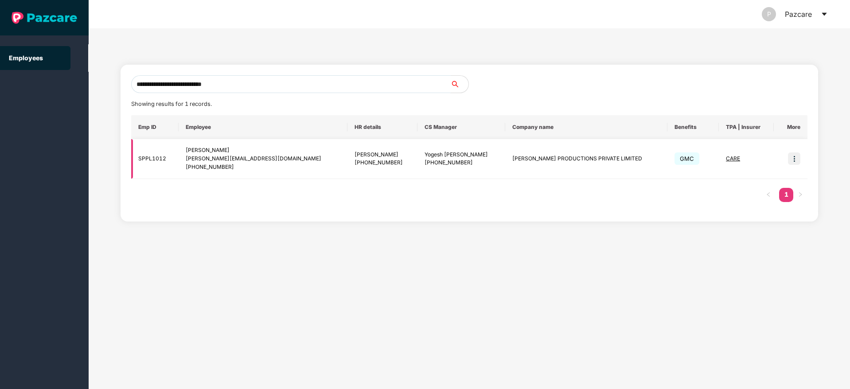
type input "**********"
click at [797, 157] on img at bounding box center [794, 158] width 12 height 12
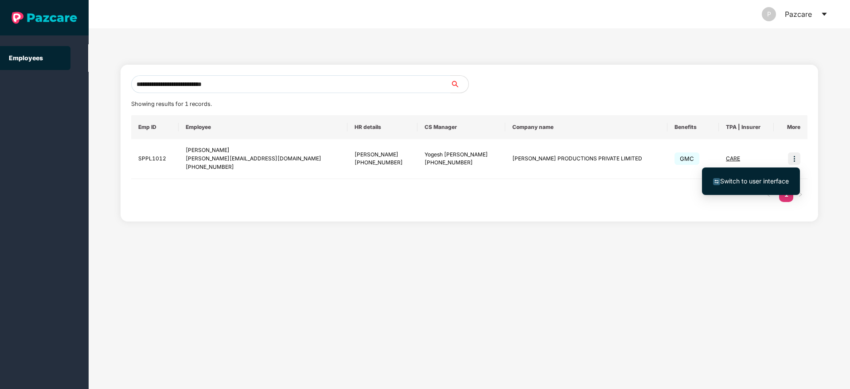
click at [762, 178] on span "Switch to user interface" at bounding box center [754, 181] width 69 height 8
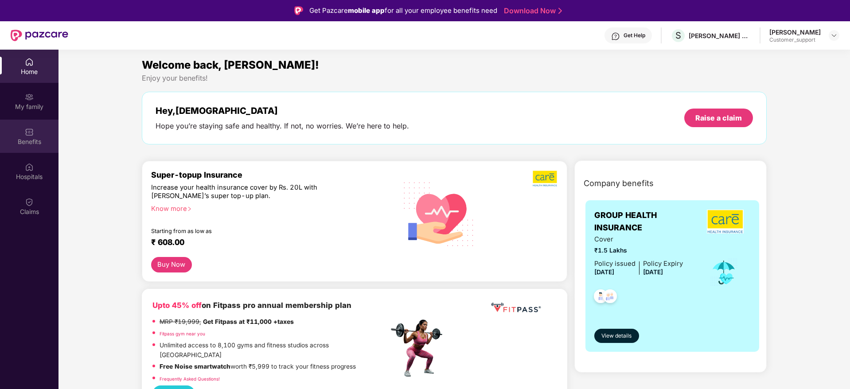
click at [30, 137] on div "Benefits" at bounding box center [29, 141] width 58 height 9
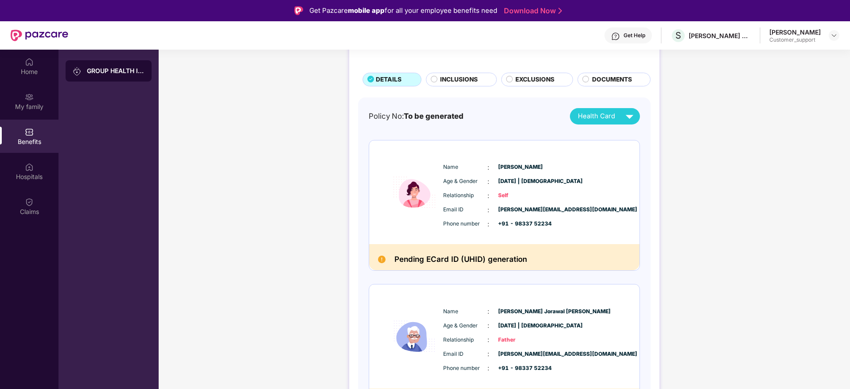
scroll to position [218, 0]
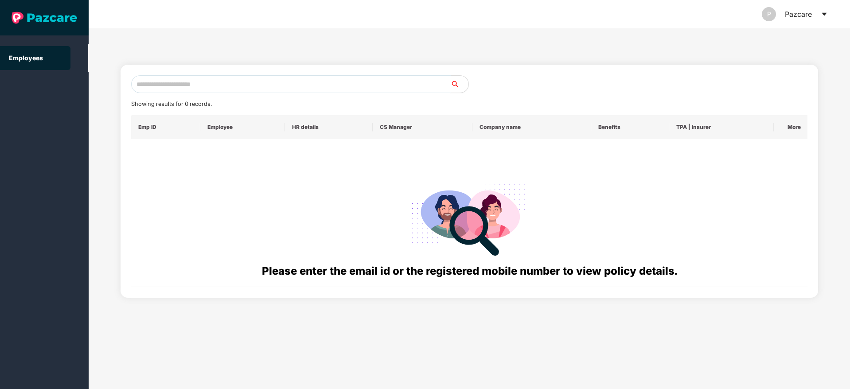
click at [201, 86] on input "text" at bounding box center [290, 84] width 319 height 18
paste input "**********"
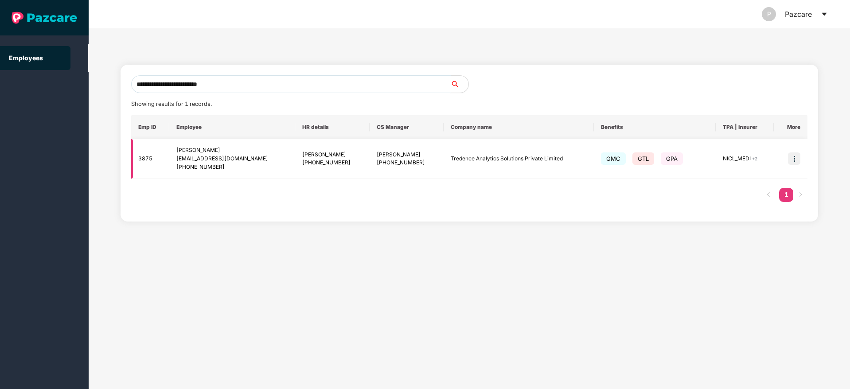
type input "**********"
click at [793, 156] on img at bounding box center [794, 158] width 12 height 12
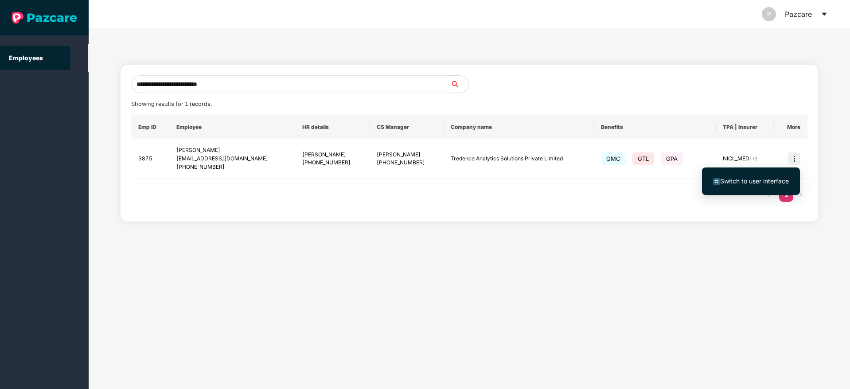
click at [746, 179] on span "Switch to user interface" at bounding box center [754, 181] width 69 height 8
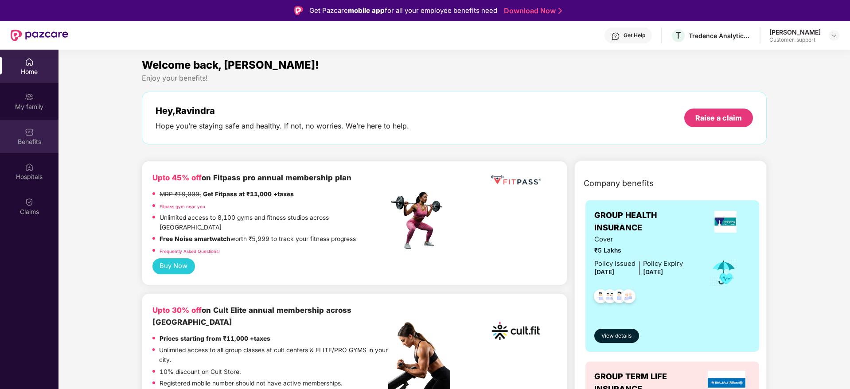
click at [40, 139] on div "Benefits" at bounding box center [29, 141] width 58 height 9
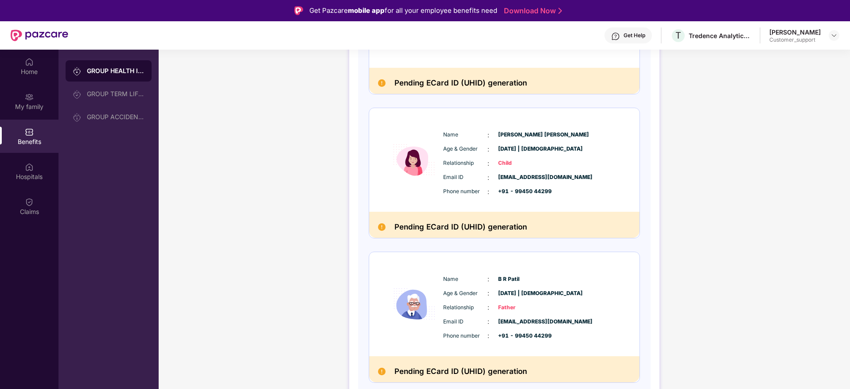
scroll to position [651, 0]
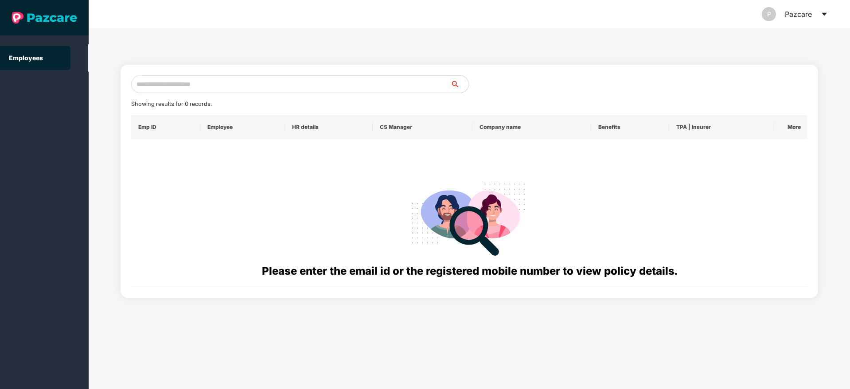
click at [168, 83] on input "text" at bounding box center [290, 84] width 319 height 18
paste input "**********"
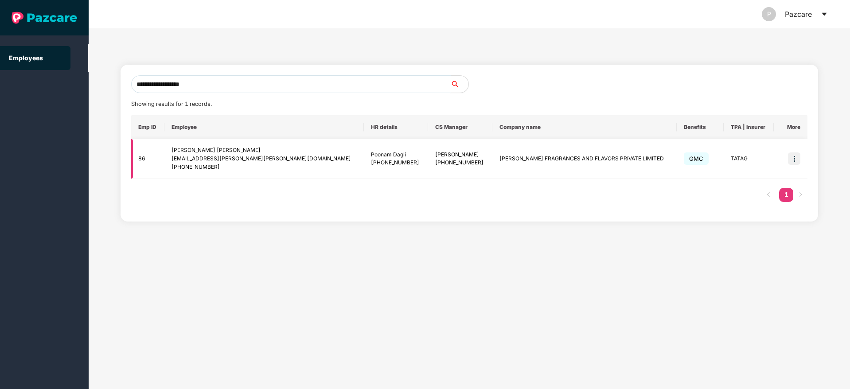
type input "**********"
click at [795, 151] on td at bounding box center [790, 159] width 34 height 40
click at [796, 154] on img at bounding box center [794, 158] width 12 height 12
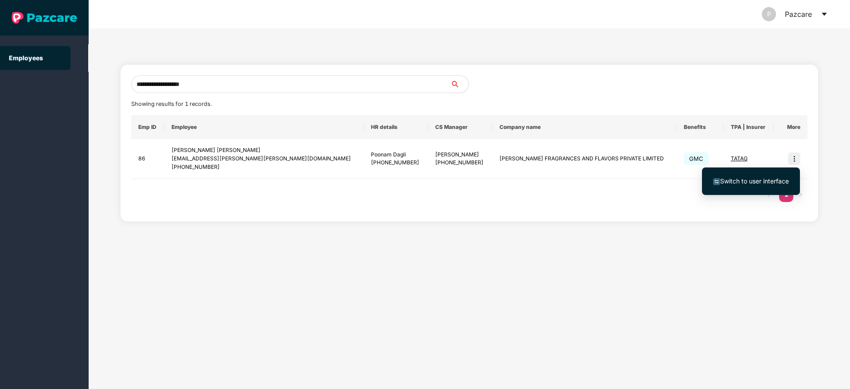
click at [746, 189] on li "Switch to user interface" at bounding box center [751, 181] width 98 height 19
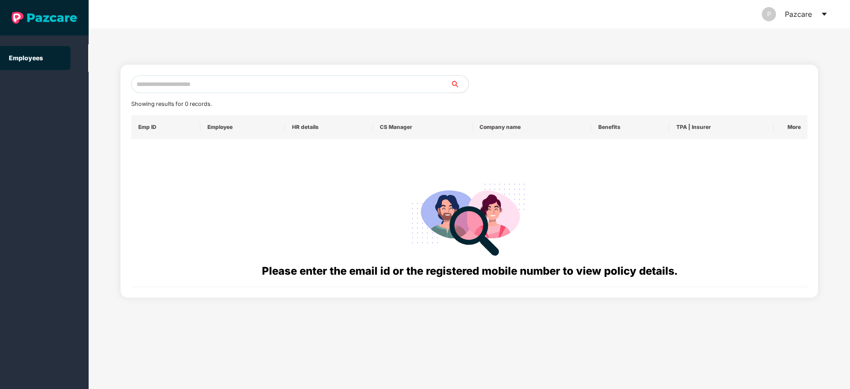
click at [171, 83] on input "text" at bounding box center [290, 84] width 319 height 18
paste input "**********"
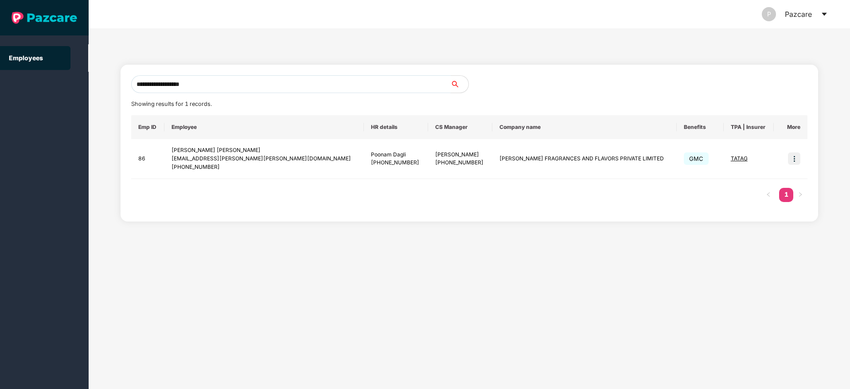
click at [158, 82] on input "**********" at bounding box center [290, 84] width 319 height 18
paste input "***"
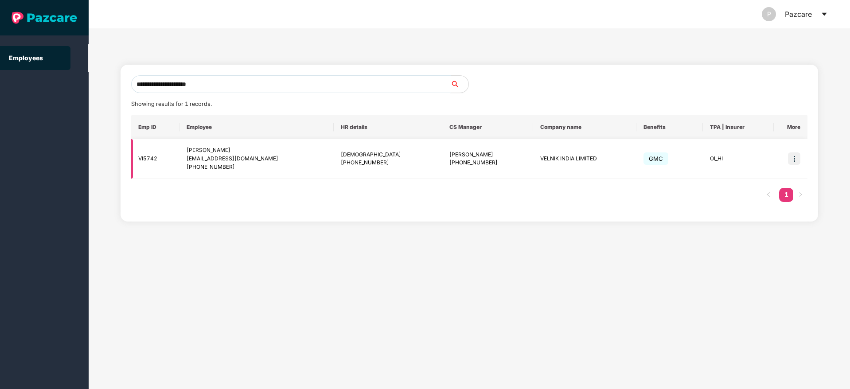
type input "**********"
click at [797, 155] on img at bounding box center [794, 158] width 12 height 12
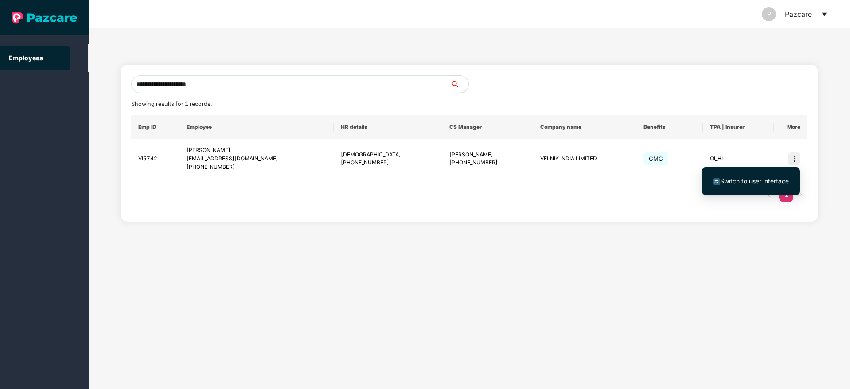
click at [727, 179] on span "Switch to user interface" at bounding box center [754, 181] width 69 height 8
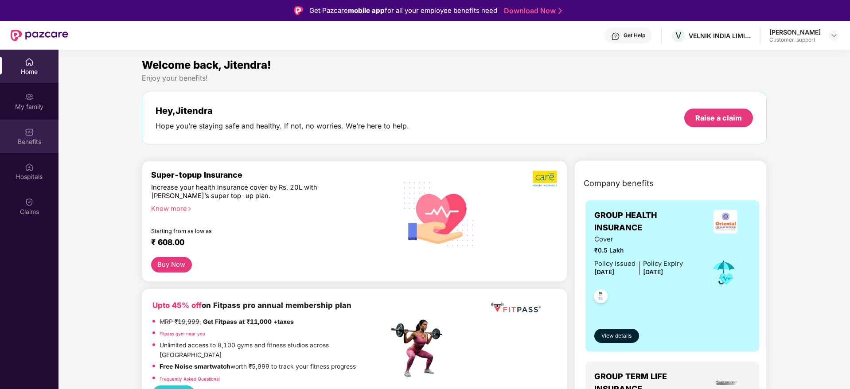
click at [20, 138] on div "Benefits" at bounding box center [29, 141] width 58 height 9
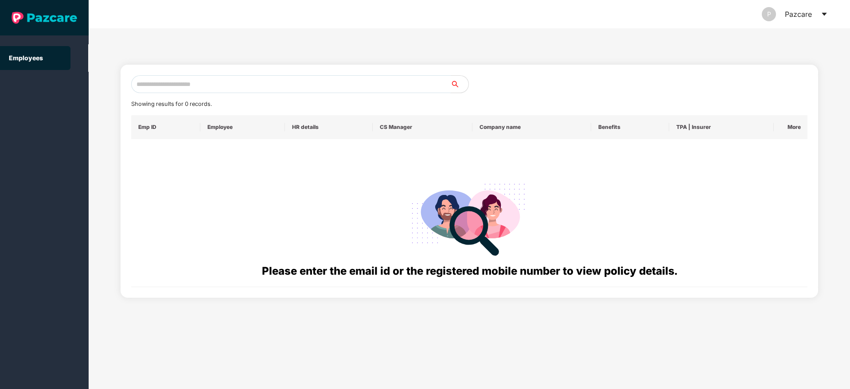
click at [175, 78] on input "text" at bounding box center [290, 84] width 319 height 18
paste input "**********"
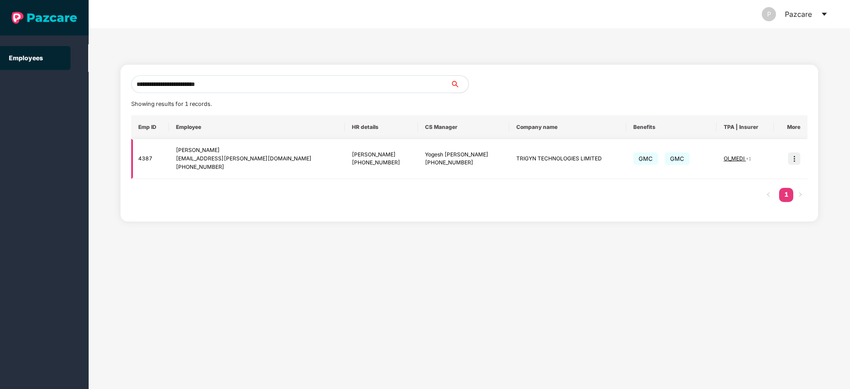
type input "**********"
click at [799, 159] on img at bounding box center [794, 158] width 12 height 12
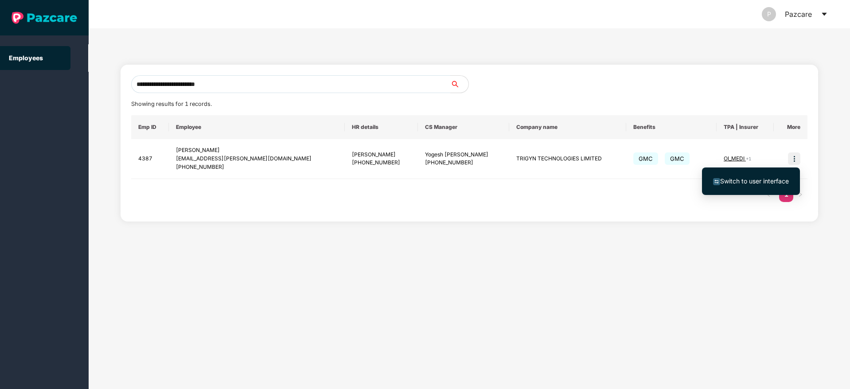
click at [755, 181] on span "Switch to user interface" at bounding box center [754, 181] width 69 height 8
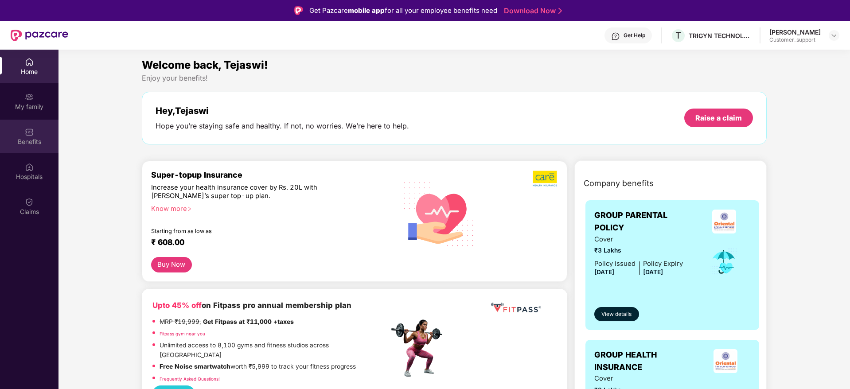
click at [28, 142] on div "Benefits" at bounding box center [29, 141] width 58 height 9
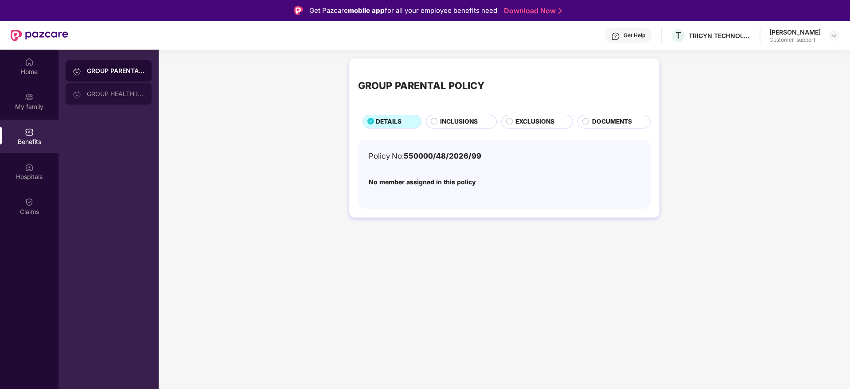
click at [97, 85] on div "GROUP HEALTH INSURANCE" at bounding box center [109, 93] width 86 height 21
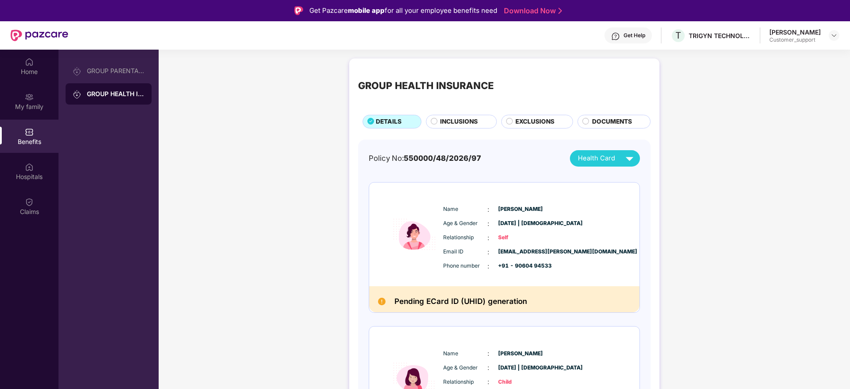
scroll to position [74, 0]
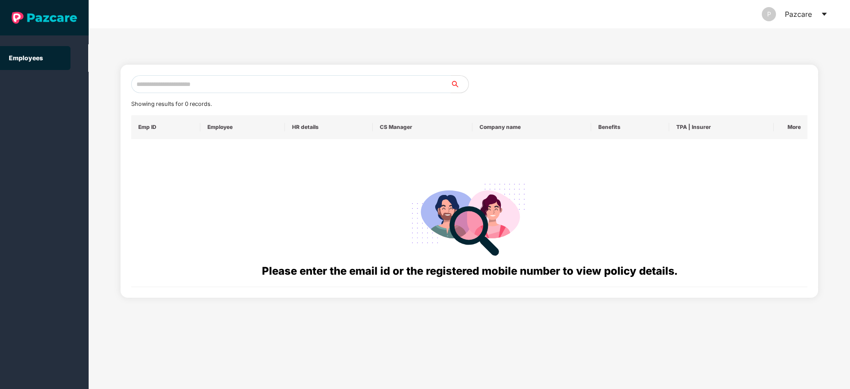
click at [221, 85] on input "text" at bounding box center [290, 84] width 319 height 18
paste input "**********"
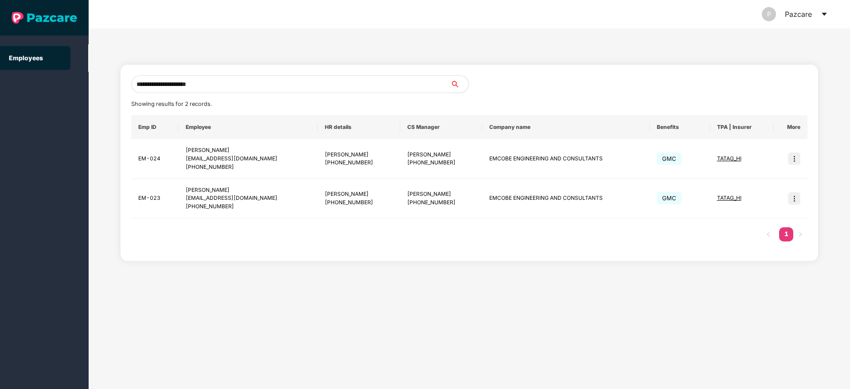
click at [221, 85] on input "**********" at bounding box center [290, 84] width 319 height 18
type input "**********"
click at [798, 161] on img at bounding box center [794, 158] width 12 height 12
click at [728, 180] on span "Switch to user interface" at bounding box center [754, 181] width 69 height 8
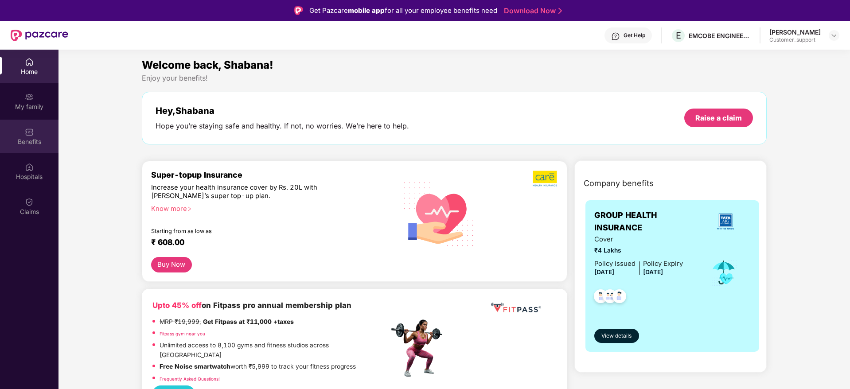
click at [43, 136] on div "Benefits" at bounding box center [29, 136] width 58 height 33
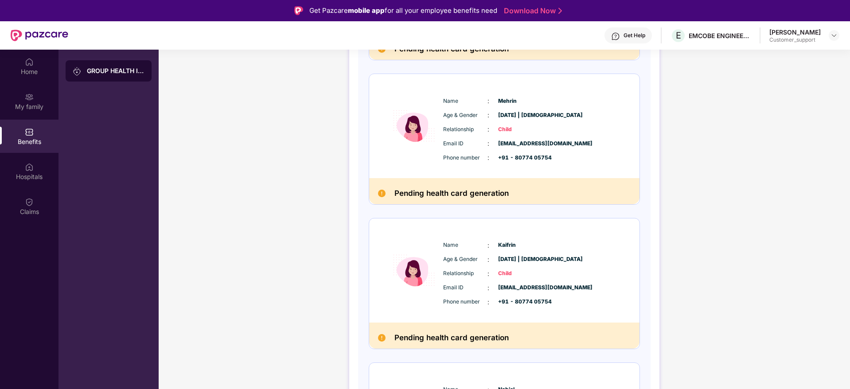
scroll to position [502, 0]
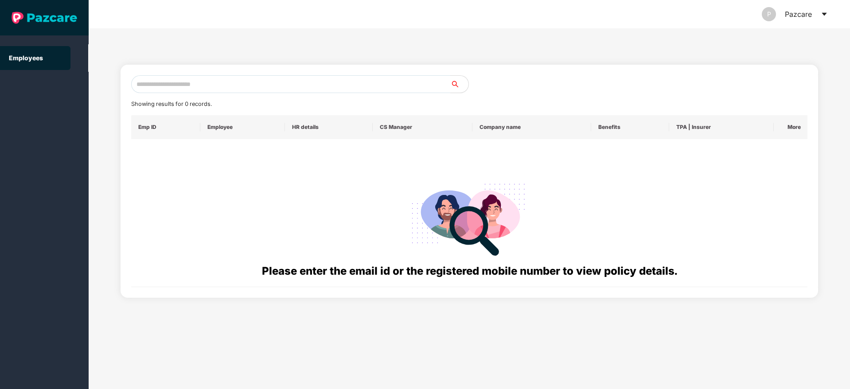
click at [158, 74] on div "Showing results for 0 records. Emp ID Employee HR details CS Manager Company na…" at bounding box center [469, 181] width 698 height 233
click at [173, 88] on input "text" at bounding box center [290, 84] width 319 height 18
paste input "**********"
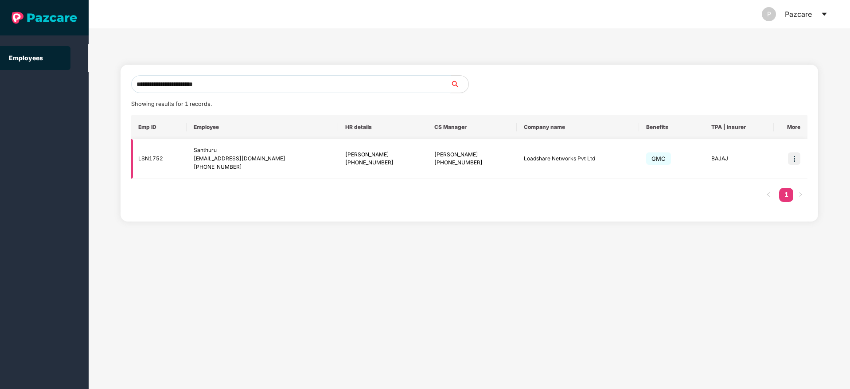
type input "**********"
click at [794, 156] on img at bounding box center [794, 158] width 12 height 12
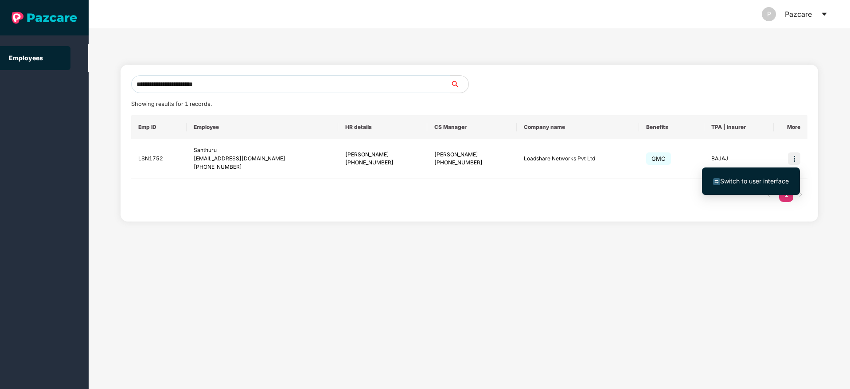
click at [752, 181] on span "Switch to user interface" at bounding box center [754, 181] width 69 height 8
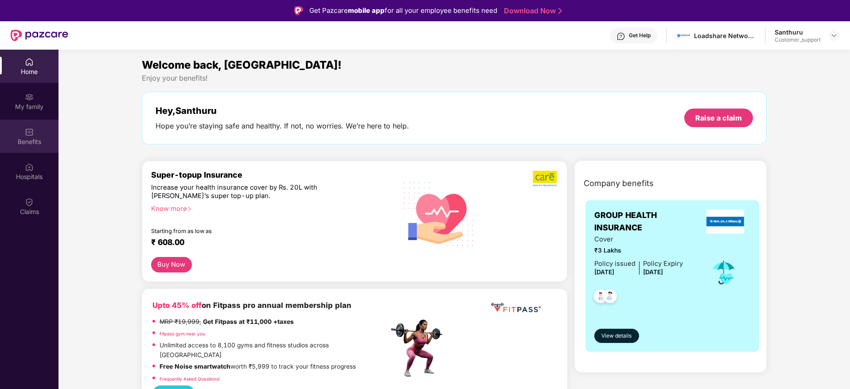
click at [27, 143] on div "Benefits" at bounding box center [29, 141] width 58 height 9
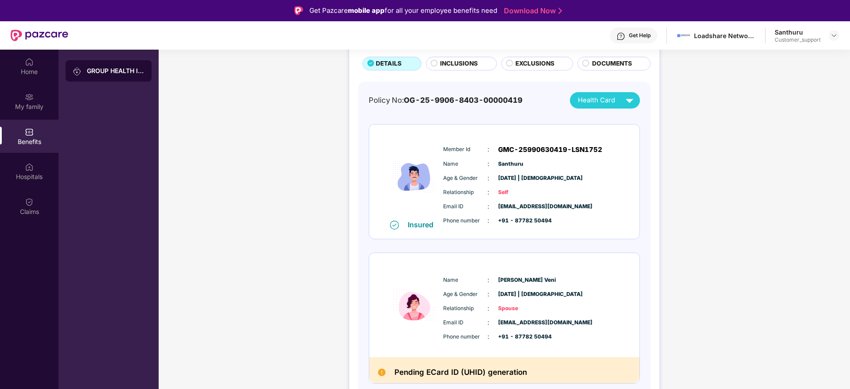
scroll to position [58, 0]
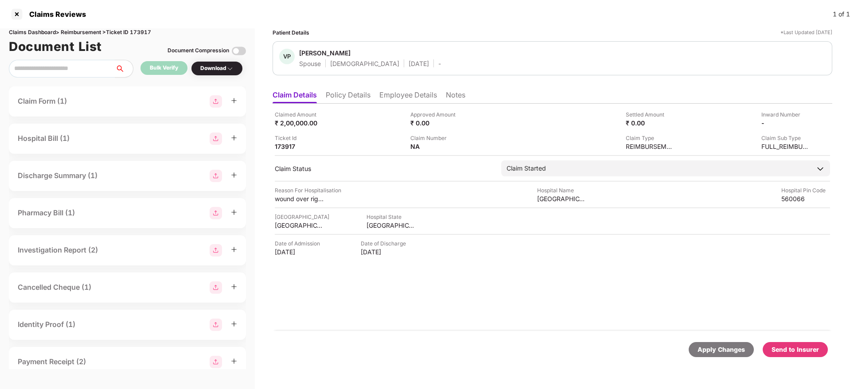
click at [350, 100] on li "Policy Details" at bounding box center [348, 96] width 45 height 13
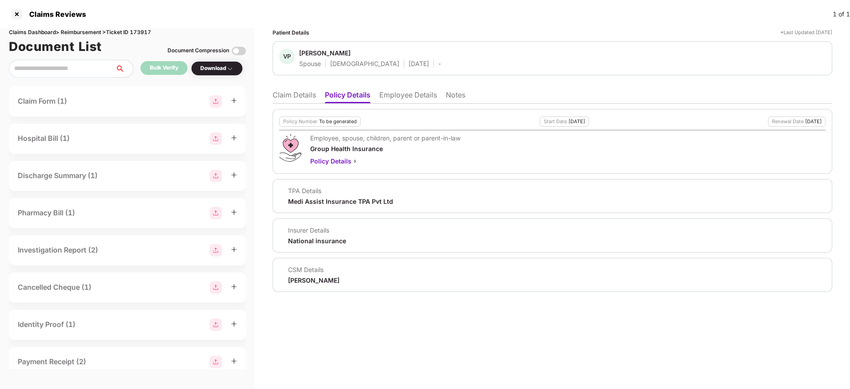
click at [396, 100] on li "Employee Details" at bounding box center [408, 96] width 58 height 13
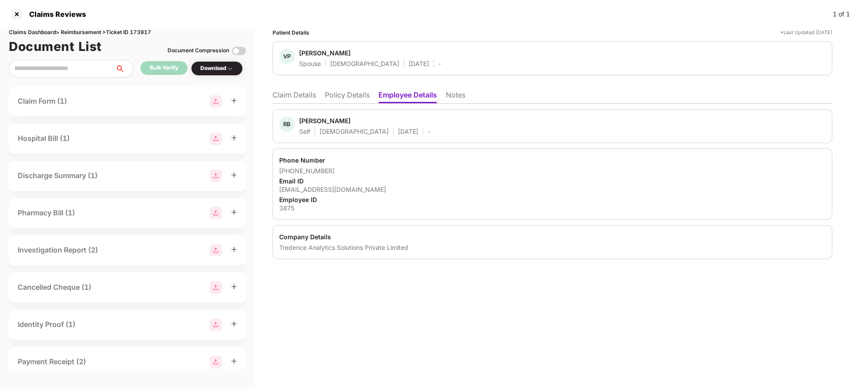
click at [311, 187] on div "[EMAIL_ADDRESS][DOMAIN_NAME]" at bounding box center [552, 189] width 546 height 8
copy div "[EMAIL_ADDRESS][DOMAIN_NAME]"
click at [342, 89] on ul "Claim Details Policy Details Employee Details Notes" at bounding box center [552, 95] width 560 height 18
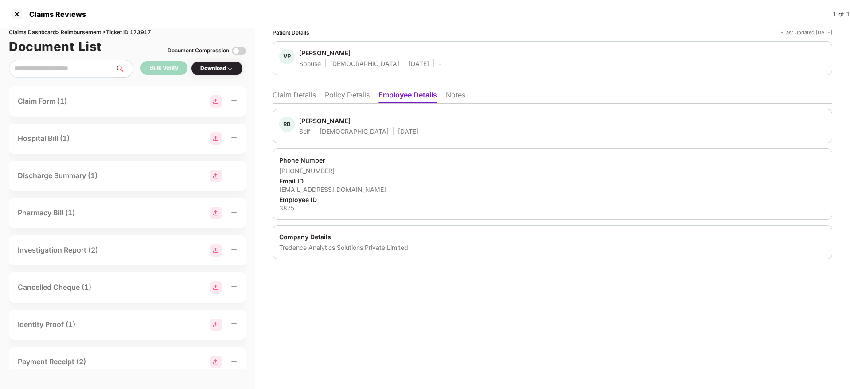
click at [357, 97] on li "Policy Details" at bounding box center [347, 96] width 45 height 13
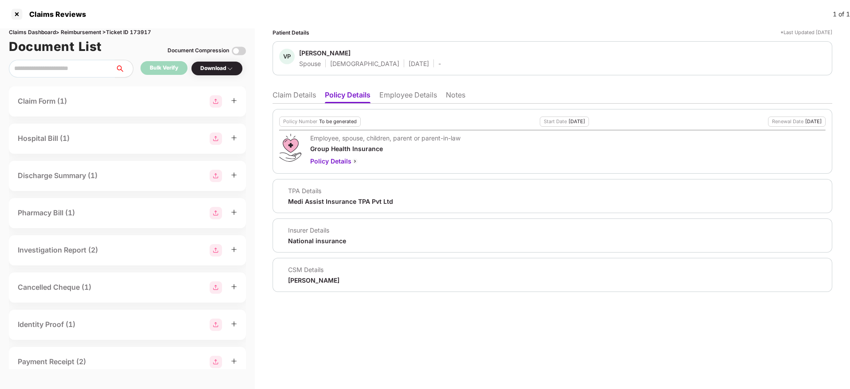
click at [297, 97] on li "Claim Details" at bounding box center [293, 96] width 43 height 13
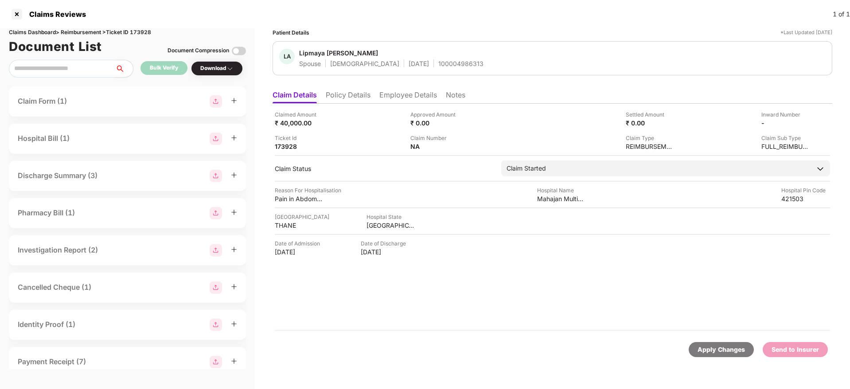
click at [387, 93] on li "Employee Details" at bounding box center [408, 96] width 58 height 13
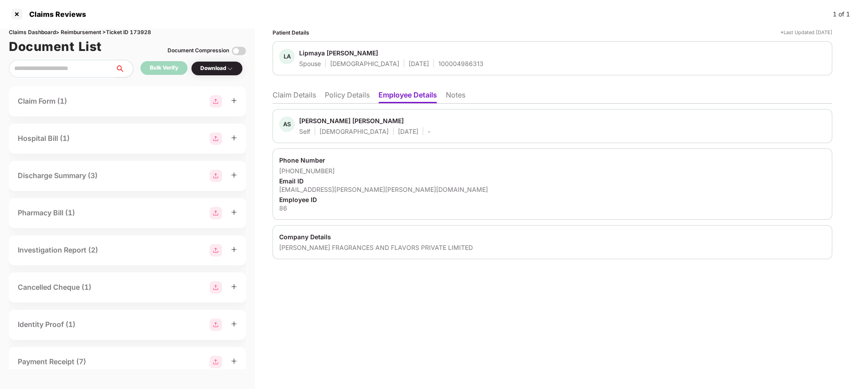
click at [300, 97] on li "Claim Details" at bounding box center [293, 96] width 43 height 13
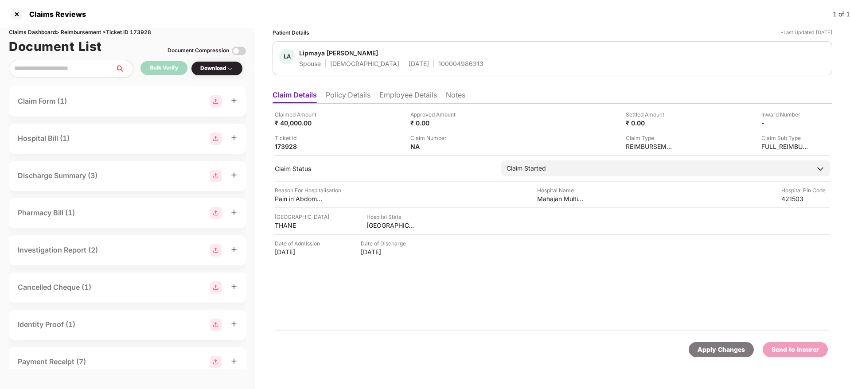
click at [355, 97] on li "Policy Details" at bounding box center [348, 96] width 45 height 13
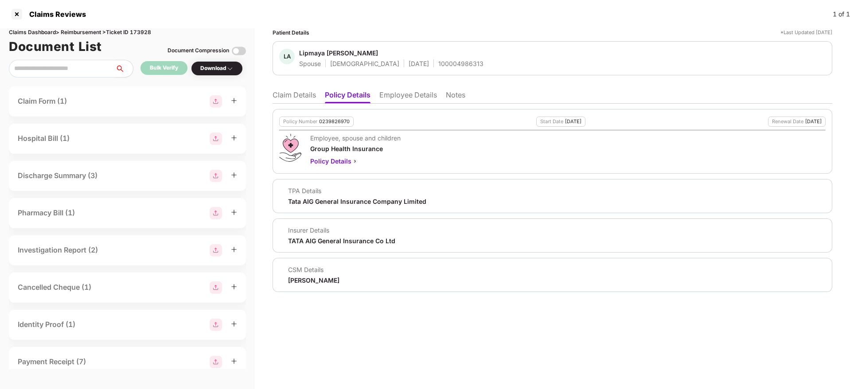
click at [288, 97] on li "Claim Details" at bounding box center [293, 96] width 43 height 13
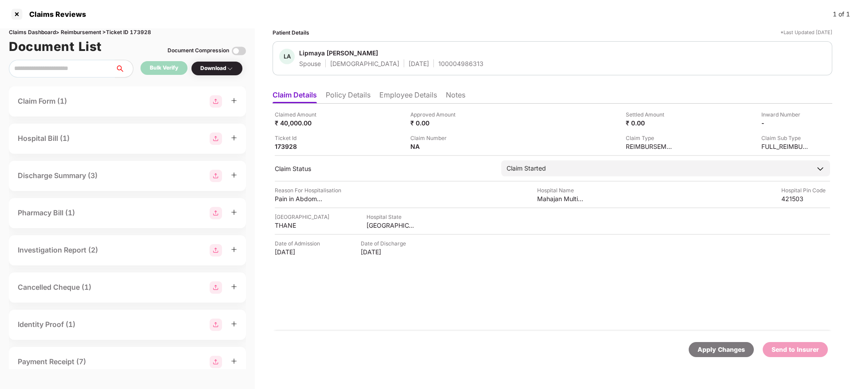
click at [387, 86] on ul "Claim Details Policy Details Employee Details Notes" at bounding box center [552, 95] width 560 height 18
click at [393, 90] on li "Employee Details" at bounding box center [408, 96] width 58 height 13
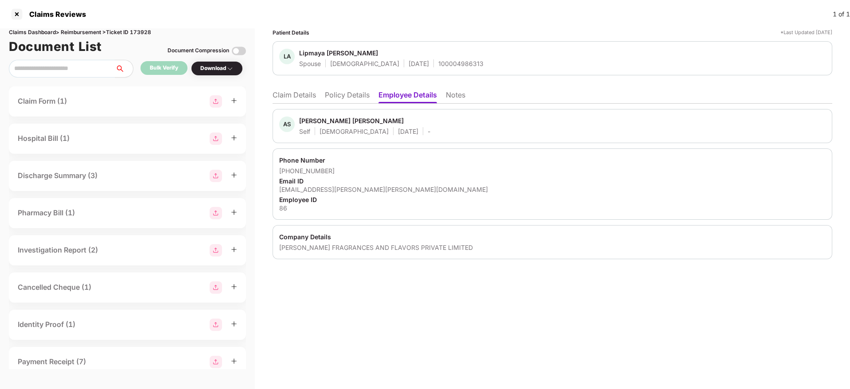
click at [346, 98] on li "Policy Details" at bounding box center [347, 96] width 45 height 13
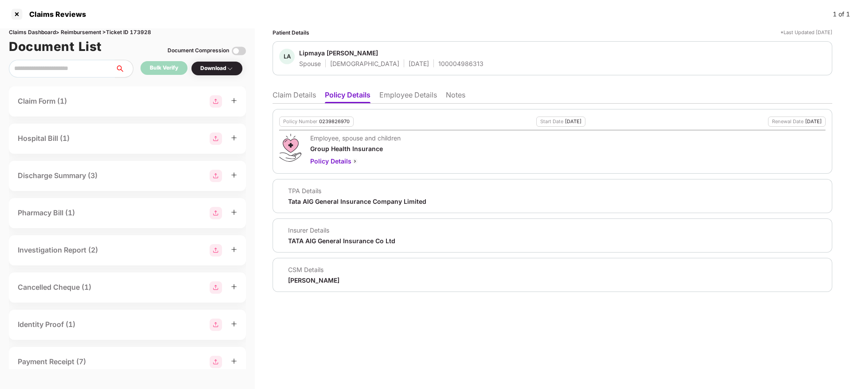
click at [398, 96] on li "Employee Details" at bounding box center [408, 96] width 58 height 13
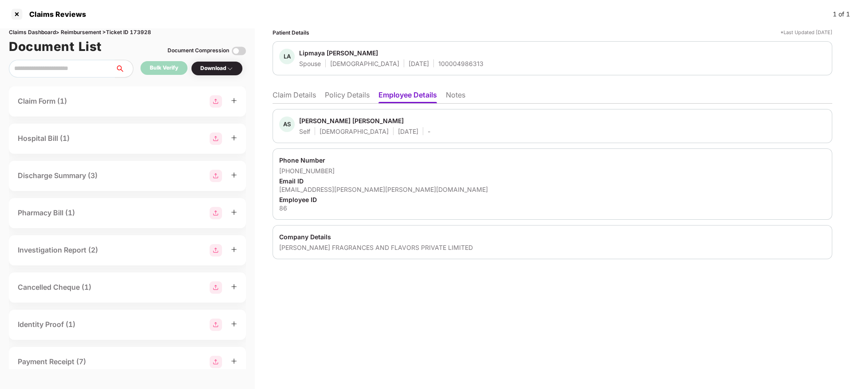
click at [316, 192] on div "anil.dakua@aarav.co" at bounding box center [552, 189] width 546 height 8
copy div "anil.dakua@aarav.co"
click at [310, 249] on div "AARAV FRAGRANCES AND FLAVORS PRIVATE LIMITED" at bounding box center [552, 247] width 546 height 8
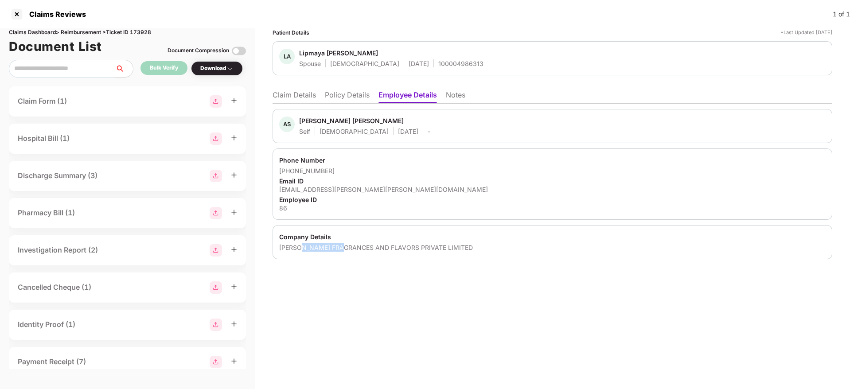
click at [310, 249] on div "AARAV FRAGRANCES AND FLAVORS PRIVATE LIMITED" at bounding box center [552, 247] width 546 height 8
copy div "AARAV FRAGRANCES AND FLAVORS PRIVATE LIMITED"
click at [346, 93] on li "Policy Details" at bounding box center [347, 96] width 45 height 13
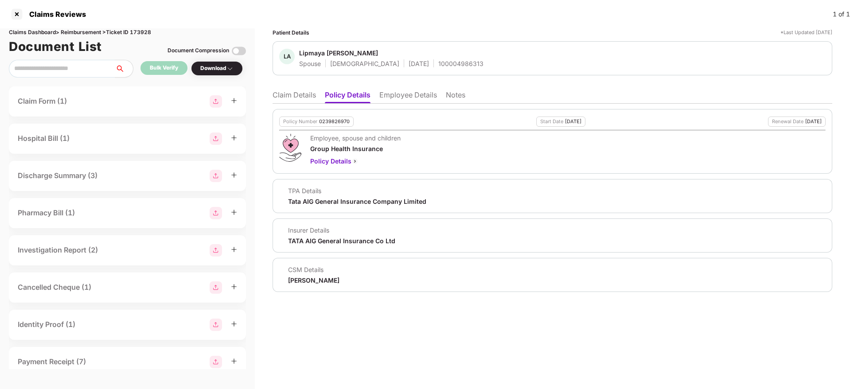
click at [404, 97] on li "Employee Details" at bounding box center [408, 96] width 58 height 13
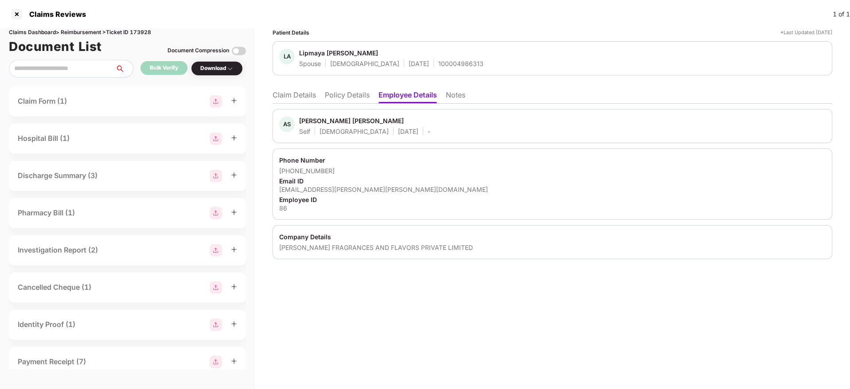
click at [306, 189] on div "anil.dakua@aarav.co" at bounding box center [552, 189] width 546 height 8
copy div "anil.dakua@aarav.co"
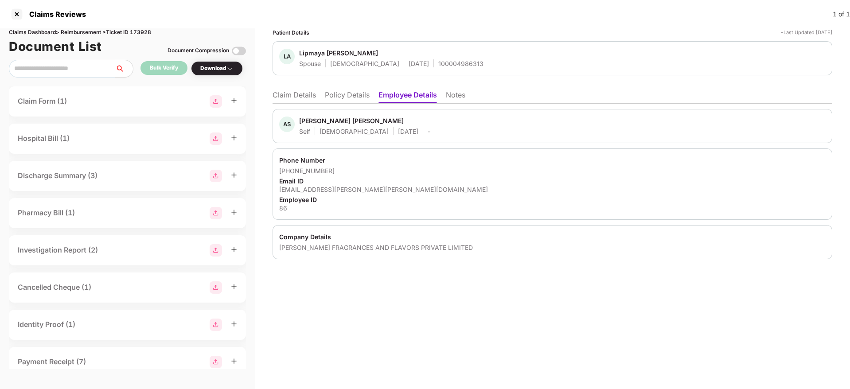
click at [300, 106] on div "AS Anil Sudarshan Dakua Self Male 05 Apr 1991 - Phone Number +919773763694 Emai…" at bounding box center [552, 181] width 560 height 155
click at [288, 91] on li "Claim Details" at bounding box center [293, 96] width 43 height 13
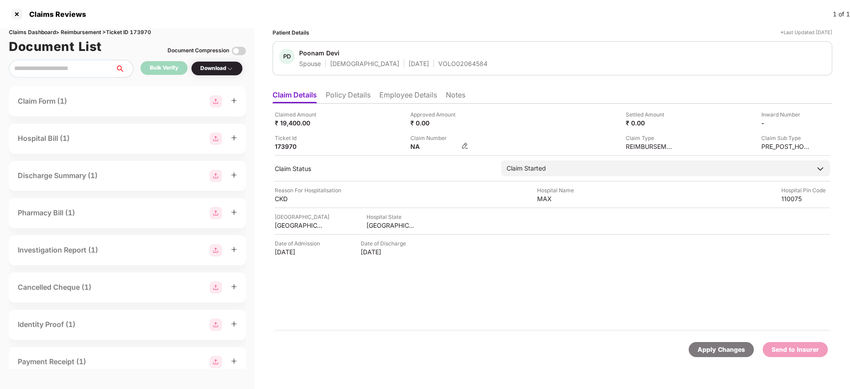
click at [464, 147] on img at bounding box center [464, 145] width 7 height 7
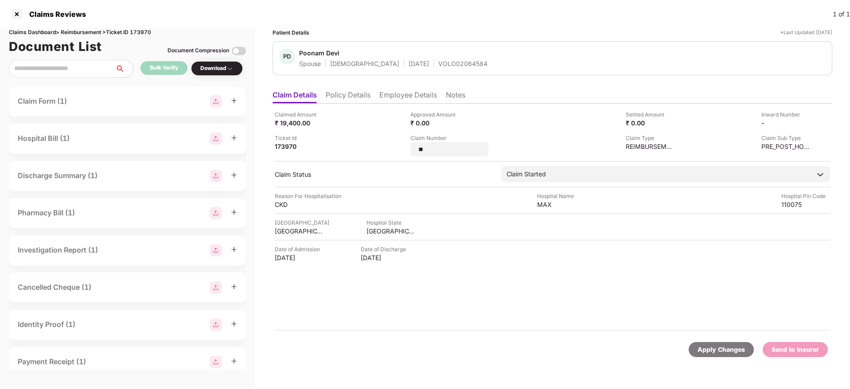
type input "*"
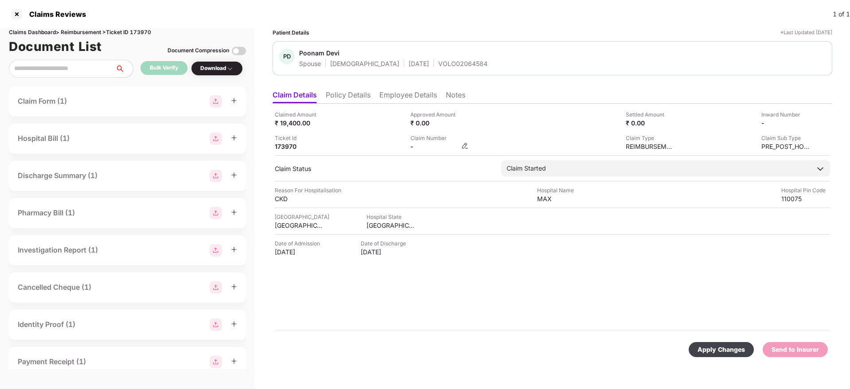
click at [465, 147] on img at bounding box center [464, 145] width 7 height 7
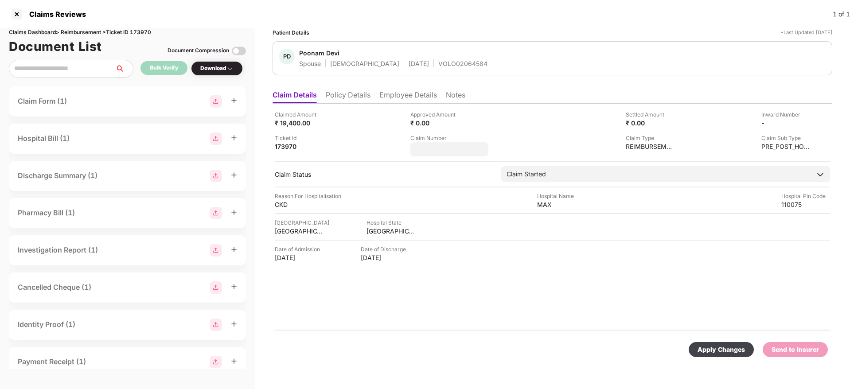
type input "*******"
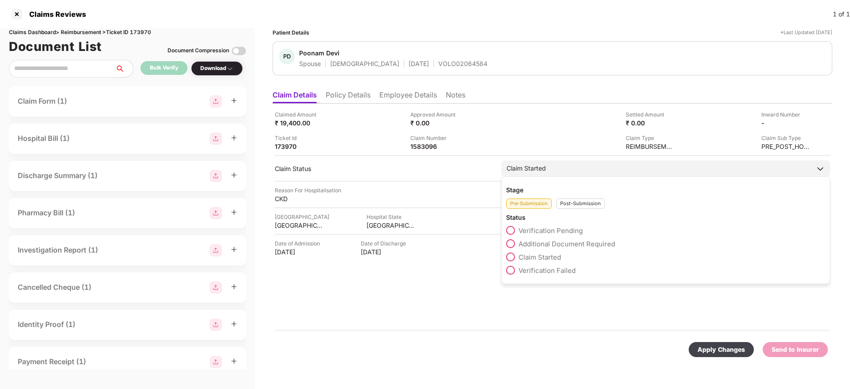
click at [568, 204] on div "Post-Submission" at bounding box center [580, 203] width 49 height 10
click at [510, 242] on span at bounding box center [510, 243] width 9 height 9
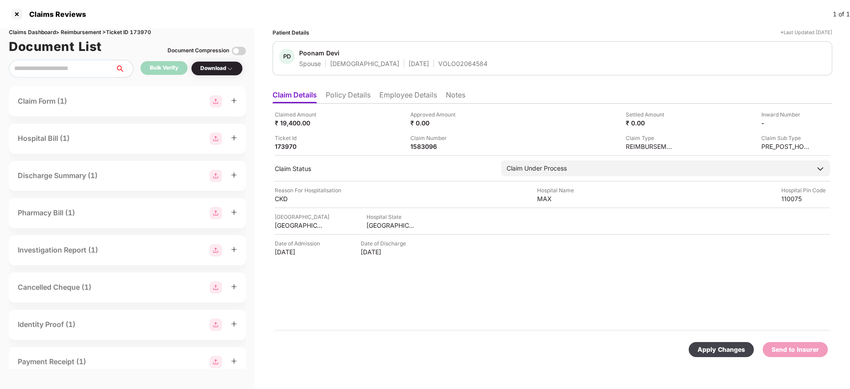
click at [714, 342] on div "Apply Changes" at bounding box center [720, 349] width 65 height 15
click at [18, 14] on div at bounding box center [17, 14] width 14 height 14
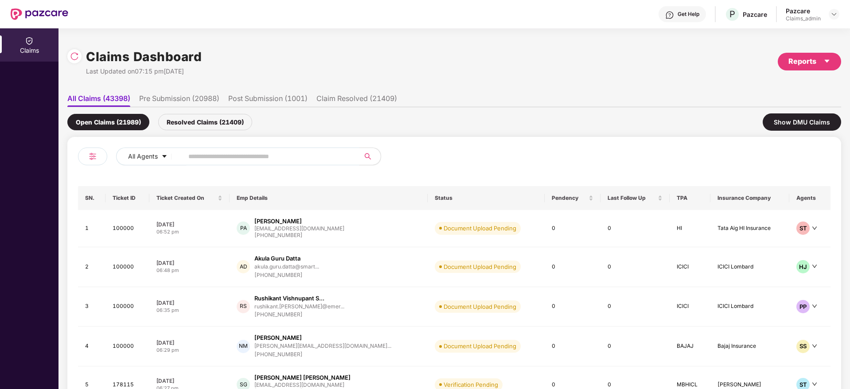
click at [230, 156] on input "text" at bounding box center [267, 156] width 159 height 13
paste input "******"
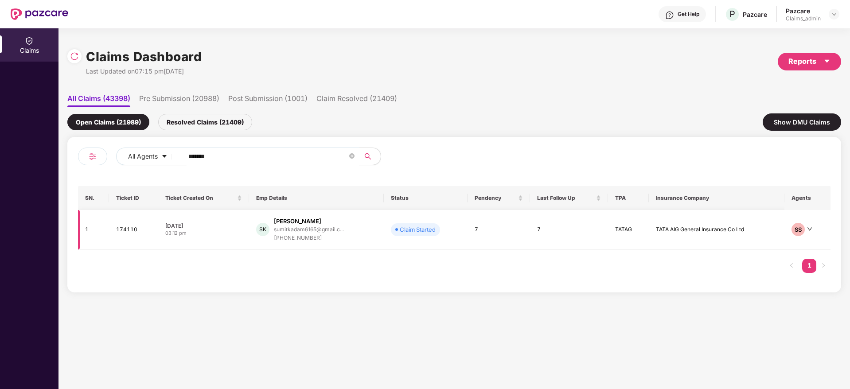
type input "******"
click at [216, 233] on div "03:12 pm" at bounding box center [203, 233] width 77 height 8
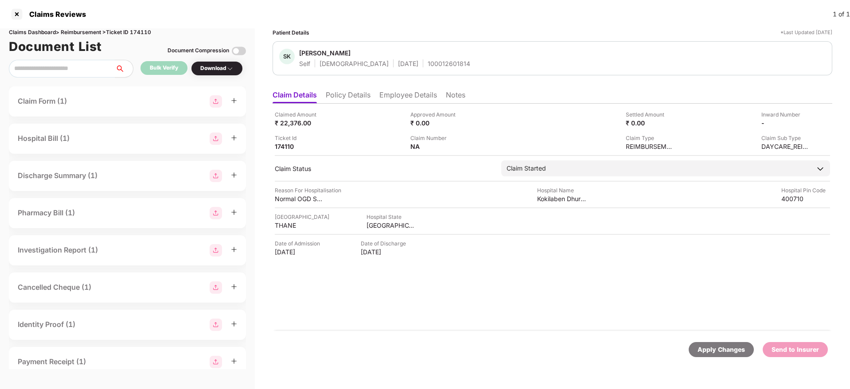
click at [417, 101] on li "Employee Details" at bounding box center [408, 96] width 58 height 13
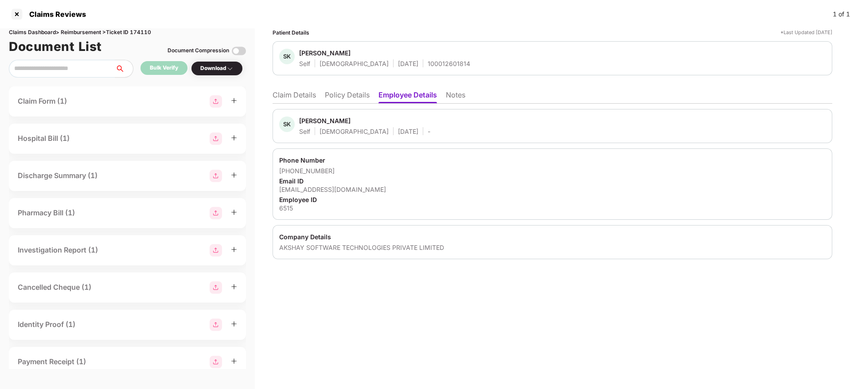
click at [343, 101] on li "Policy Details" at bounding box center [347, 96] width 45 height 13
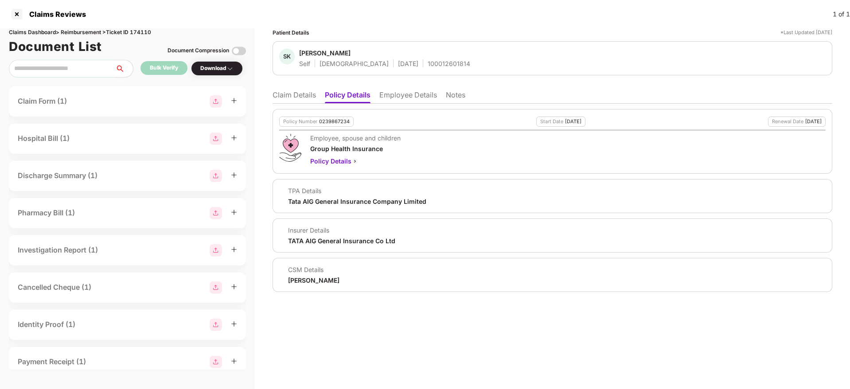
click at [389, 97] on li "Employee Details" at bounding box center [408, 96] width 58 height 13
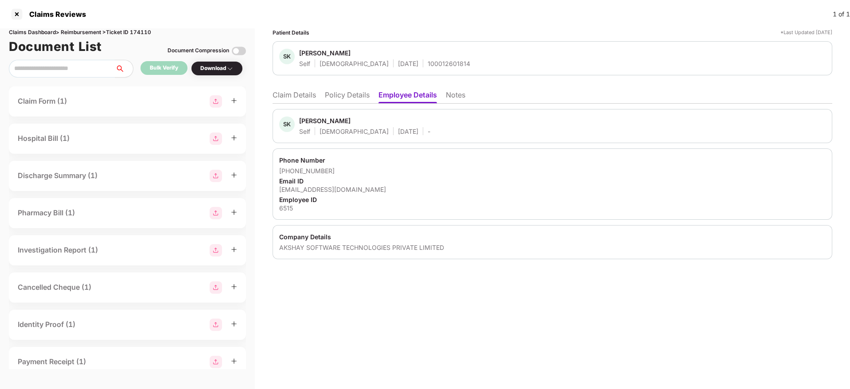
click at [310, 249] on div "AKSHAY SOFTWARE TECHNOLOGIES PRIVATE LIMITED" at bounding box center [552, 247] width 546 height 8
copy div "AKSHAY SOFTWARE TECHNOLOGIES PRIVATE LIMITED"
click at [343, 92] on li "Policy Details" at bounding box center [347, 96] width 45 height 13
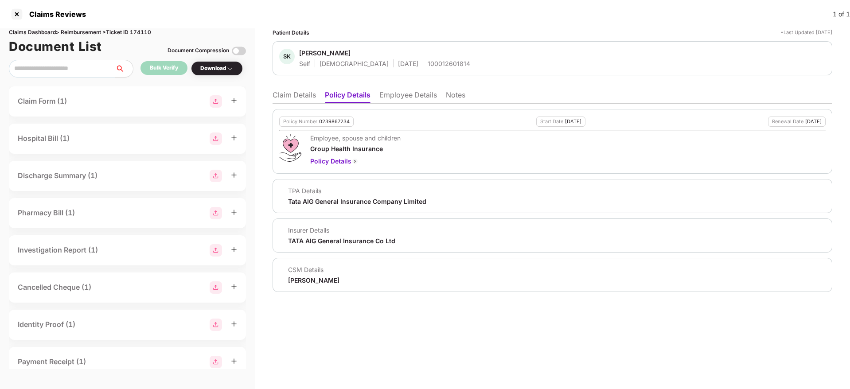
click at [412, 97] on li "Employee Details" at bounding box center [408, 96] width 58 height 13
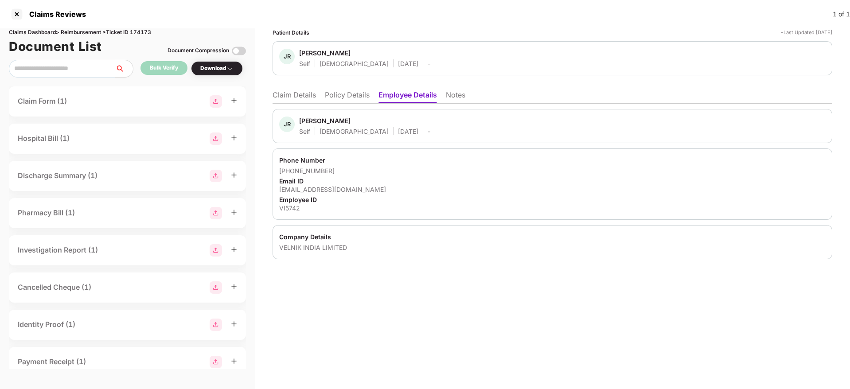
click at [343, 101] on li "Policy Details" at bounding box center [347, 96] width 45 height 13
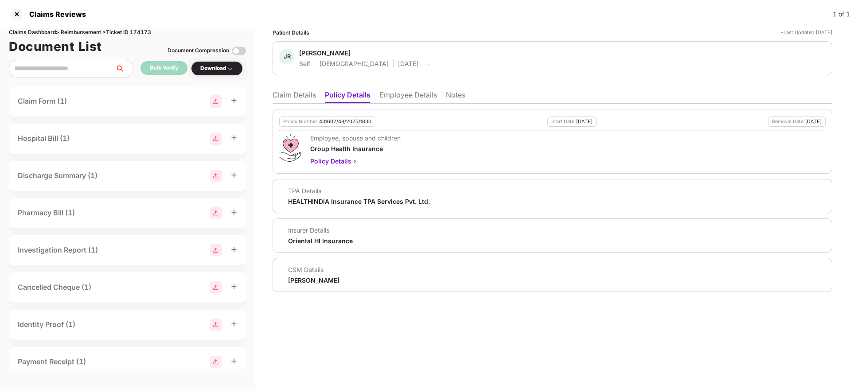
click at [294, 99] on li "Claim Details" at bounding box center [293, 96] width 43 height 13
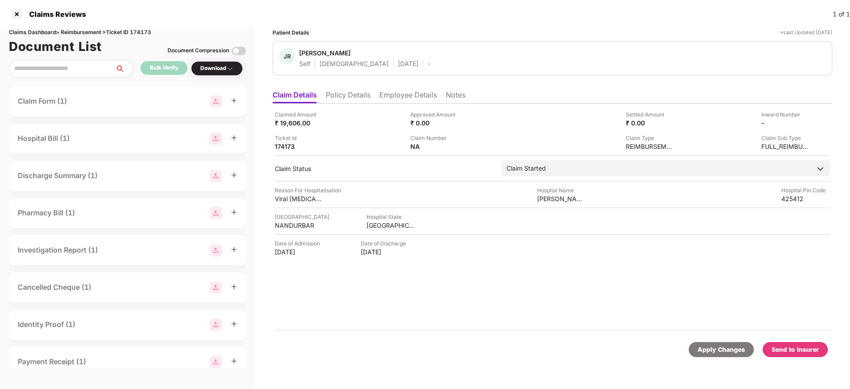
click at [391, 97] on li "Employee Details" at bounding box center [408, 96] width 58 height 13
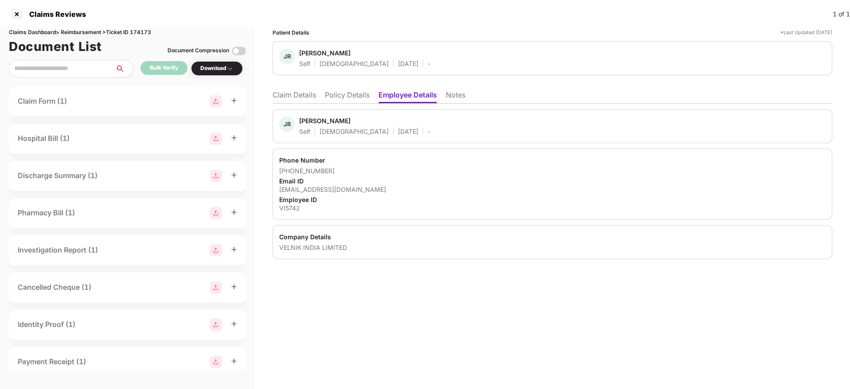
click at [316, 187] on div "[EMAIL_ADDRESS][DOMAIN_NAME]" at bounding box center [552, 189] width 546 height 8
copy div "[EMAIL_ADDRESS][DOMAIN_NAME]"
click at [337, 93] on li "Policy Details" at bounding box center [347, 96] width 45 height 13
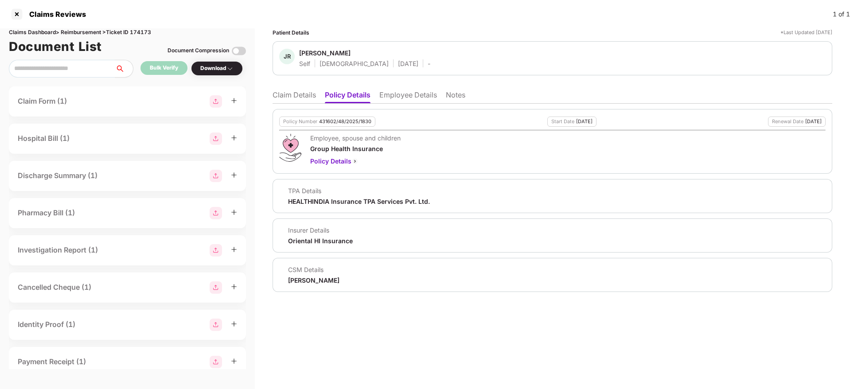
click at [285, 95] on li "Claim Details" at bounding box center [293, 96] width 43 height 13
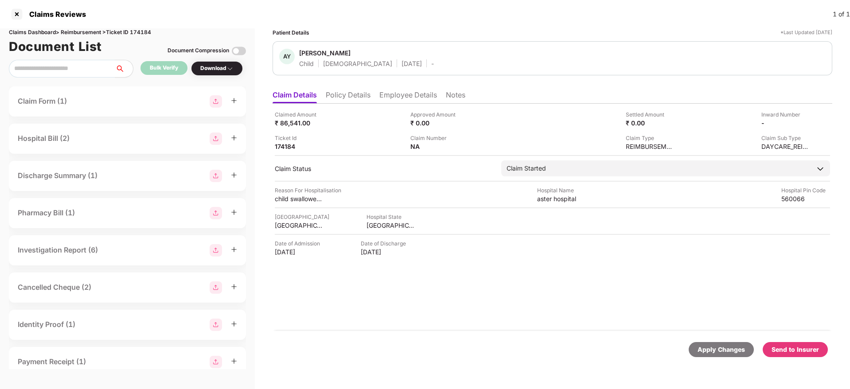
click at [337, 92] on li "Policy Details" at bounding box center [348, 96] width 45 height 13
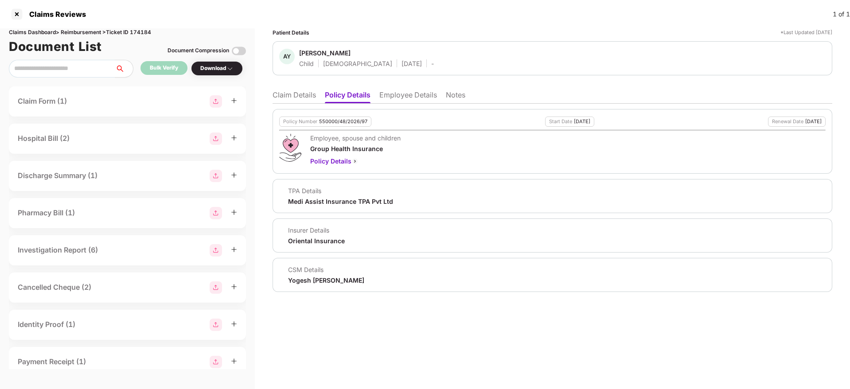
click at [412, 98] on li "Employee Details" at bounding box center [408, 96] width 58 height 13
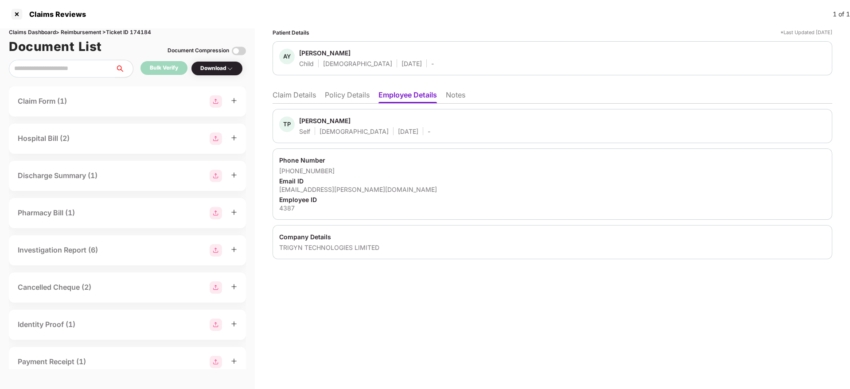
click at [332, 192] on div "[EMAIL_ADDRESS][PERSON_NAME][DOMAIN_NAME]" at bounding box center [552, 189] width 546 height 8
copy div "[EMAIL_ADDRESS][PERSON_NAME][DOMAIN_NAME]"
click at [347, 90] on li "Policy Details" at bounding box center [347, 96] width 45 height 13
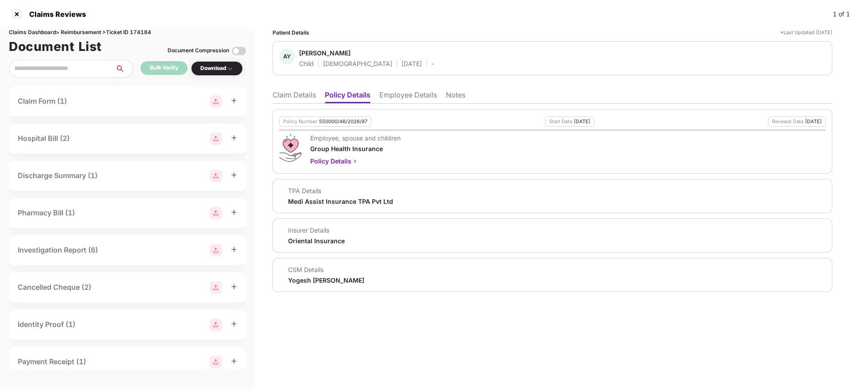
click at [298, 93] on li "Claim Details" at bounding box center [293, 96] width 43 height 13
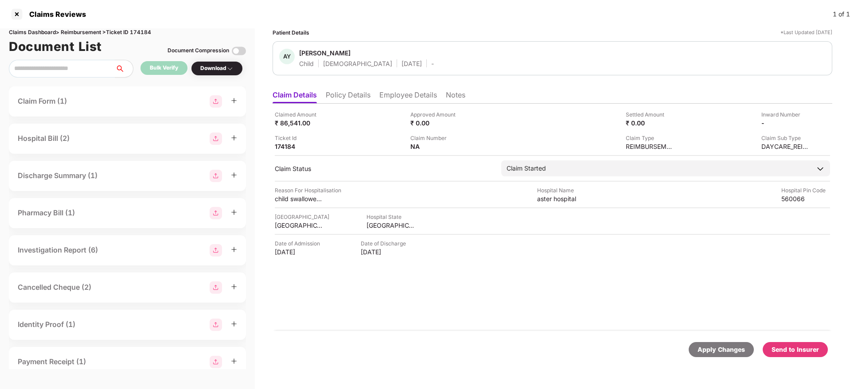
click at [345, 95] on li "Policy Details" at bounding box center [348, 96] width 45 height 13
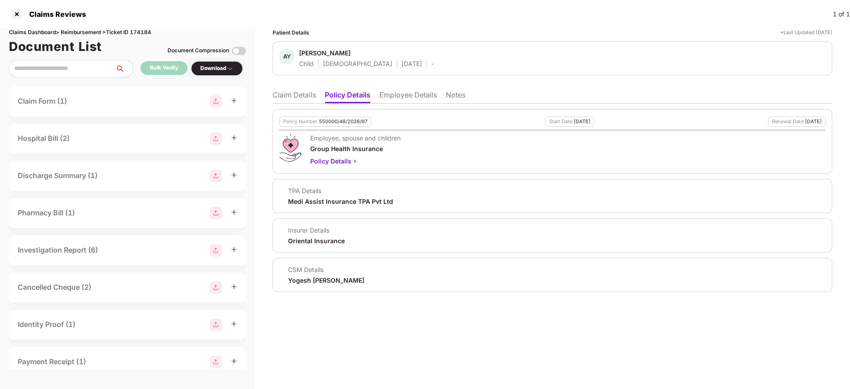
click at [297, 91] on li "Claim Details" at bounding box center [293, 96] width 43 height 13
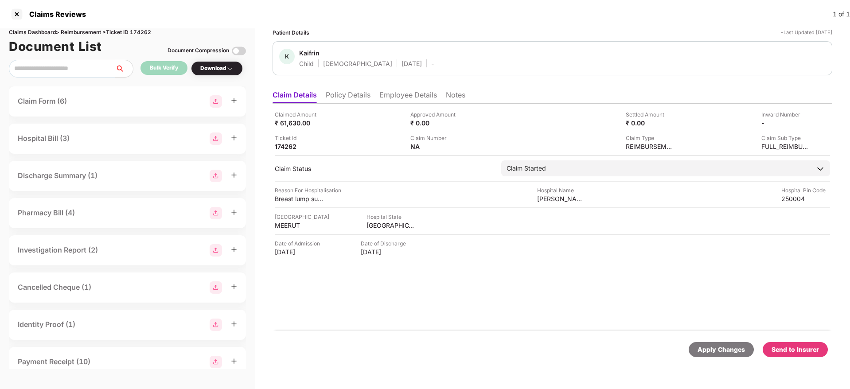
click at [343, 102] on li "Policy Details" at bounding box center [348, 96] width 45 height 13
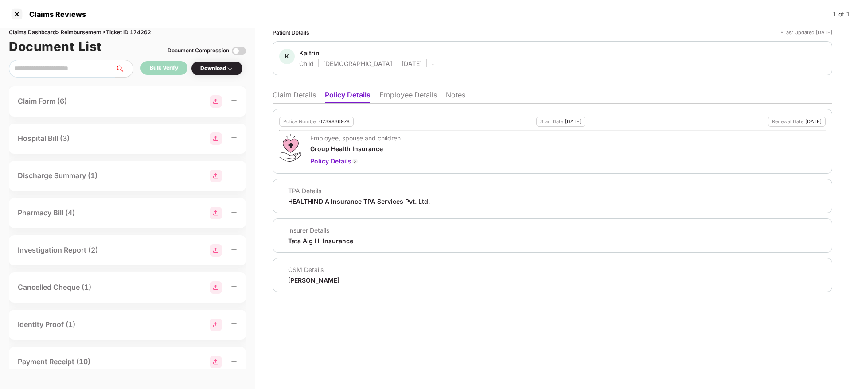
click at [398, 93] on li "Employee Details" at bounding box center [408, 96] width 58 height 13
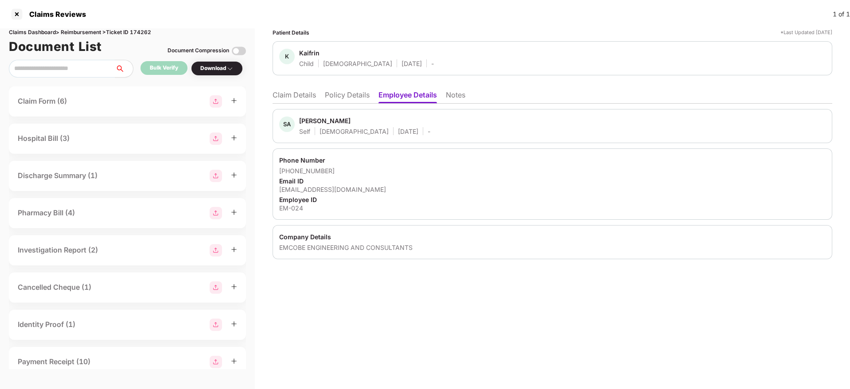
click at [311, 191] on div "[EMAIL_ADDRESS][DOMAIN_NAME]" at bounding box center [552, 189] width 546 height 8
copy div "[EMAIL_ADDRESS][DOMAIN_NAME]"
click at [342, 99] on li "Policy Details" at bounding box center [347, 96] width 45 height 13
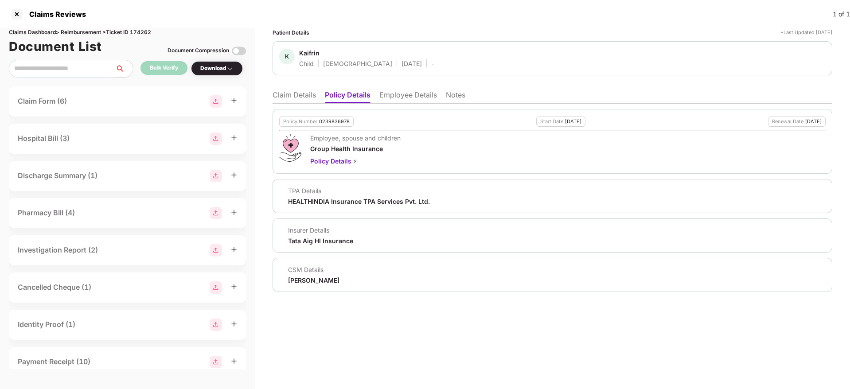
click at [299, 98] on li "Claim Details" at bounding box center [293, 96] width 43 height 13
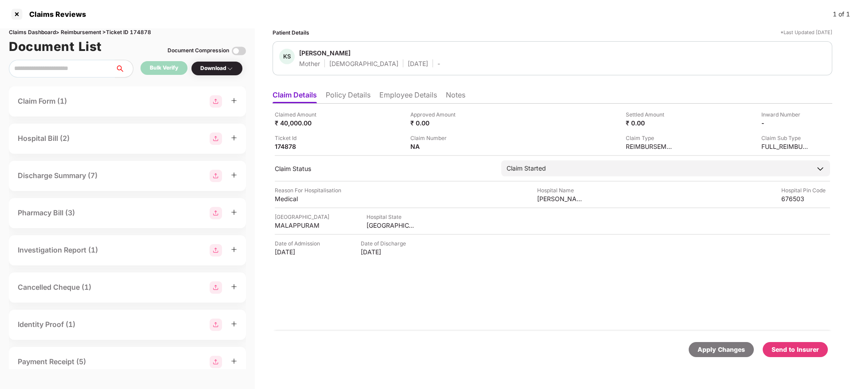
click at [358, 101] on li "Policy Details" at bounding box center [348, 96] width 45 height 13
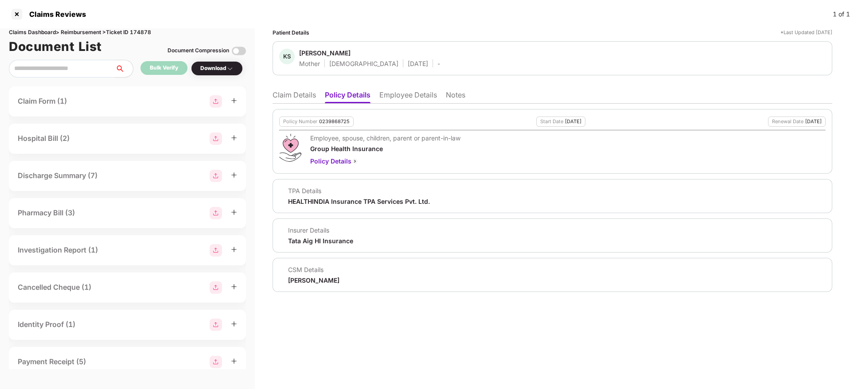
click at [414, 93] on li "Employee Details" at bounding box center [408, 96] width 58 height 13
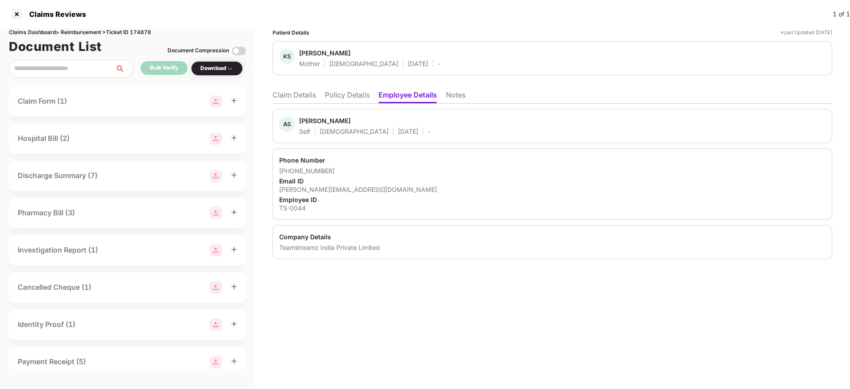
click at [357, 101] on li "Policy Details" at bounding box center [347, 96] width 45 height 13
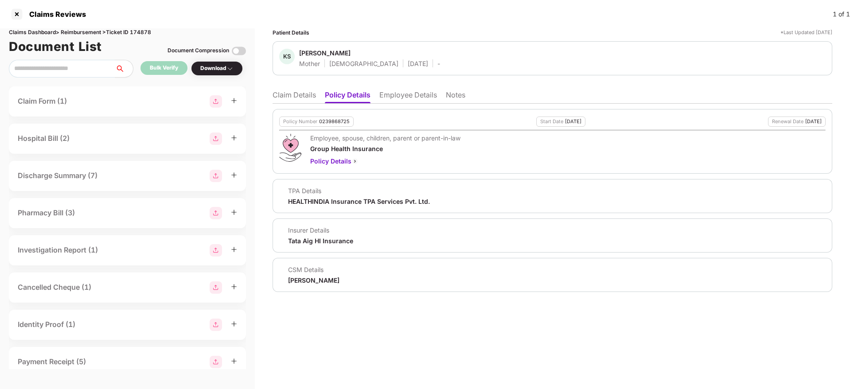
click at [295, 90] on li "Claim Details" at bounding box center [293, 96] width 43 height 13
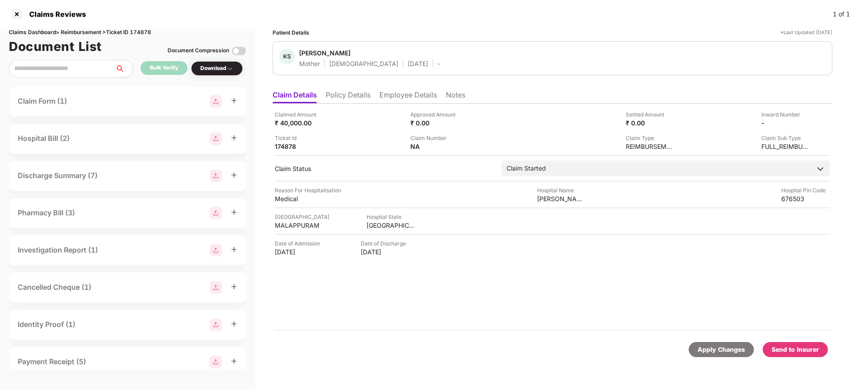
click at [353, 97] on li "Policy Details" at bounding box center [348, 96] width 45 height 13
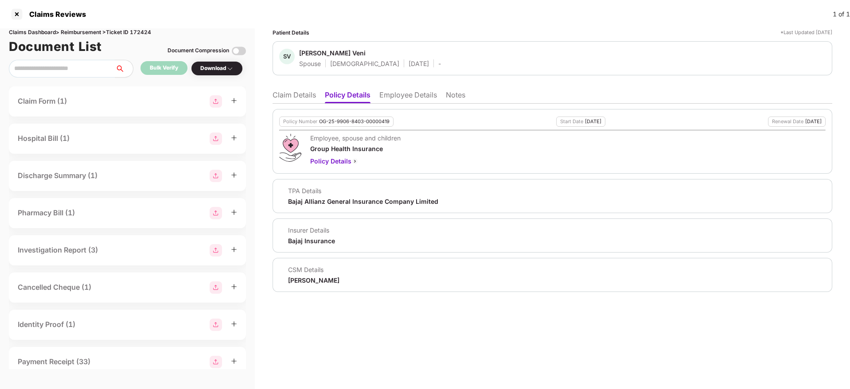
click at [410, 99] on li "Employee Details" at bounding box center [408, 96] width 58 height 13
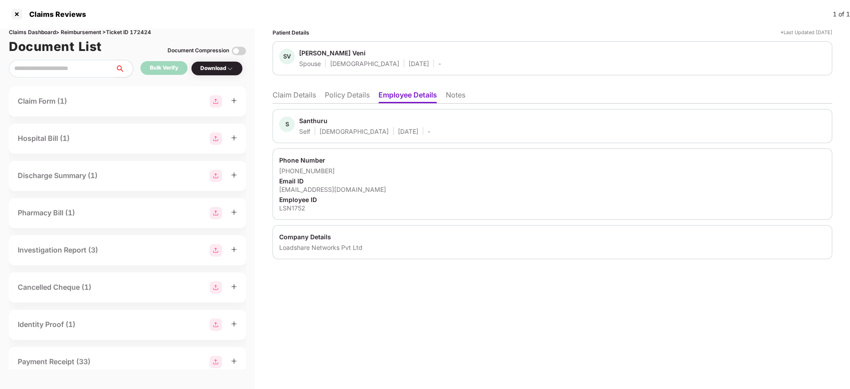
click at [340, 95] on li "Policy Details" at bounding box center [347, 96] width 45 height 13
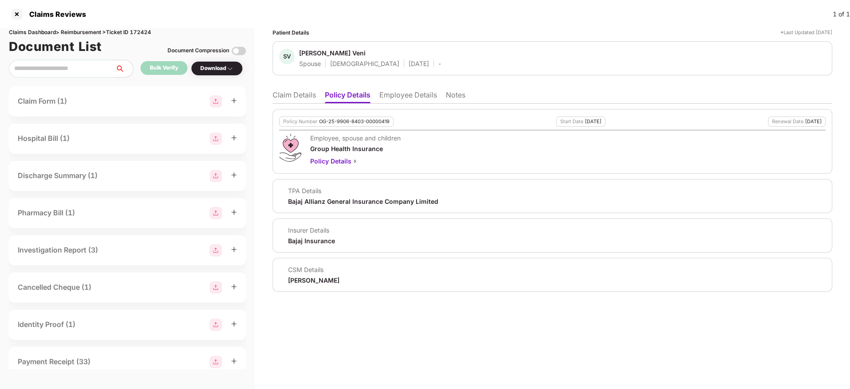
click at [302, 95] on li "Claim Details" at bounding box center [293, 96] width 43 height 13
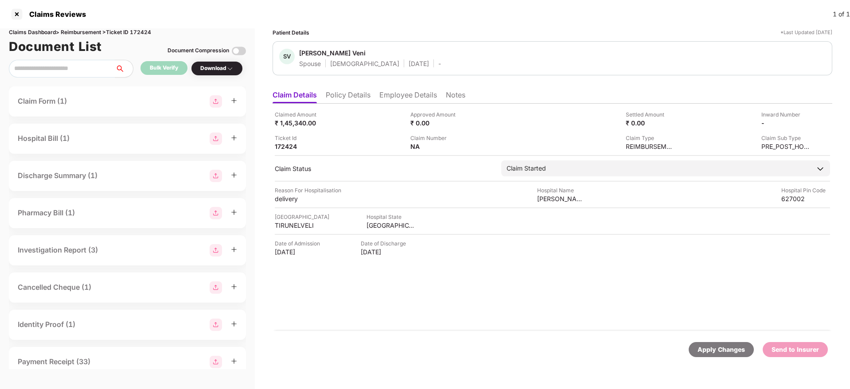
click at [346, 97] on li "Policy Details" at bounding box center [348, 96] width 45 height 13
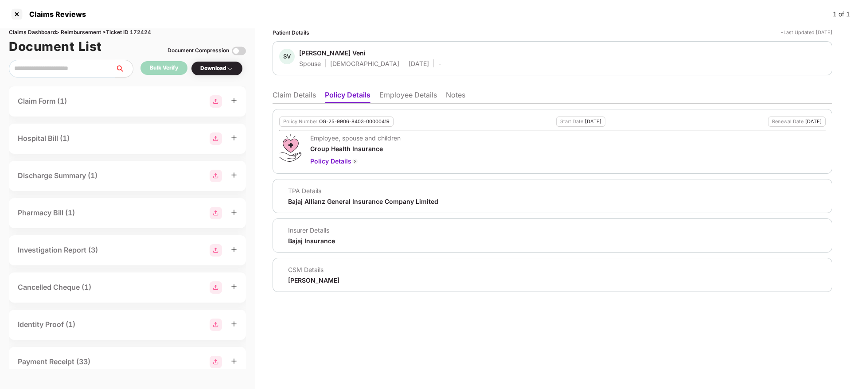
click at [408, 97] on li "Employee Details" at bounding box center [408, 96] width 58 height 13
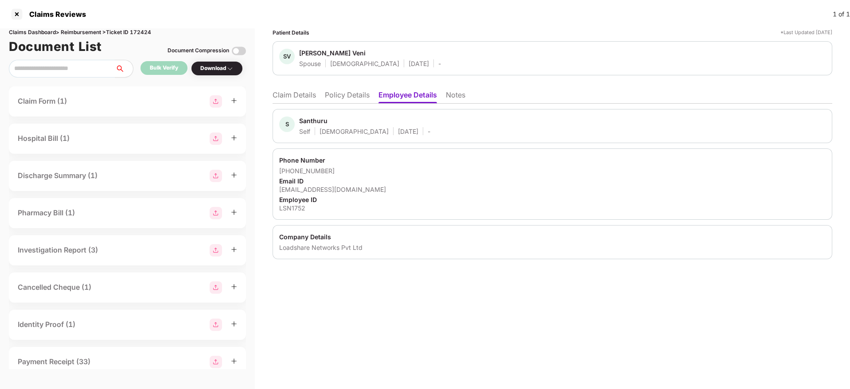
click at [322, 190] on div "[EMAIL_ADDRESS][DOMAIN_NAME]" at bounding box center [552, 189] width 546 height 8
copy div "[EMAIL_ADDRESS][DOMAIN_NAME]"
click at [302, 97] on li "Claim Details" at bounding box center [293, 96] width 43 height 13
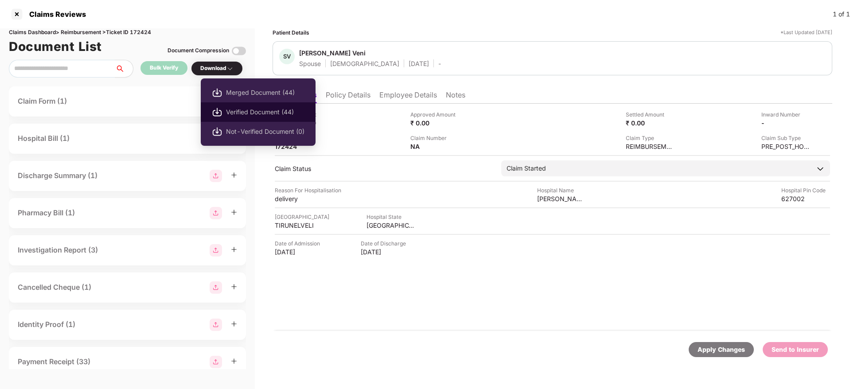
click at [255, 113] on span "Verified Document (44)" at bounding box center [265, 112] width 78 height 10
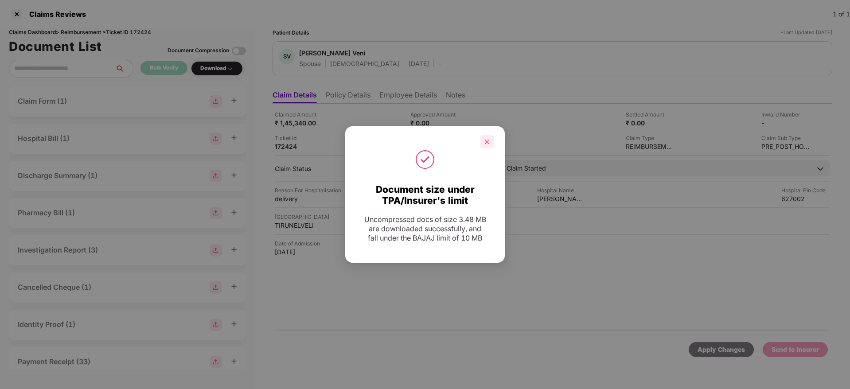
click at [488, 141] on icon "close" at bounding box center [487, 141] width 5 height 5
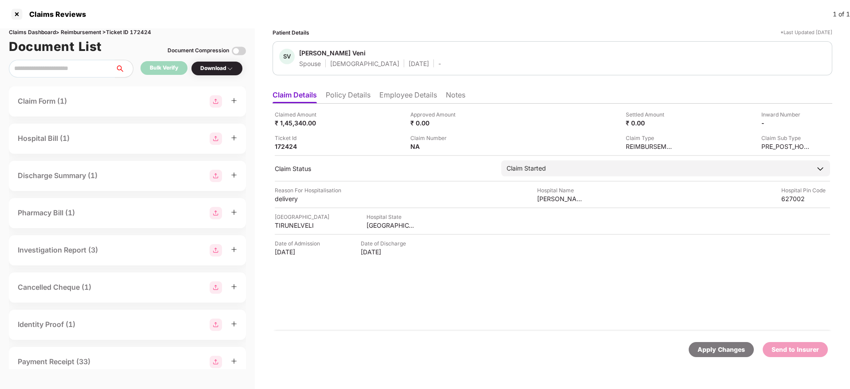
click at [147, 31] on div "Claims Dashboard > Reimbursement > Ticket ID 172424" at bounding box center [127, 32] width 237 height 8
copy div "172424"
click at [12, 15] on div at bounding box center [17, 14] width 14 height 14
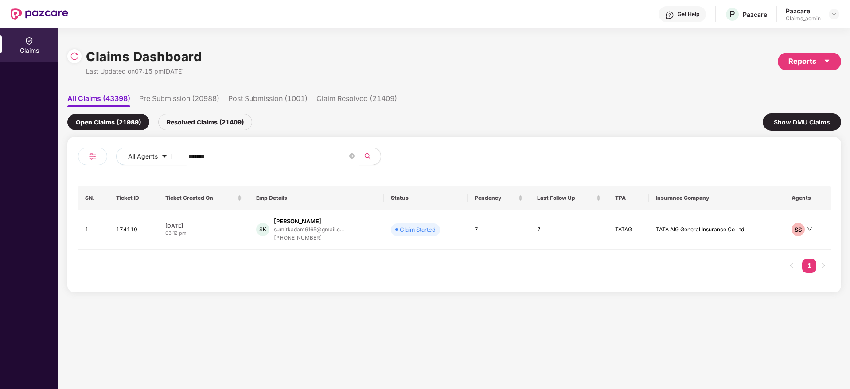
click at [202, 155] on input "******" at bounding box center [267, 156] width 159 height 13
paste input "text"
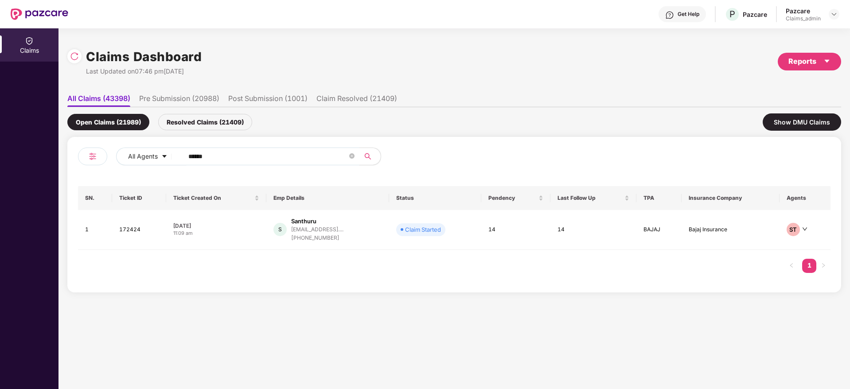
type input "******"
click at [224, 226] on div "[DATE]" at bounding box center [216, 226] width 86 height 8
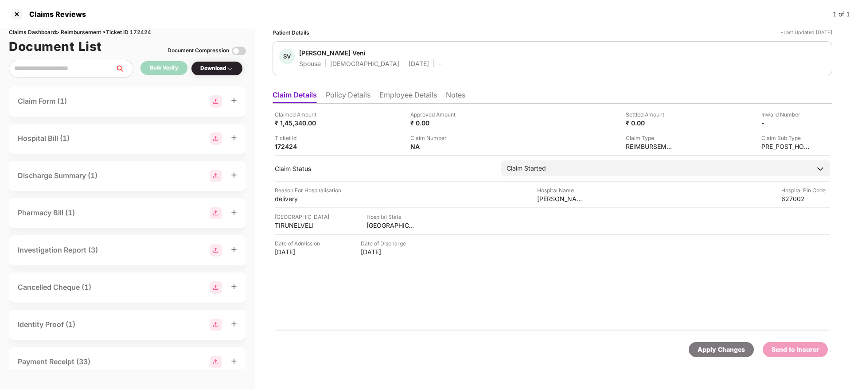
click at [351, 99] on li "Policy Details" at bounding box center [348, 96] width 45 height 13
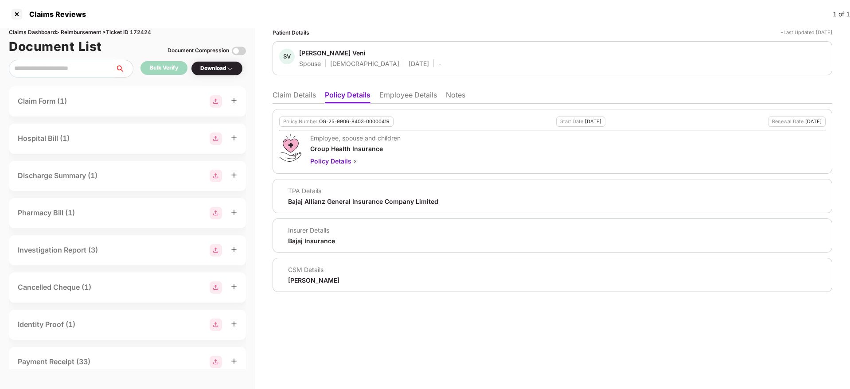
click at [295, 100] on li "Claim Details" at bounding box center [293, 96] width 43 height 13
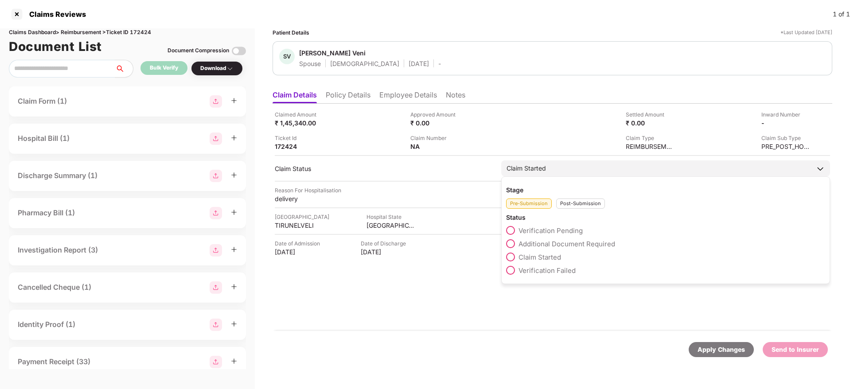
click at [578, 203] on div "Post-Submission" at bounding box center [580, 203] width 49 height 10
click at [509, 296] on span at bounding box center [510, 296] width 9 height 9
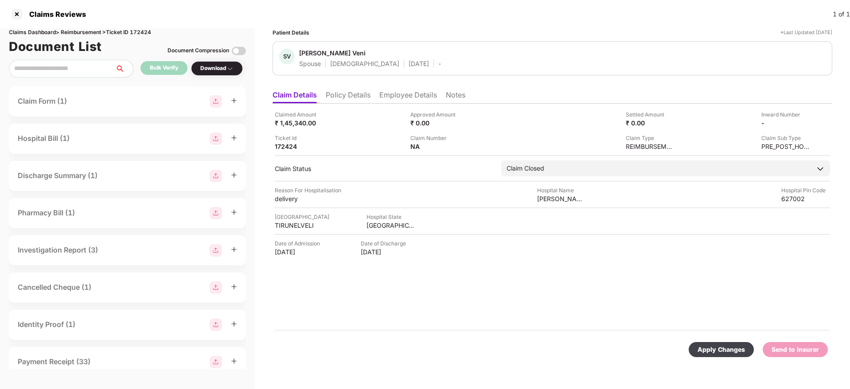
click at [712, 350] on div "Apply Changes" at bounding box center [720, 350] width 47 height 10
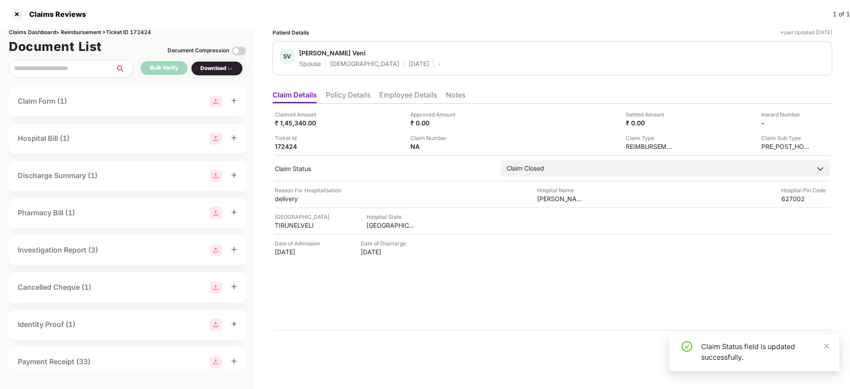
click at [358, 103] on li "Policy Details" at bounding box center [348, 96] width 45 height 13
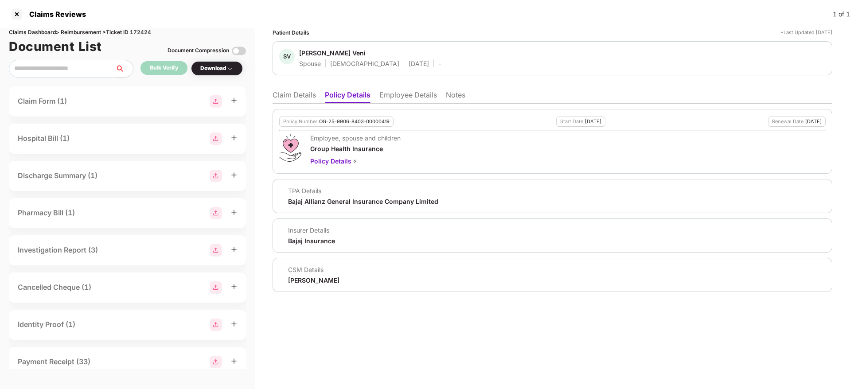
click at [296, 101] on li "Claim Details" at bounding box center [293, 96] width 43 height 13
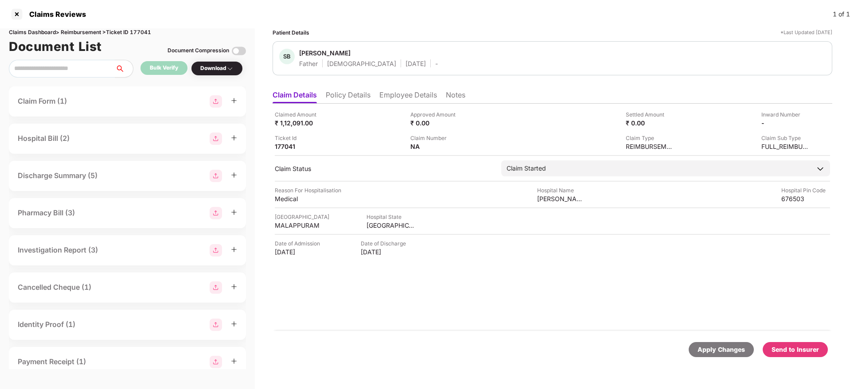
click at [353, 101] on li "Policy Details" at bounding box center [348, 96] width 45 height 13
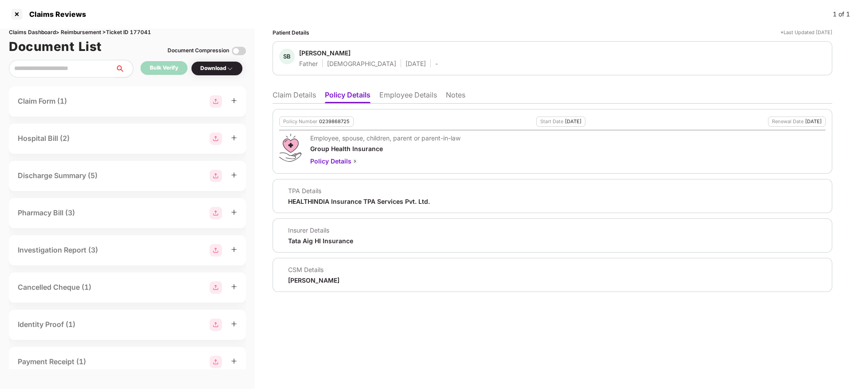
click at [310, 98] on li "Claim Details" at bounding box center [293, 96] width 43 height 13
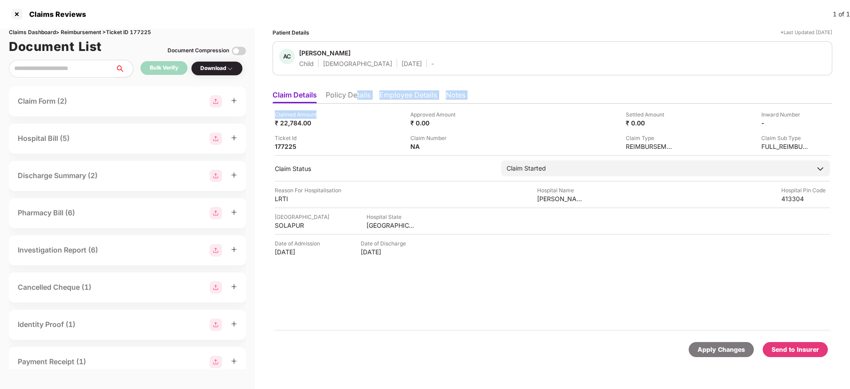
drag, startPoint x: 351, startPoint y: 105, endPoint x: 357, endPoint y: 99, distance: 8.1
click at [357, 99] on div "Claim Details Policy Details Employee Details Notes Claimed Amount ₹ 22,784.00 …" at bounding box center [552, 228] width 560 height 285
click at [357, 99] on li "Policy Details" at bounding box center [348, 96] width 45 height 13
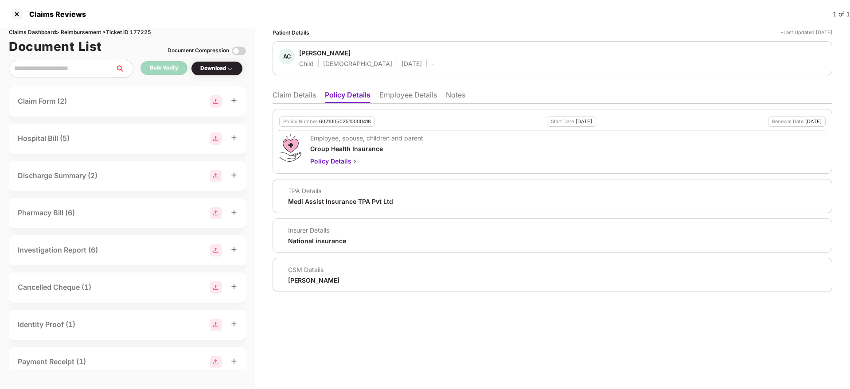
click at [410, 93] on li "Employee Details" at bounding box center [408, 96] width 58 height 13
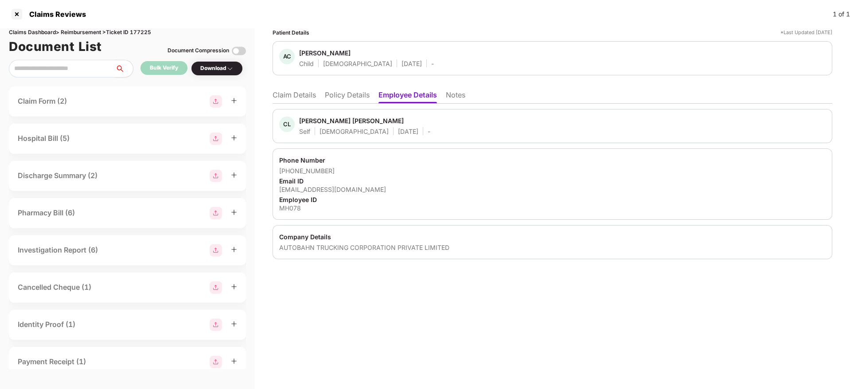
click at [346, 95] on li "Policy Details" at bounding box center [347, 96] width 45 height 13
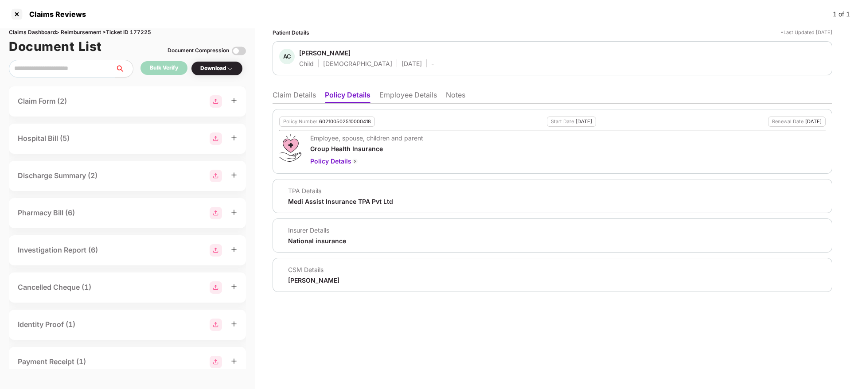
click at [398, 94] on li "Employee Details" at bounding box center [408, 96] width 58 height 13
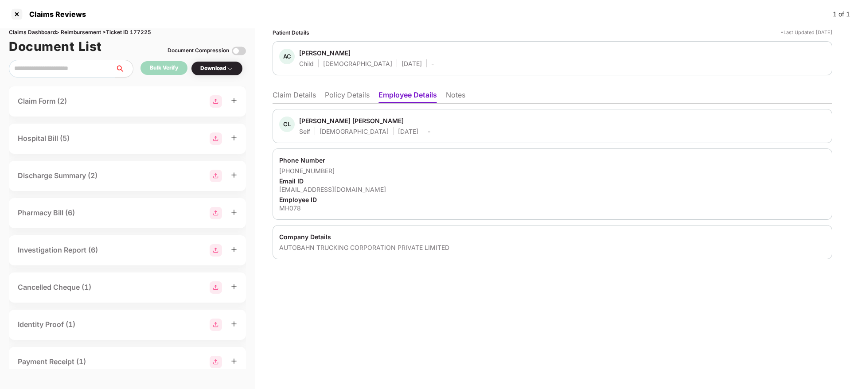
click at [333, 95] on li "Policy Details" at bounding box center [347, 96] width 45 height 13
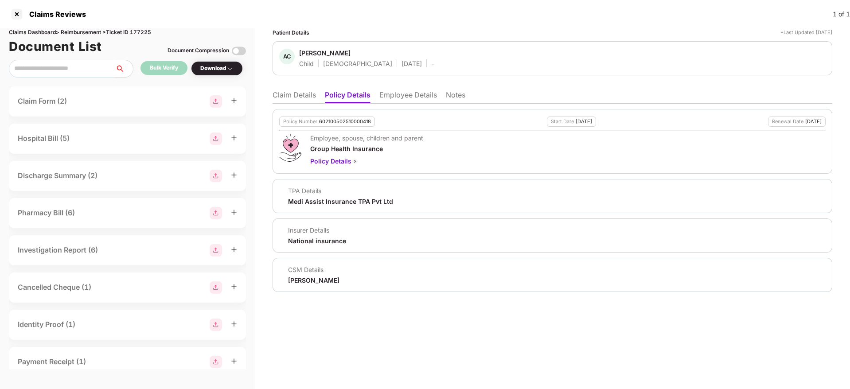
click at [299, 99] on li "Claim Details" at bounding box center [293, 96] width 43 height 13
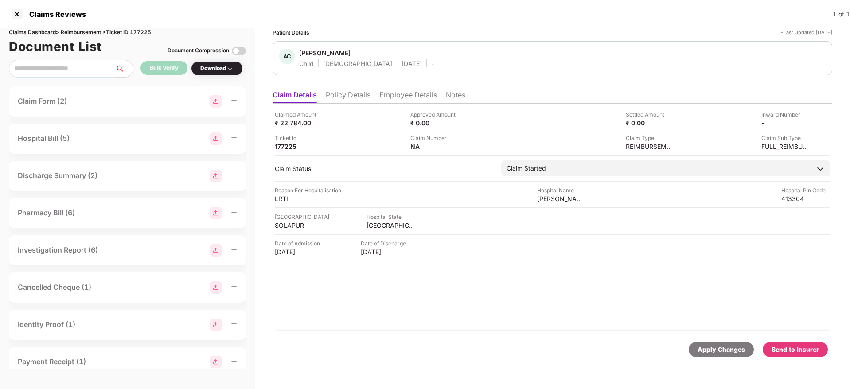
click at [409, 97] on li "Employee Details" at bounding box center [408, 96] width 58 height 13
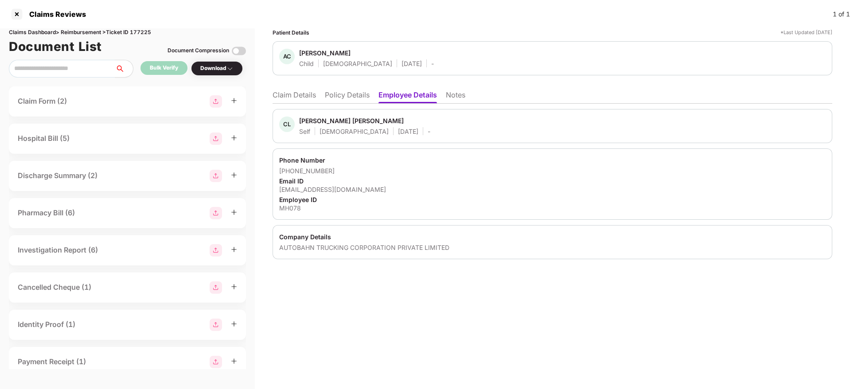
click at [293, 209] on div "MH078" at bounding box center [552, 208] width 546 height 8
copy div "MH078"
click at [342, 86] on ul "Claim Details Policy Details Employee Details Notes" at bounding box center [552, 95] width 560 height 18
click at [353, 93] on li "Policy Details" at bounding box center [347, 96] width 45 height 13
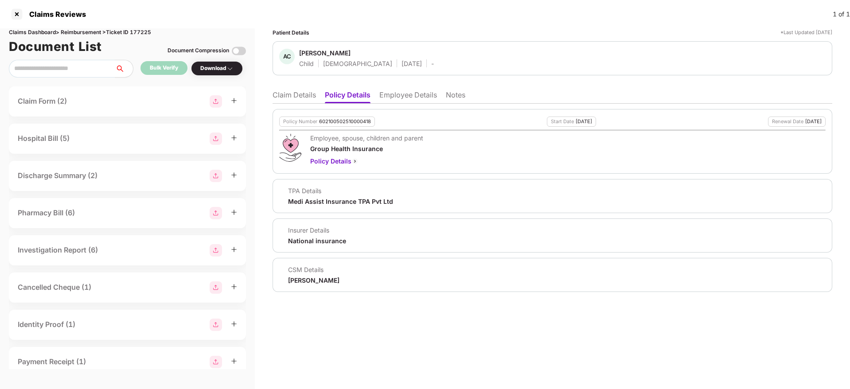
click at [283, 95] on li "Claim Details" at bounding box center [293, 96] width 43 height 13
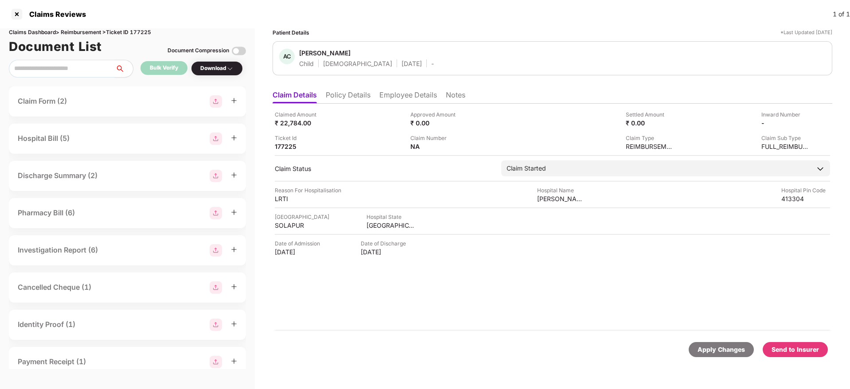
click at [352, 96] on li "Policy Details" at bounding box center [348, 96] width 45 height 13
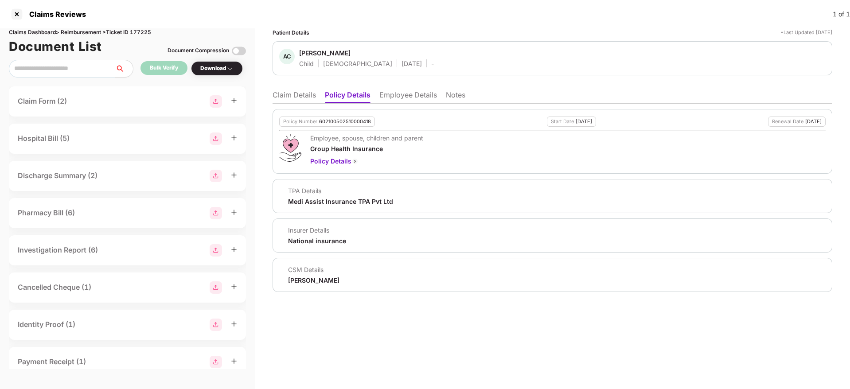
click at [299, 93] on li "Claim Details" at bounding box center [293, 96] width 43 height 13
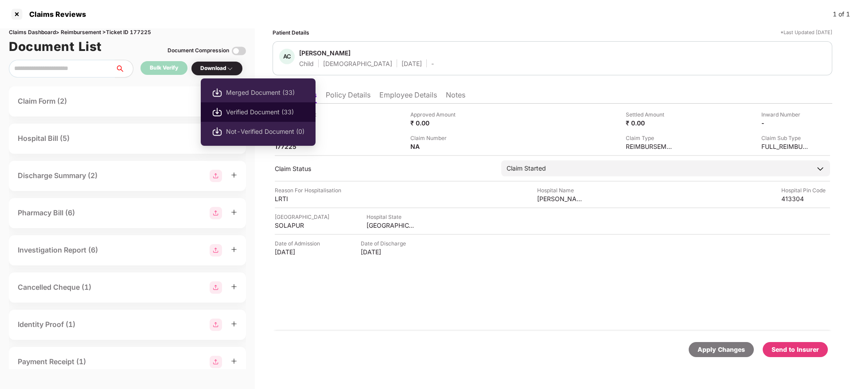
click at [259, 115] on span "Verified Document (33)" at bounding box center [265, 112] width 78 height 10
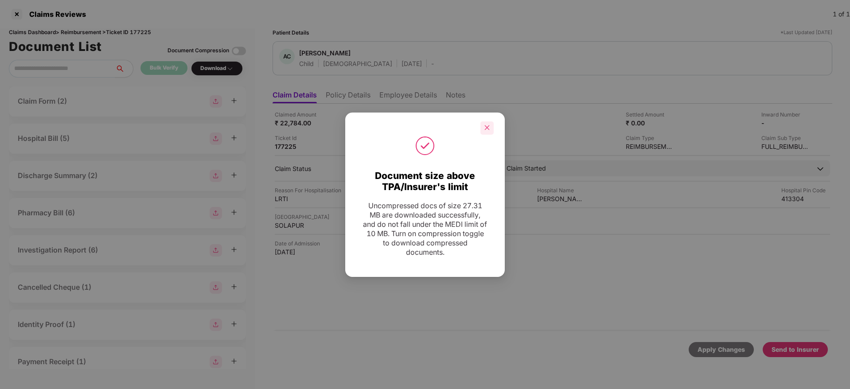
click at [488, 125] on icon "close" at bounding box center [487, 127] width 6 height 6
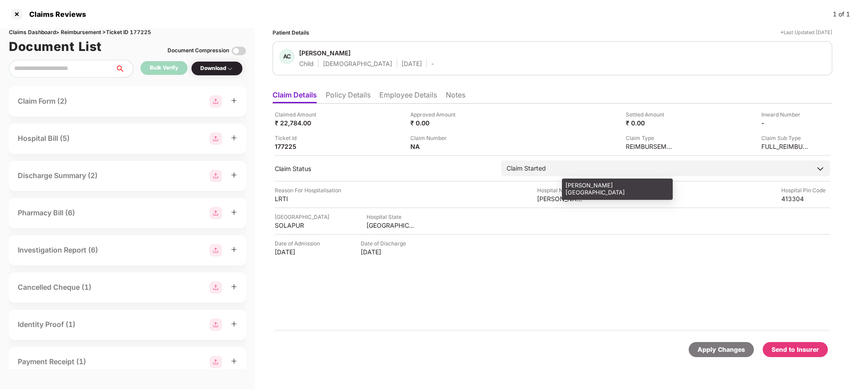
click at [552, 200] on div "Navjeevan Childrens Hospital" at bounding box center [561, 198] width 49 height 8
copy div "Navjeevan Childrens Hospital"
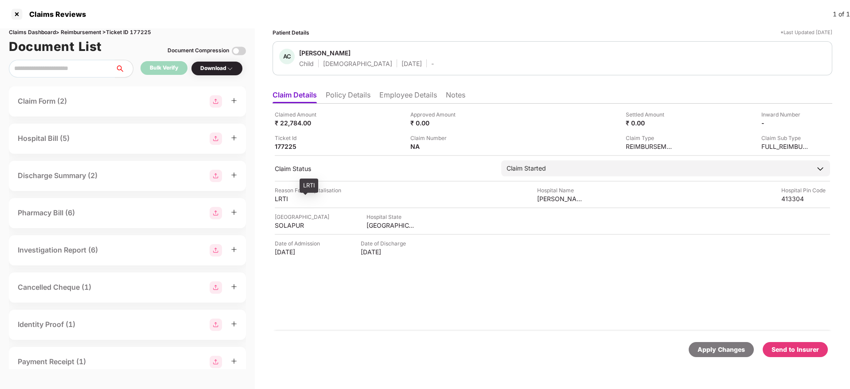
click at [278, 200] on div "LRTI" at bounding box center [299, 198] width 49 height 8
copy div "LRTI"
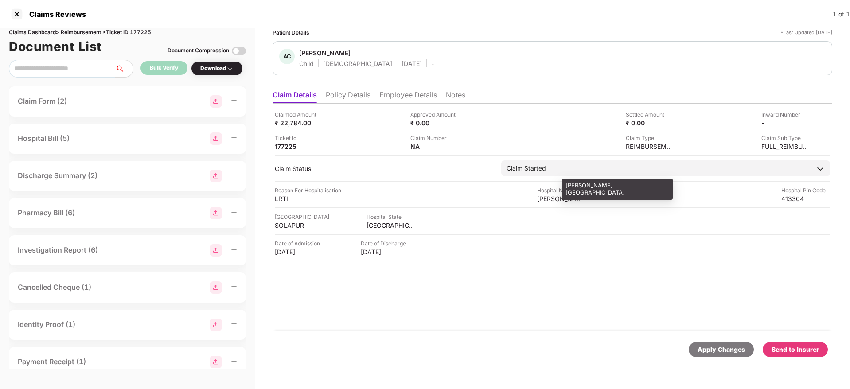
click at [547, 199] on div "Navjeevan Childrens Hospital" at bounding box center [561, 198] width 49 height 8
copy div "Navjeevan Childrens Hospital"
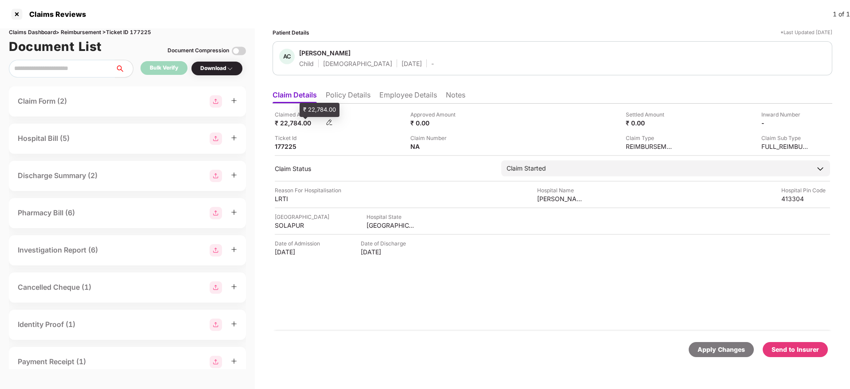
click at [294, 119] on div "₹ 22,784.00" at bounding box center [299, 123] width 49 height 8
copy div "22,784.00"
click at [807, 124] on img at bounding box center [806, 122] width 7 height 7
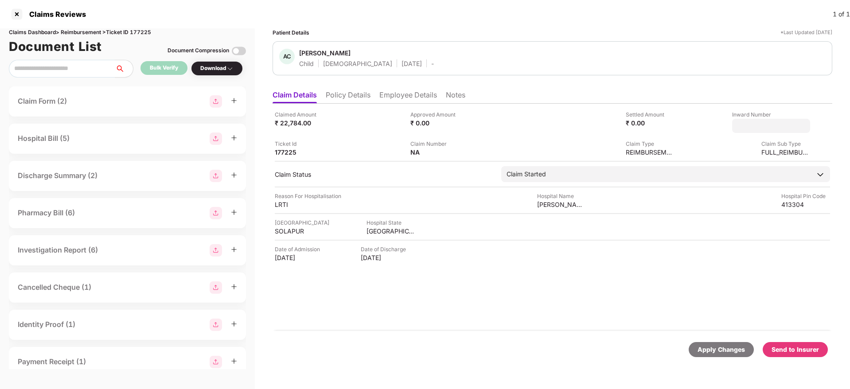
type input "**********"
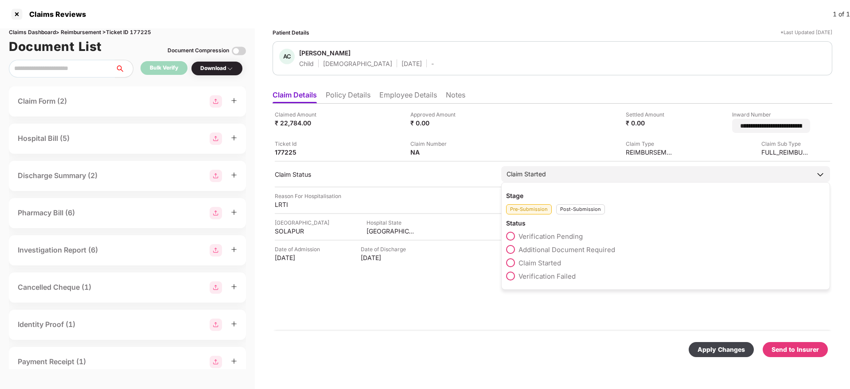
click at [568, 205] on div "Post-Submission" at bounding box center [580, 209] width 49 height 10
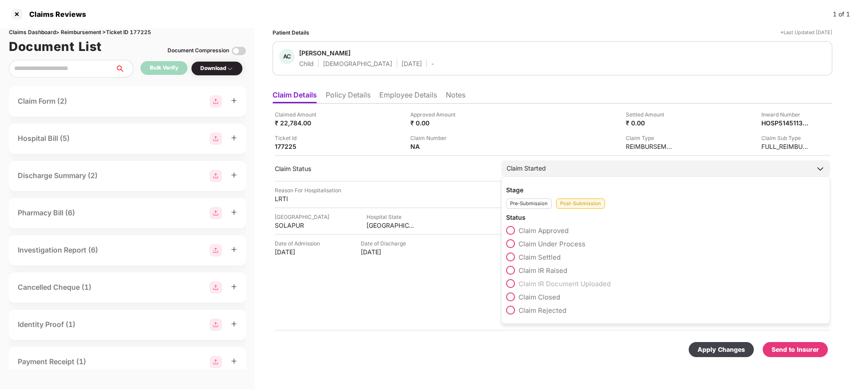
click at [512, 245] on span at bounding box center [510, 243] width 9 height 9
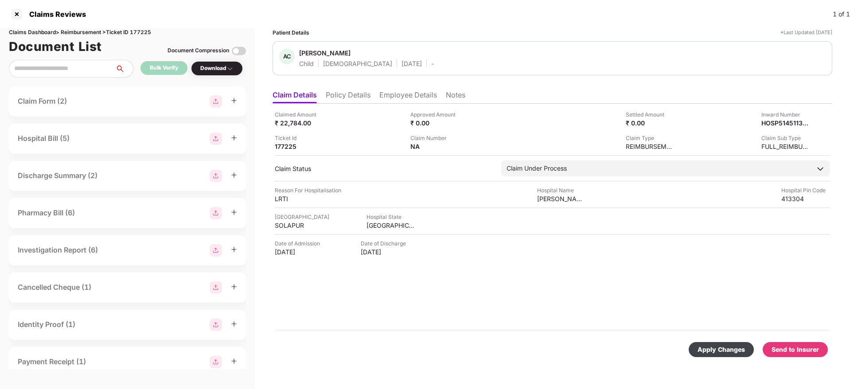
click at [727, 350] on div "Apply Changes" at bounding box center [720, 350] width 47 height 10
click at [358, 97] on li "Policy Details" at bounding box center [348, 96] width 45 height 13
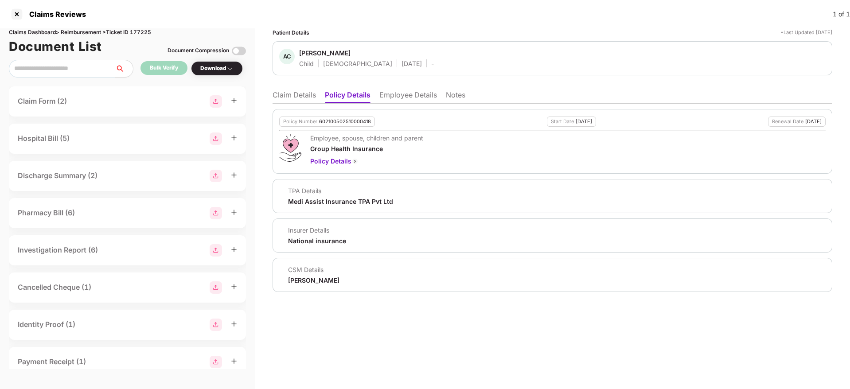
click at [288, 93] on li "Claim Details" at bounding box center [293, 96] width 43 height 13
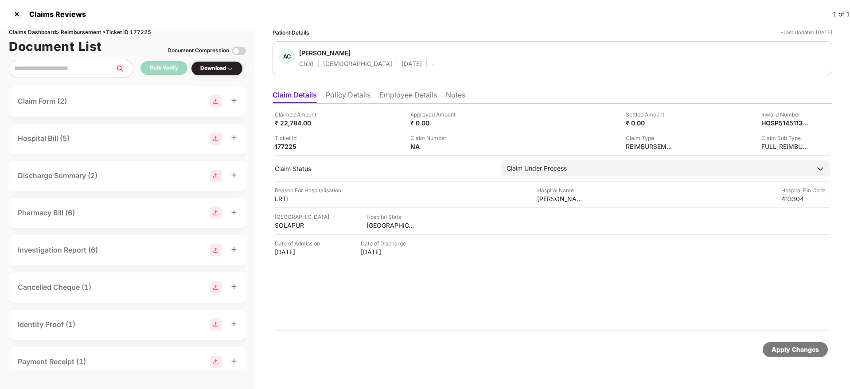
click at [346, 92] on li "Policy Details" at bounding box center [348, 96] width 45 height 13
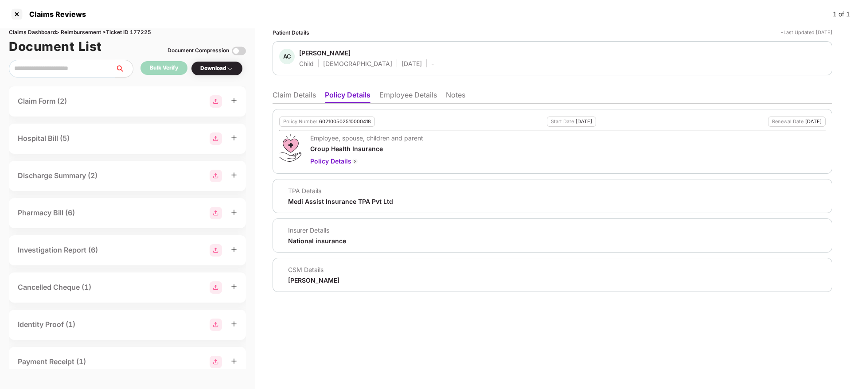
click at [307, 93] on li "Claim Details" at bounding box center [293, 96] width 43 height 13
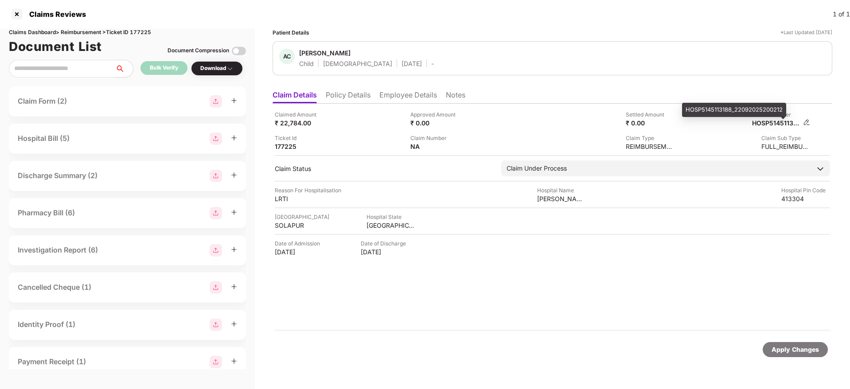
click at [766, 123] on div "HOSP5145113188_22092025200212" at bounding box center [776, 123] width 49 height 8
copy div "HOSP5145113188_22092025200212"
click at [347, 91] on li "Policy Details" at bounding box center [348, 96] width 45 height 13
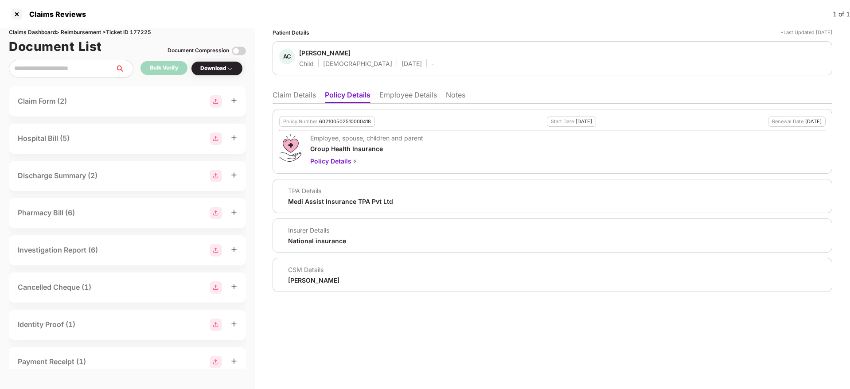
click at [390, 94] on li "Employee Details" at bounding box center [408, 96] width 58 height 13
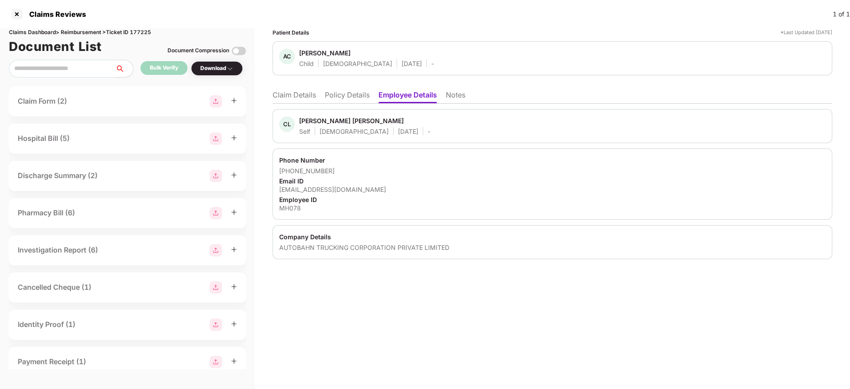
click at [298, 95] on li "Claim Details" at bounding box center [293, 96] width 43 height 13
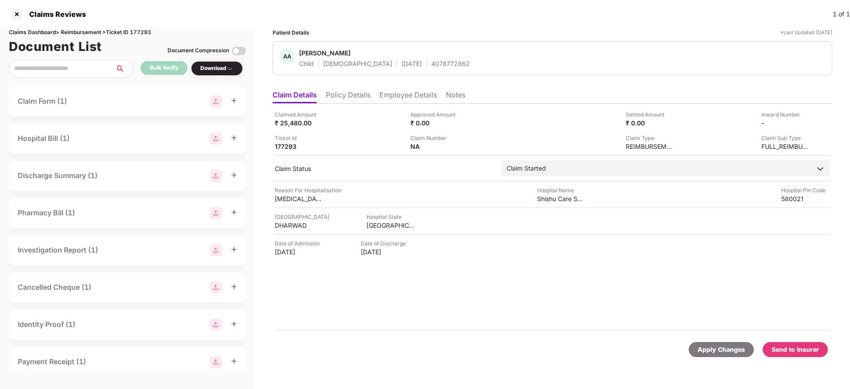
click at [346, 98] on li "Policy Details" at bounding box center [348, 96] width 45 height 13
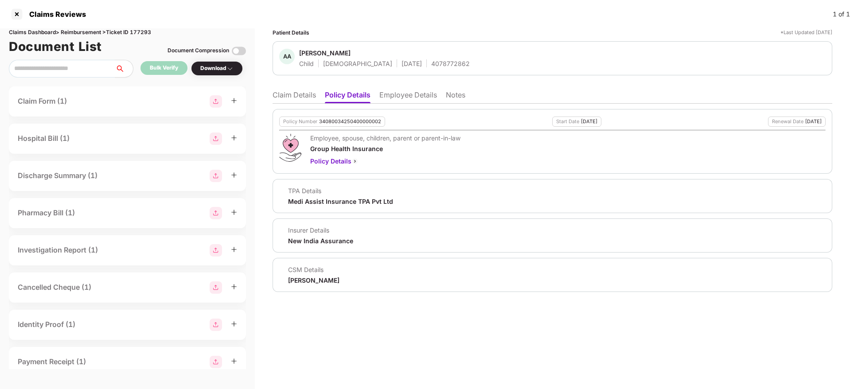
click at [409, 99] on li "Employee Details" at bounding box center [408, 96] width 58 height 13
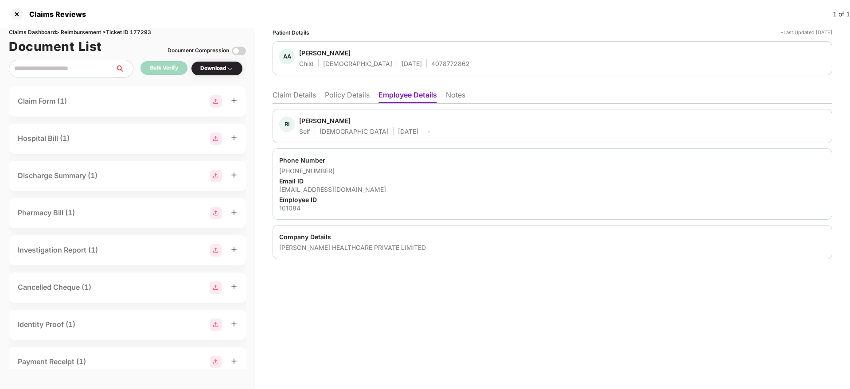
click at [357, 92] on li "Policy Details" at bounding box center [347, 96] width 45 height 13
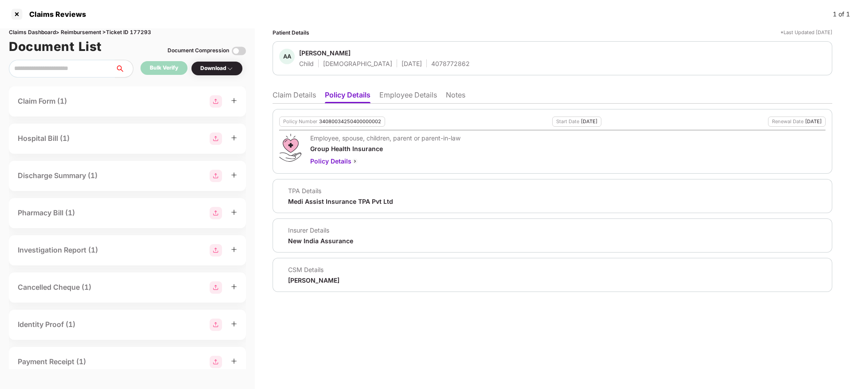
click at [305, 97] on li "Claim Details" at bounding box center [293, 96] width 43 height 13
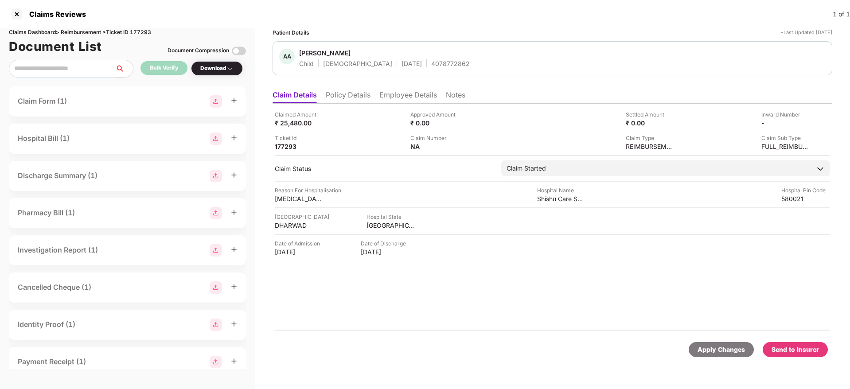
click at [351, 101] on li "Policy Details" at bounding box center [348, 96] width 45 height 13
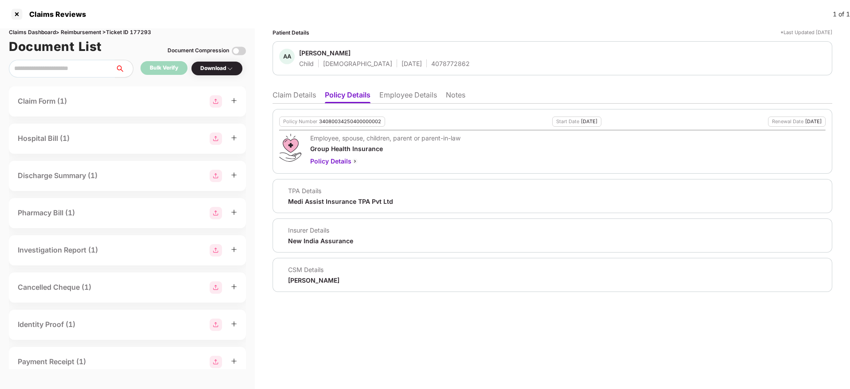
click at [405, 92] on li "Employee Details" at bounding box center [408, 96] width 58 height 13
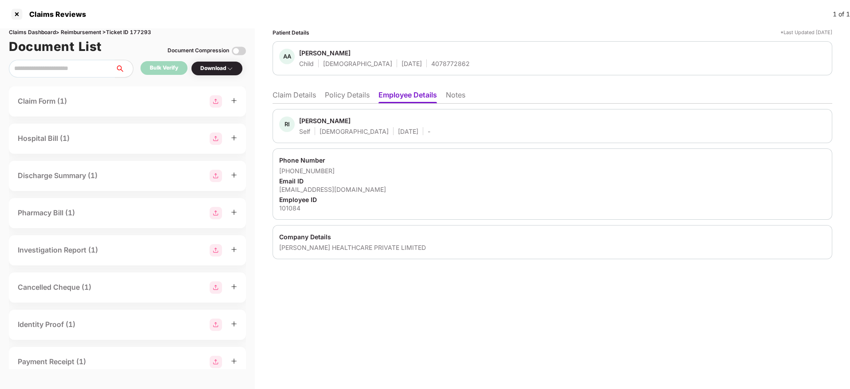
click at [371, 96] on ul "Claim Details Policy Details Employee Details Notes" at bounding box center [552, 95] width 560 height 18
click at [357, 96] on li "Policy Details" at bounding box center [347, 96] width 45 height 13
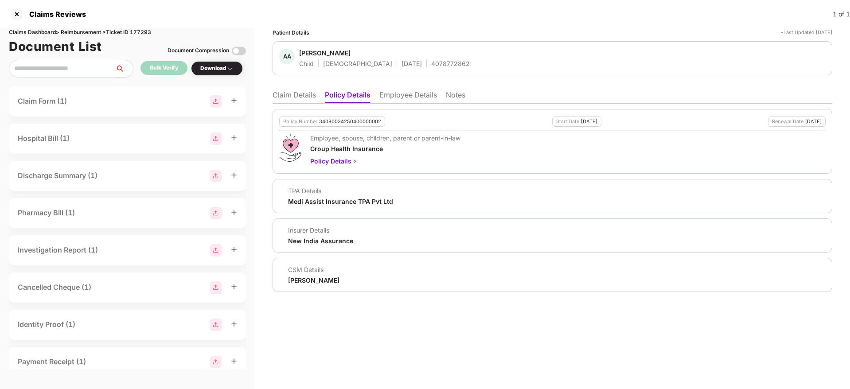
click at [294, 94] on li "Claim Details" at bounding box center [293, 96] width 43 height 13
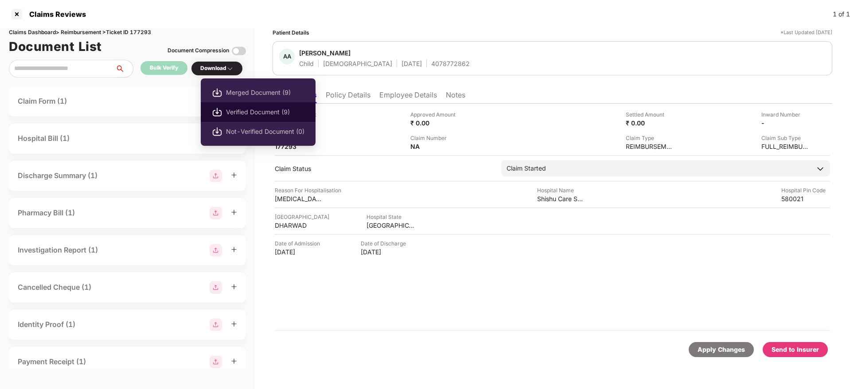
click at [256, 115] on span "Verified Document (9)" at bounding box center [265, 112] width 78 height 10
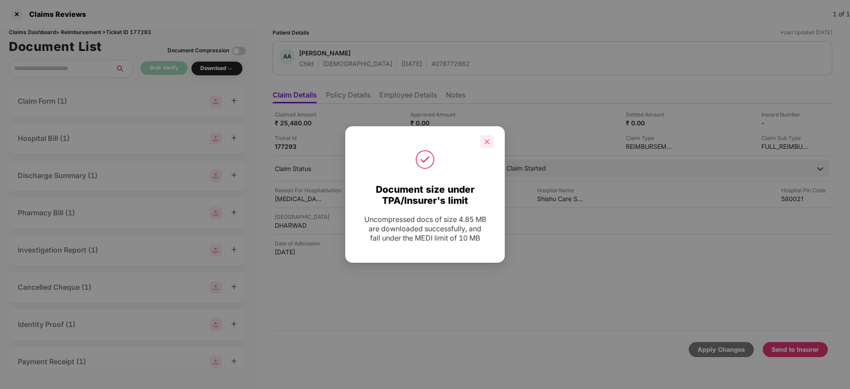
click at [485, 139] on icon "close" at bounding box center [487, 142] width 6 height 6
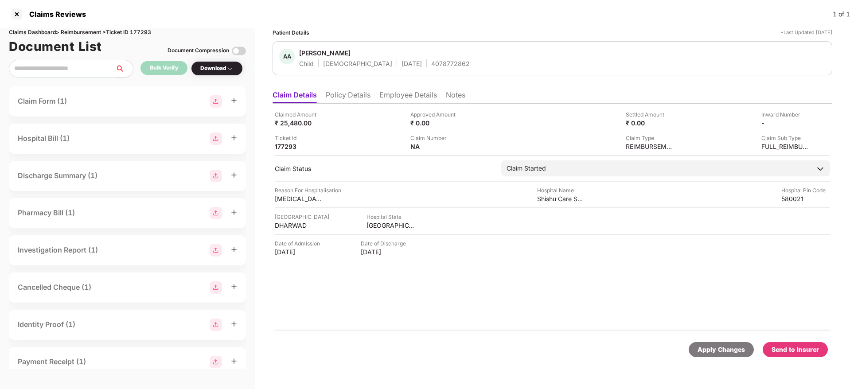
click at [800, 342] on div "Send to Insurer" at bounding box center [794, 349] width 65 height 15
click at [341, 97] on li "Policy Details" at bounding box center [348, 96] width 45 height 13
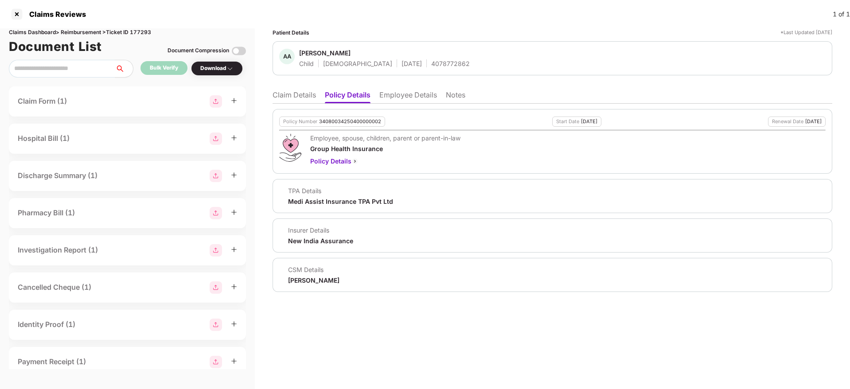
click at [301, 98] on li "Claim Details" at bounding box center [293, 96] width 43 height 13
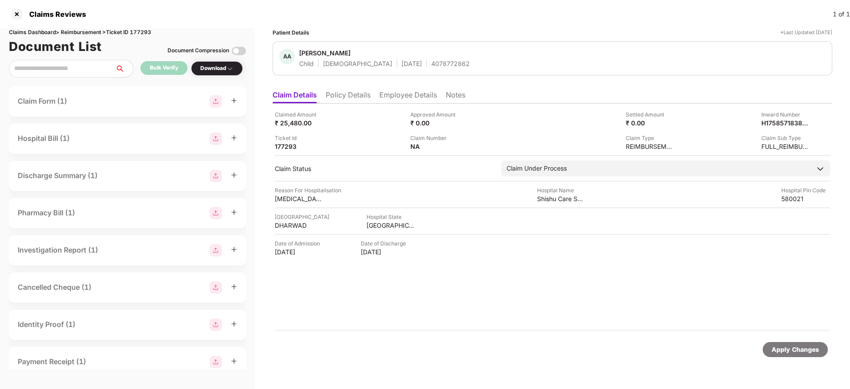
click at [395, 93] on li "Employee Details" at bounding box center [408, 96] width 58 height 13
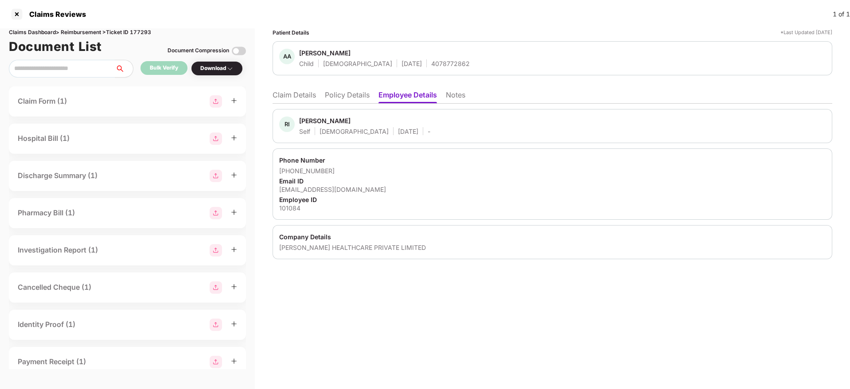
click at [286, 96] on li "Claim Details" at bounding box center [293, 96] width 43 height 13
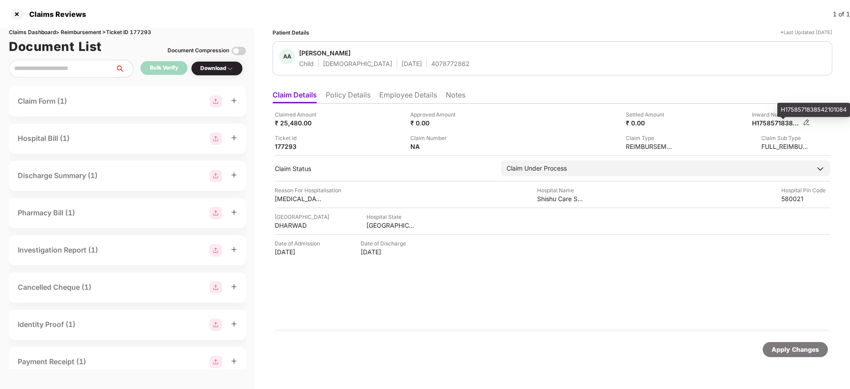
click at [776, 122] on div "H1758571838542101084" at bounding box center [776, 123] width 49 height 8
copy div "H1758571838542101084"
click at [404, 69] on div "AA ARHAM AHMED INDIKAR Child Male 02 Aug 2025 4078772862" at bounding box center [552, 58] width 560 height 34
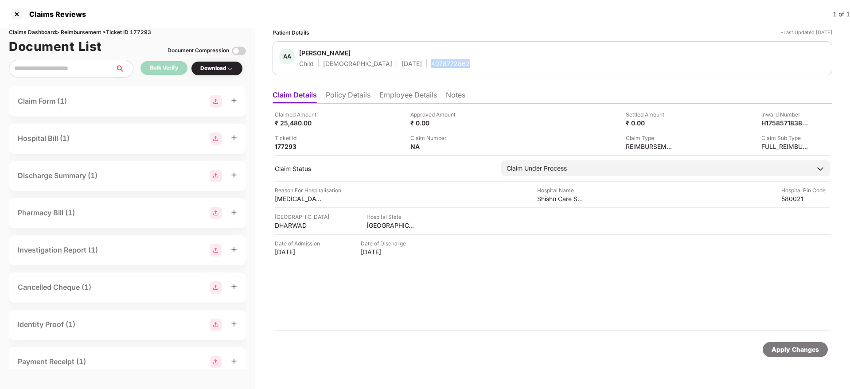
copy div "4078772862"
